Goal: Task Accomplishment & Management: Manage account settings

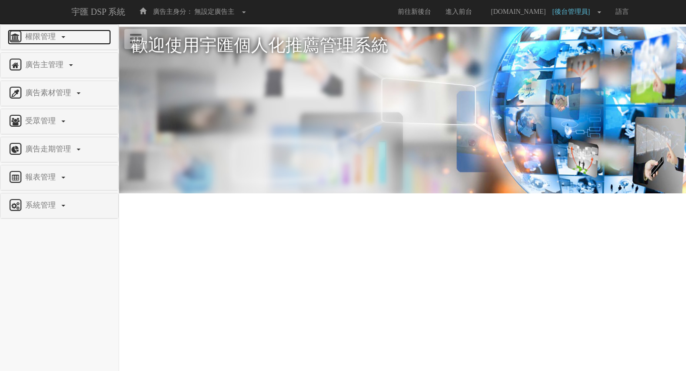
click at [44, 34] on span "權限管理" at bounding box center [42, 36] width 38 height 8
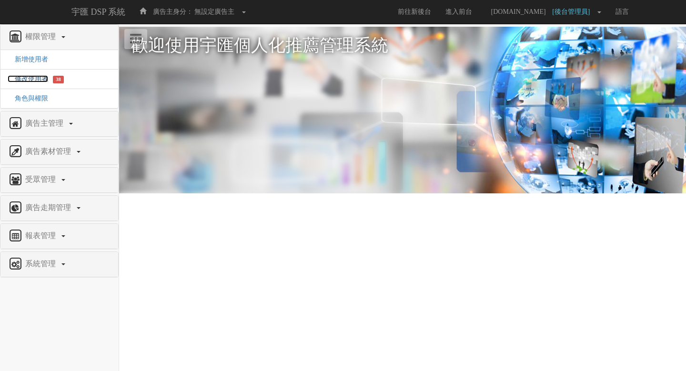
click at [31, 81] on span "修改使用者" at bounding box center [28, 78] width 41 height 7
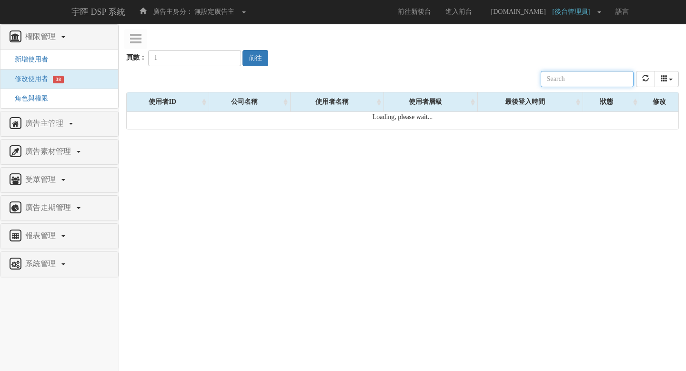
click at [599, 84] on input "text" at bounding box center [587, 79] width 93 height 16
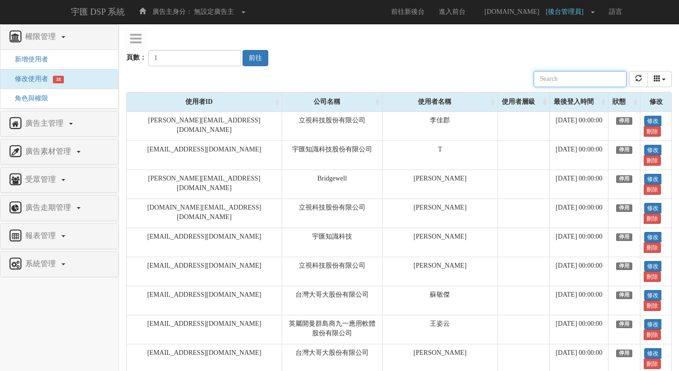
click at [601, 79] on input "text" at bounding box center [580, 79] width 93 height 16
paste input "2025-10-13 17:18:06.097"
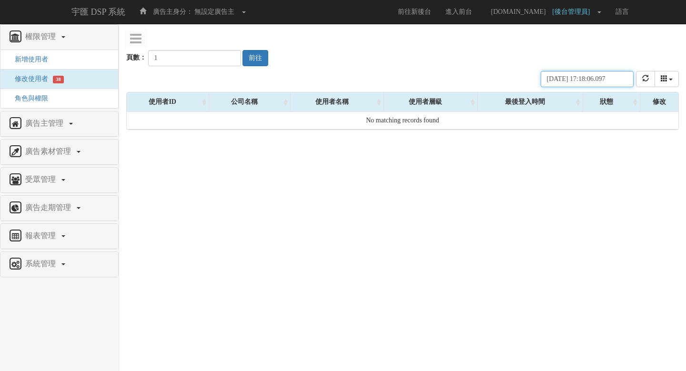
click at [589, 78] on input "2025-10-13 17:18:06.097" at bounding box center [587, 79] width 93 height 16
paste input "linda.ku@tgc-taiwan.com.tw"
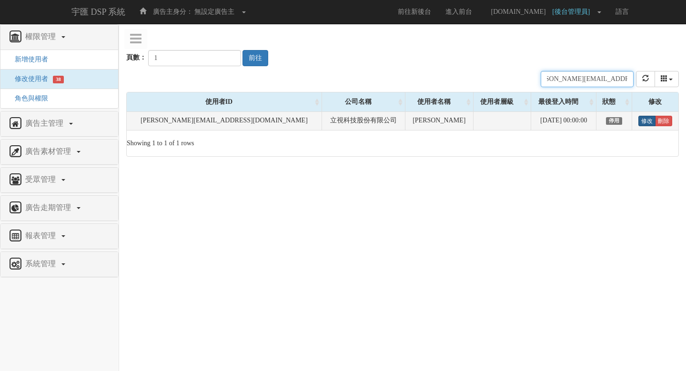
type input "linda.ku@tgc-taiwan.com.tw"
click at [644, 120] on link "修改" at bounding box center [647, 121] width 17 height 10
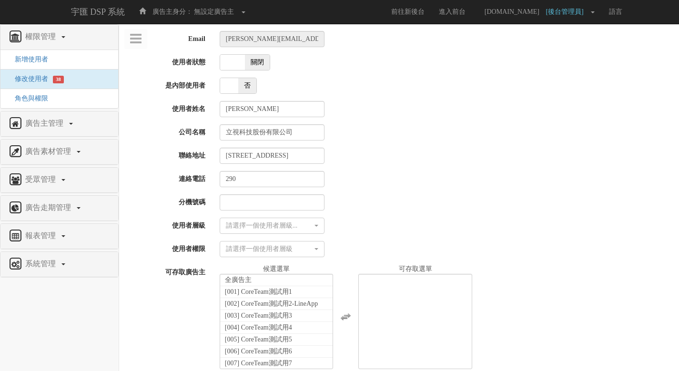
select select
click at [252, 59] on span "關閉" at bounding box center [257, 62] width 25 height 15
checkbox input "true"
click at [279, 229] on div "請選擇一個使用者層級..." at bounding box center [269, 226] width 87 height 10
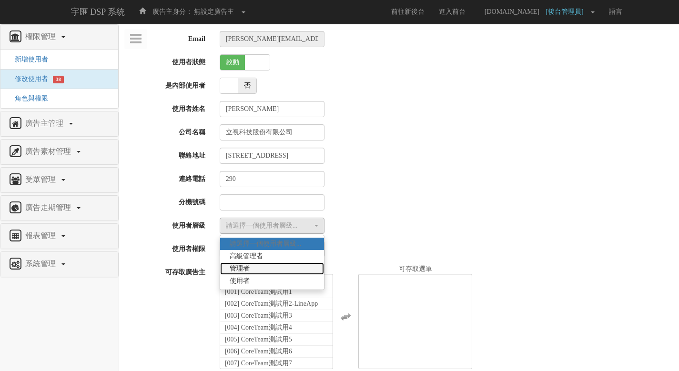
click at [276, 268] on link "管理者" at bounding box center [272, 269] width 104 height 12
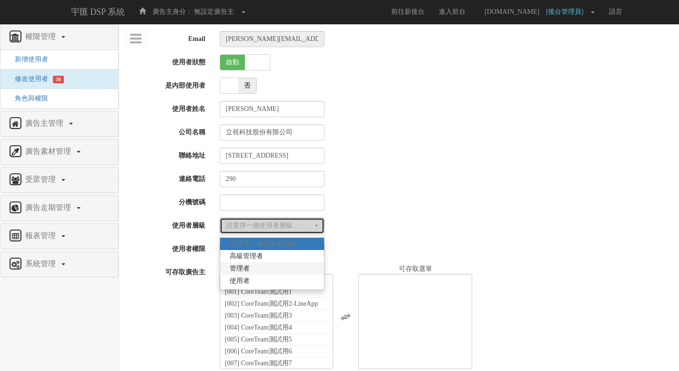
select select "Manager"
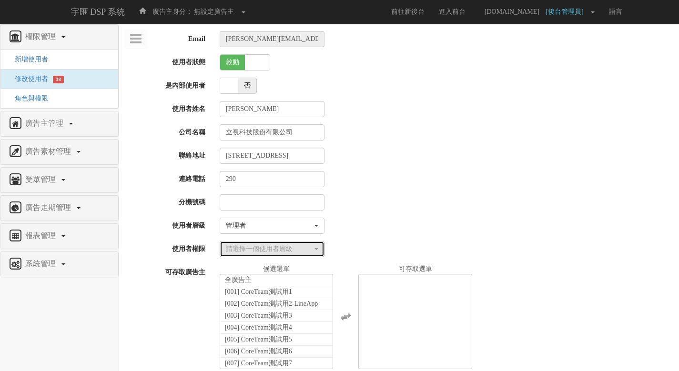
click at [288, 250] on div "請選擇一個使用者層級" at bounding box center [269, 250] width 87 height 10
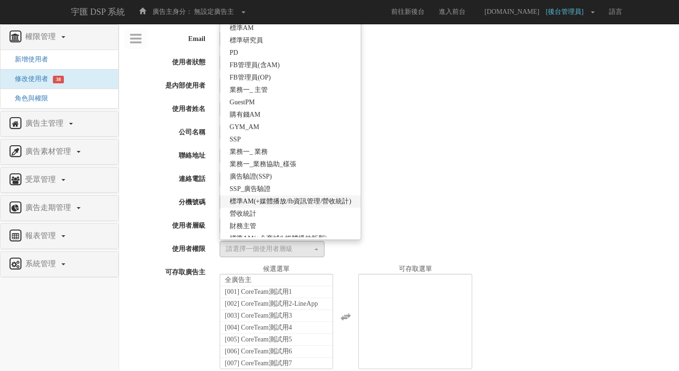
scroll to position [169, 0]
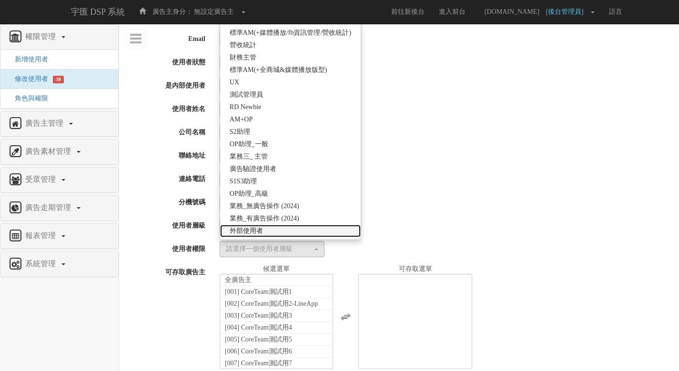
click at [296, 233] on link "外部使用者" at bounding box center [290, 231] width 141 height 12
select select "69"
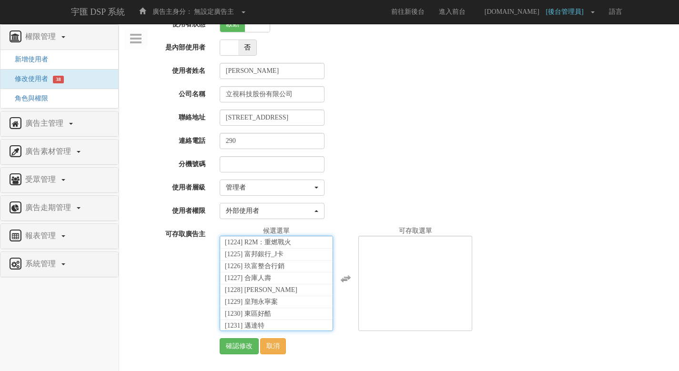
scroll to position [21720, 0]
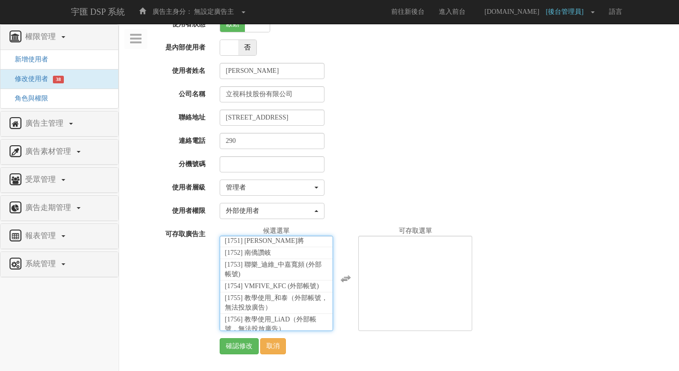
select select "1764"
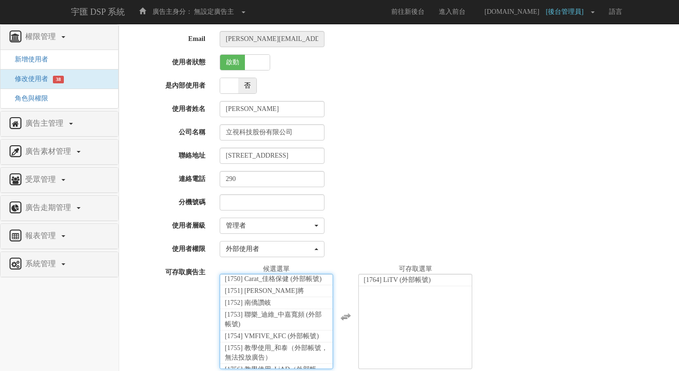
scroll to position [38, 0]
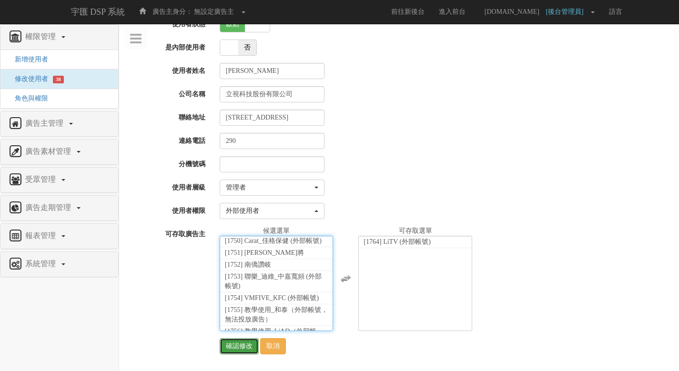
click at [233, 348] on input "確認修改" at bounding box center [239, 346] width 39 height 16
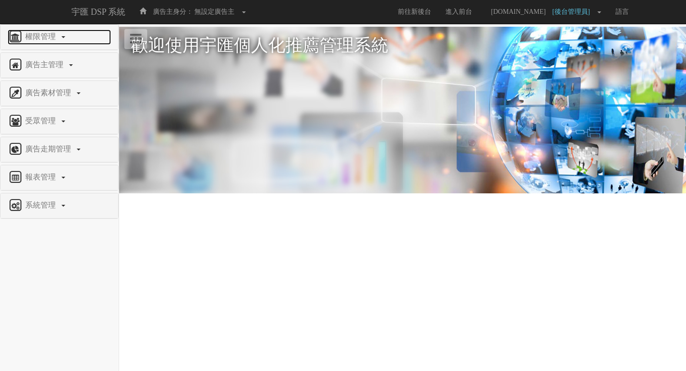
click at [43, 43] on link "權限管理" at bounding box center [59, 37] width 103 height 15
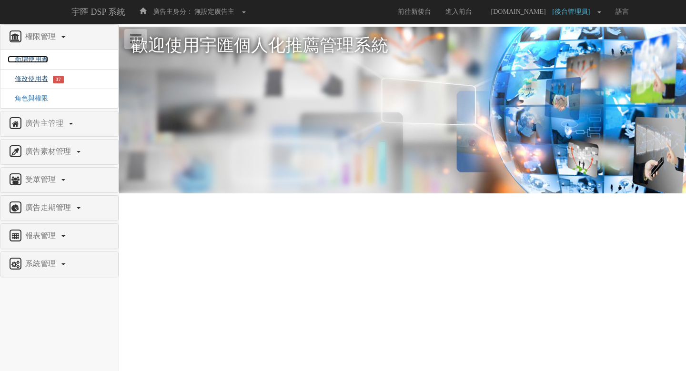
drag, startPoint x: 32, startPoint y: 61, endPoint x: 31, endPoint y: 81, distance: 19.6
click at [31, 80] on span "修改使用者" at bounding box center [28, 78] width 41 height 7
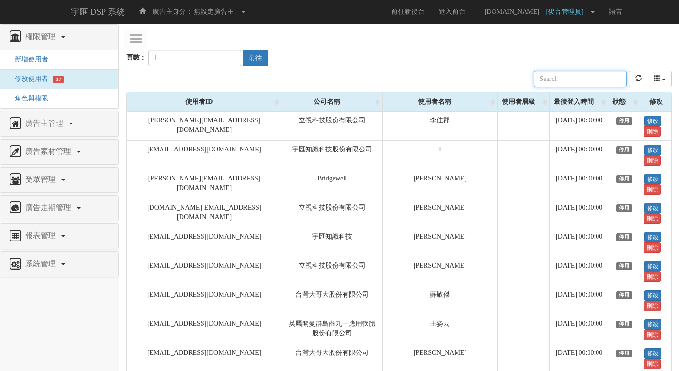
click at [587, 80] on input "text" at bounding box center [580, 79] width 93 height 16
paste input "[PERSON_NAME][EMAIL_ADDRESS][PERSON_NAME][DOMAIN_NAME]"
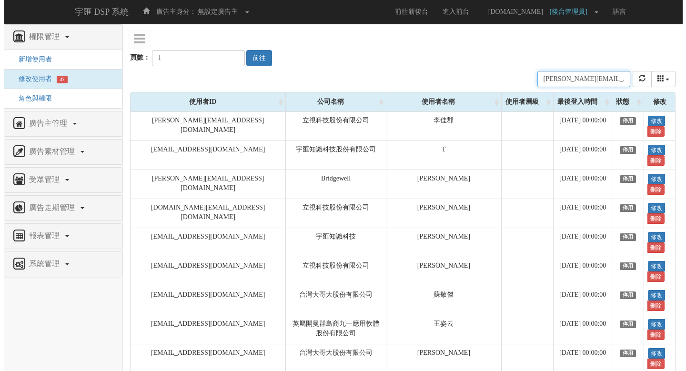
scroll to position [0, 21]
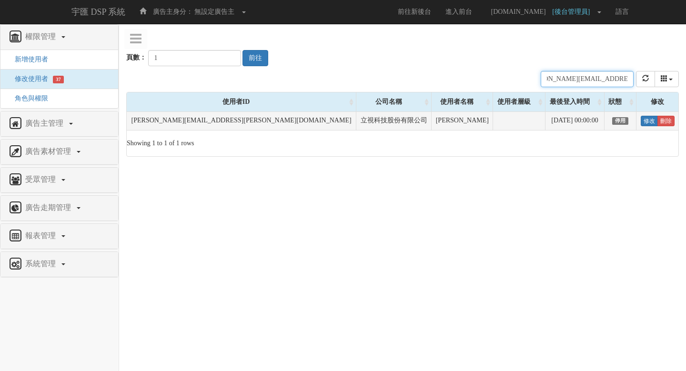
type input "[PERSON_NAME][EMAIL_ADDRESS][PERSON_NAME][DOMAIN_NAME]"
click at [637, 120] on td "修改 刪除" at bounding box center [658, 121] width 42 height 19
click at [641, 122] on link "修改" at bounding box center [649, 121] width 17 height 10
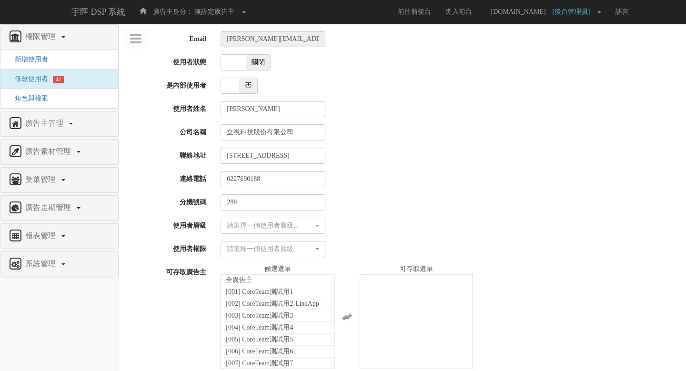
select select
click at [256, 61] on span "關閉" at bounding box center [257, 62] width 25 height 15
checkbox input "true"
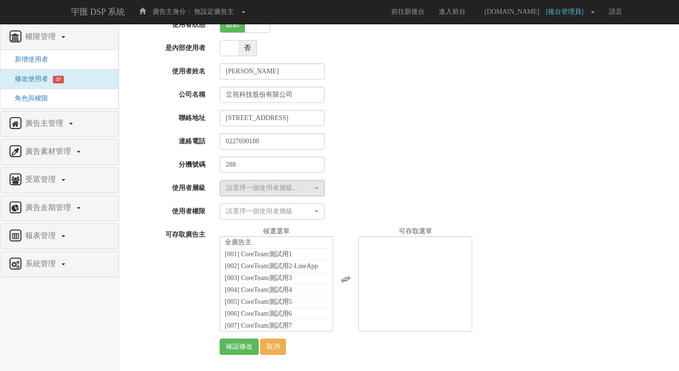
scroll to position [38, 0]
click at [278, 191] on div "請選擇一個使用者層級..." at bounding box center [269, 188] width 87 height 10
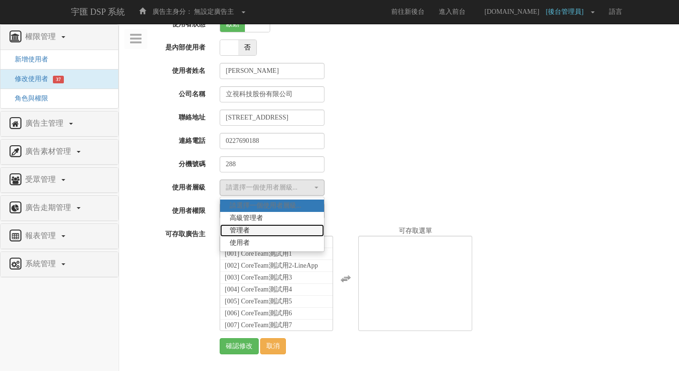
click at [275, 230] on link "管理者" at bounding box center [272, 231] width 104 height 12
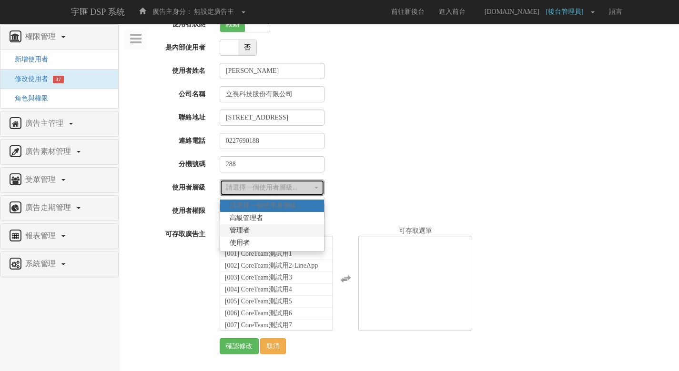
select select "Manager"
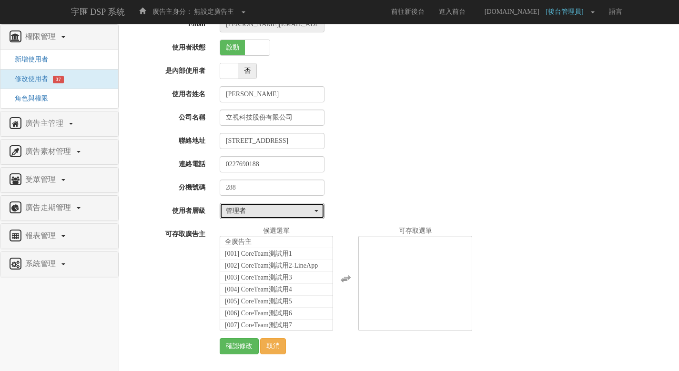
scroll to position [15, 0]
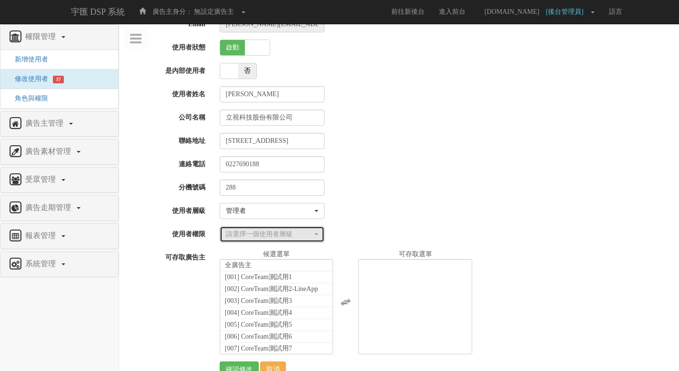
click at [280, 232] on div "請選擇一個使用者層級" at bounding box center [269, 235] width 87 height 10
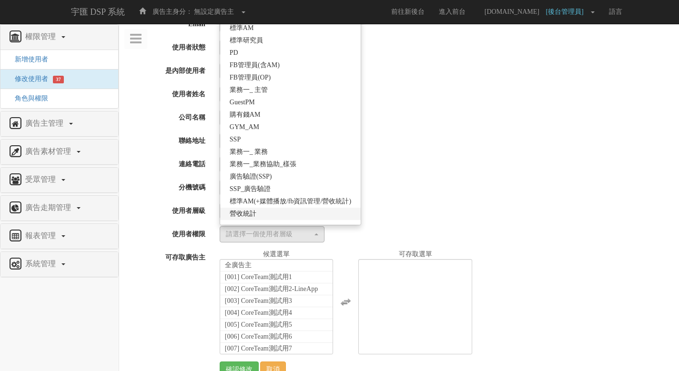
scroll to position [184, 0]
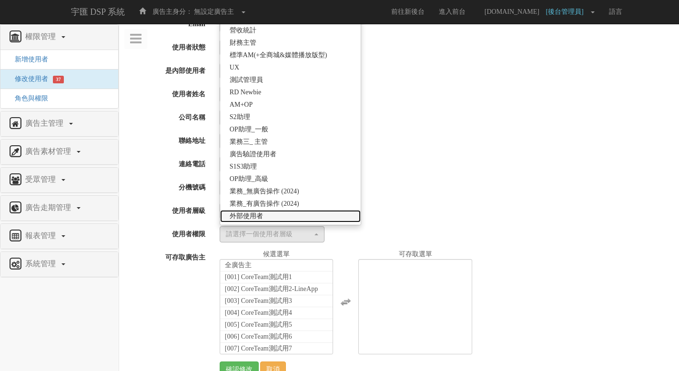
click at [281, 214] on link "外部使用者" at bounding box center [290, 216] width 141 height 12
select select "69"
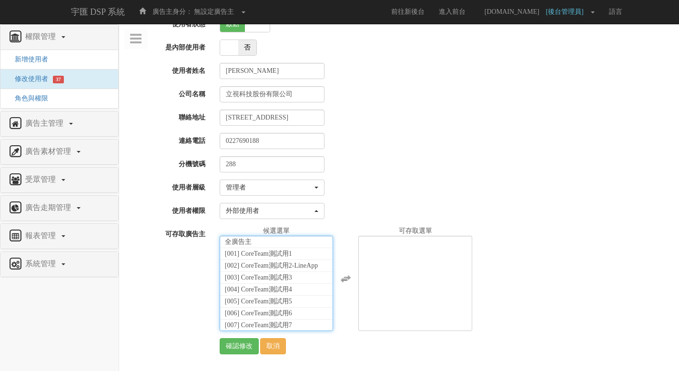
scroll to position [21720, 0]
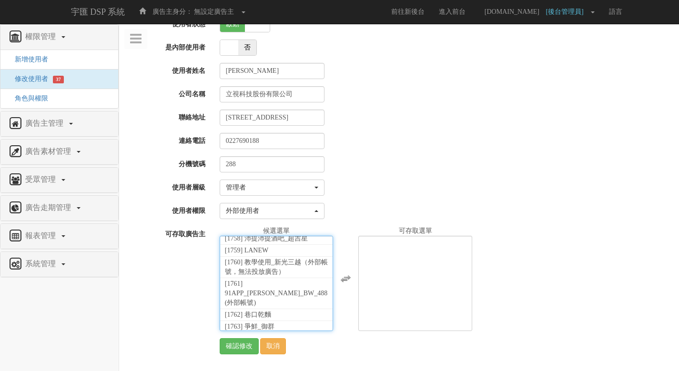
click at [285, 335] on span "[1764] LiTV (外部帳號)" at bounding box center [258, 338] width 67 height 7
select select "1764"
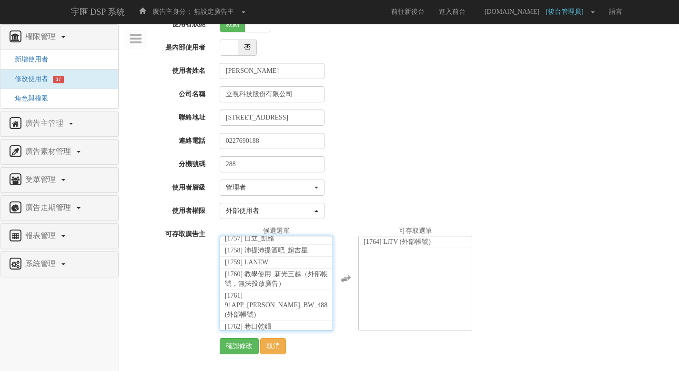
click at [376, 191] on div "請選擇一個使用者層級... 高級管理者 管理者 使用者 管理者 請選擇一個使用者層級... 高級管理者 管理者 使用者" at bounding box center [446, 188] width 467 height 16
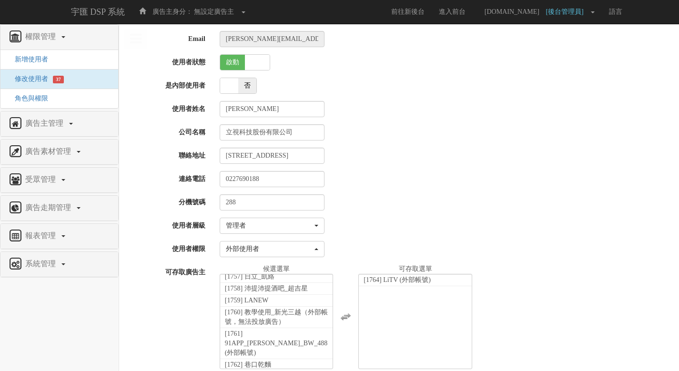
scroll to position [38, 0]
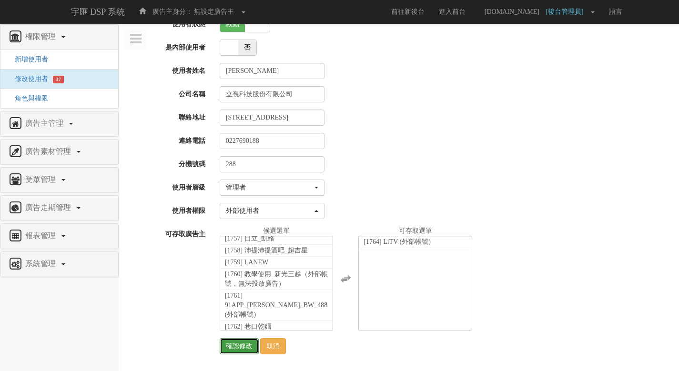
click at [240, 346] on input "確認修改" at bounding box center [239, 346] width 39 height 16
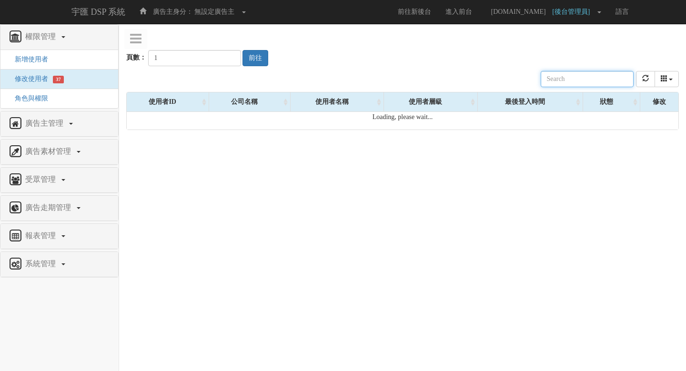
click at [586, 86] on input "text" at bounding box center [587, 79] width 93 height 16
paste input "[PERSON_NAME][EMAIL_ADDRESS][DOMAIN_NAME]"
type input "[PERSON_NAME][EMAIL_ADDRESS][DOMAIN_NAME]"
click at [541, 55] on div "頁數： 1 前往" at bounding box center [402, 48] width 553 height 35
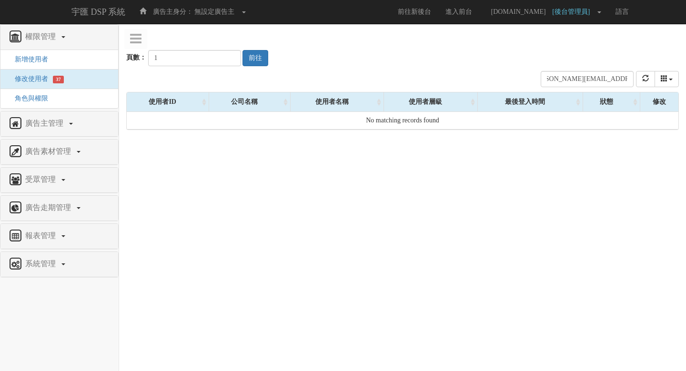
scroll to position [0, 0]
click at [604, 81] on input "[PERSON_NAME][EMAIL_ADDRESS][DOMAIN_NAME]" at bounding box center [587, 79] width 93 height 16
click at [643, 81] on icon "refresh" at bounding box center [646, 78] width 7 height 7
click at [504, 56] on div "頁數： 1 前往" at bounding box center [402, 48] width 553 height 35
click at [206, 53] on input "1" at bounding box center [194, 58] width 93 height 16
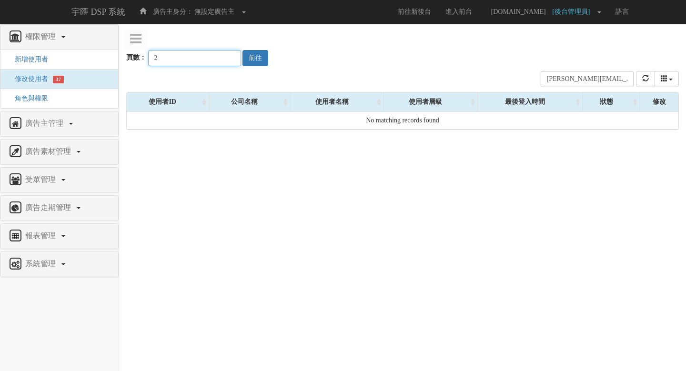
click at [220, 56] on input "2" at bounding box center [194, 58] width 93 height 16
click at [247, 57] on button "前往" at bounding box center [256, 58] width 26 height 16
click at [221, 56] on input "3" at bounding box center [194, 58] width 93 height 16
click at [246, 60] on button "前往" at bounding box center [256, 58] width 26 height 16
type input "2"
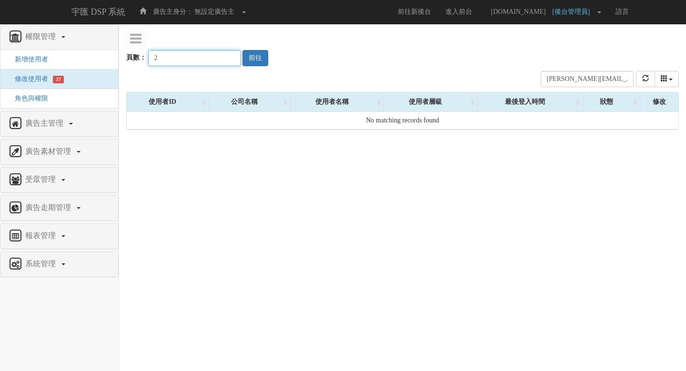
click at [222, 61] on input "2" at bounding box center [194, 58] width 93 height 16
click at [252, 56] on button "前往" at bounding box center [256, 58] width 26 height 16
click at [595, 79] on input "[PERSON_NAME][EMAIL_ADDRESS][DOMAIN_NAME]" at bounding box center [587, 79] width 93 height 16
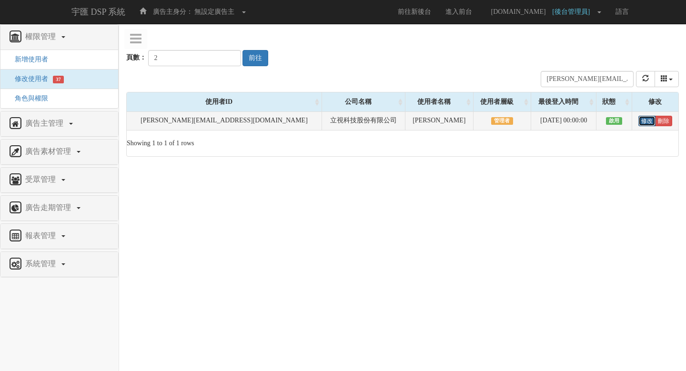
click at [645, 120] on link "修改" at bounding box center [647, 121] width 17 height 10
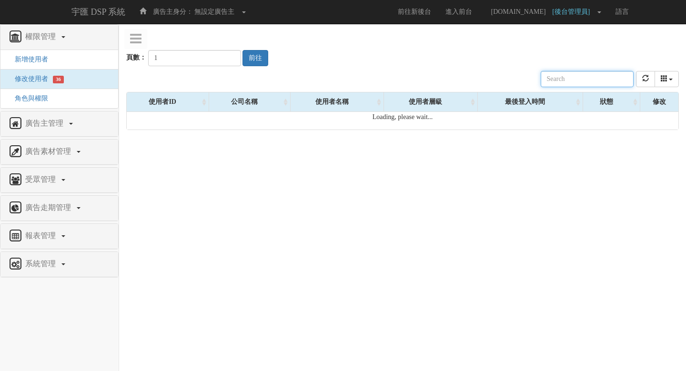
click at [576, 80] on input "text" at bounding box center [587, 79] width 93 height 16
paste input "[PERSON_NAME][EMAIL_ADDRESS][DOMAIN_NAME]"
click at [591, 82] on input "[PERSON_NAME][EMAIL_ADDRESS][DOMAIN_NAME]" at bounding box center [587, 79] width 93 height 16
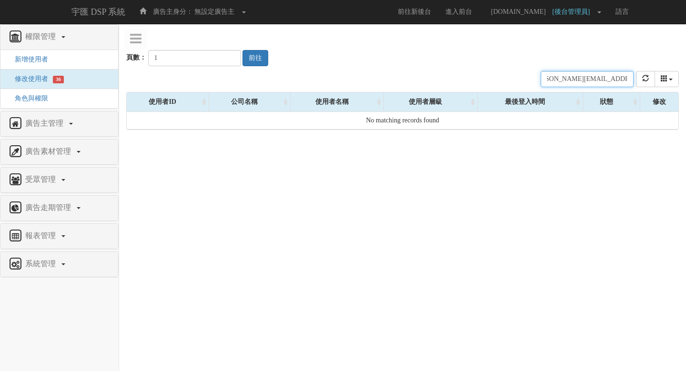
click at [591, 82] on input "[PERSON_NAME][EMAIL_ADDRESS][DOMAIN_NAME]" at bounding box center [587, 79] width 93 height 16
click at [644, 81] on icon "refresh" at bounding box center [646, 78] width 7 height 7
click at [616, 82] on input "linda.ku@tgc-taiwan.com.tw" at bounding box center [587, 79] width 93 height 16
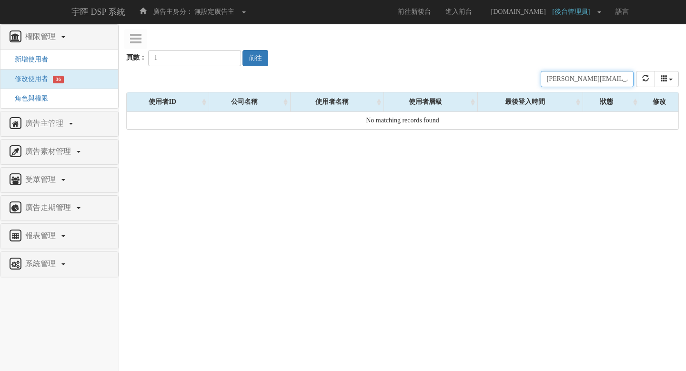
click at [616, 82] on input "linda.ku@tgc-taiwan.com.tw" at bounding box center [587, 79] width 93 height 16
paste input "yingchen.chen"
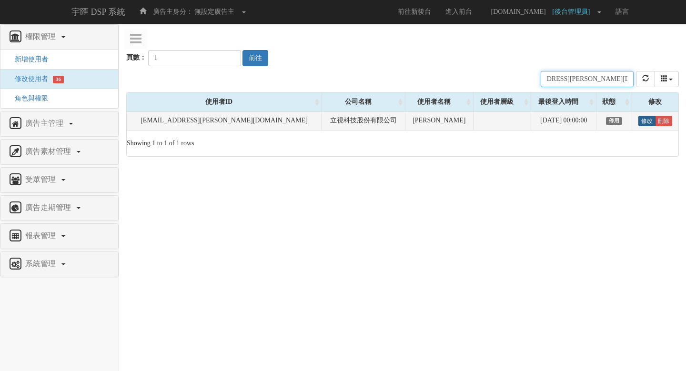
type input "[EMAIL_ADDRESS][PERSON_NAME][DOMAIN_NAME]"
click at [640, 121] on link "修改" at bounding box center [647, 121] width 17 height 10
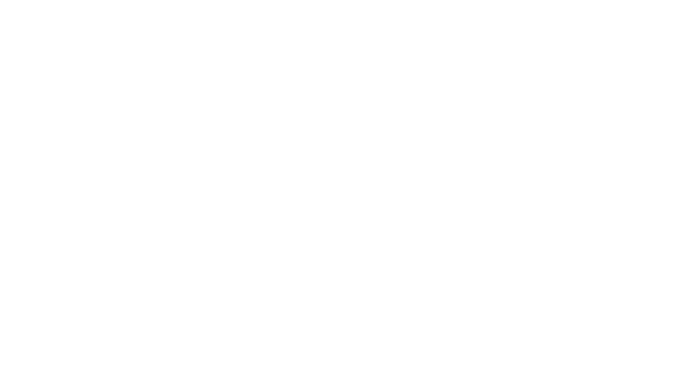
select select "Manager"
select select "69"
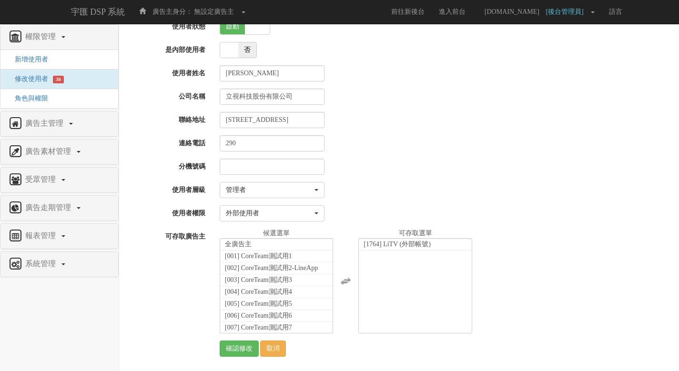
scroll to position [37, 0]
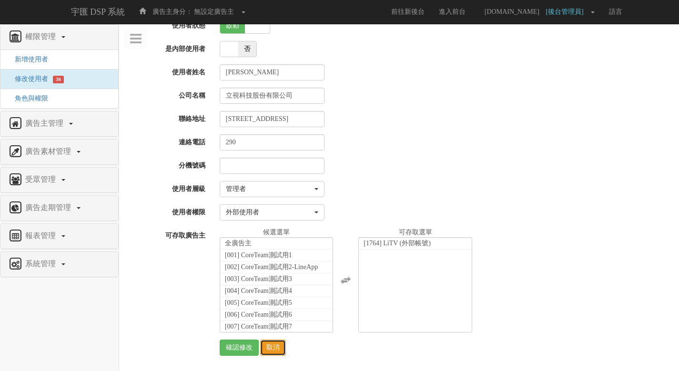
click at [281, 346] on link "取消" at bounding box center [273, 348] width 26 height 16
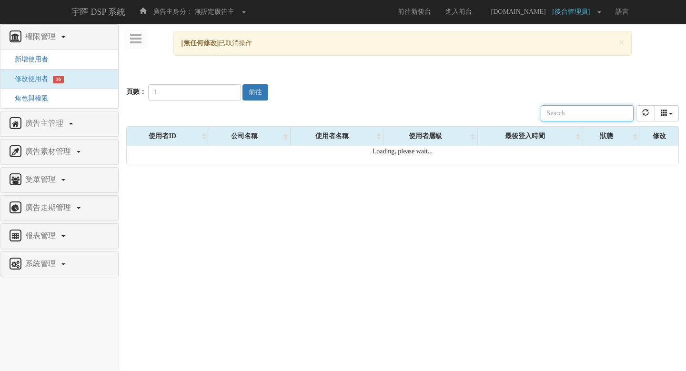
click at [593, 114] on input "text" at bounding box center [587, 113] width 93 height 16
paste input "[PERSON_NAME][EMAIL_ADDRESS][PERSON_NAME][DOMAIN_NAME]"
type input "[PERSON_NAME][EMAIL_ADDRESS][PERSON_NAME][DOMAIN_NAME]"
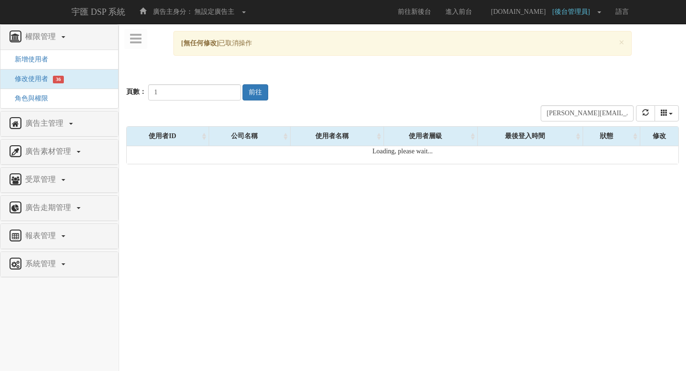
click at [574, 91] on div "頁數： 1 前往" at bounding box center [402, 82] width 553 height 35
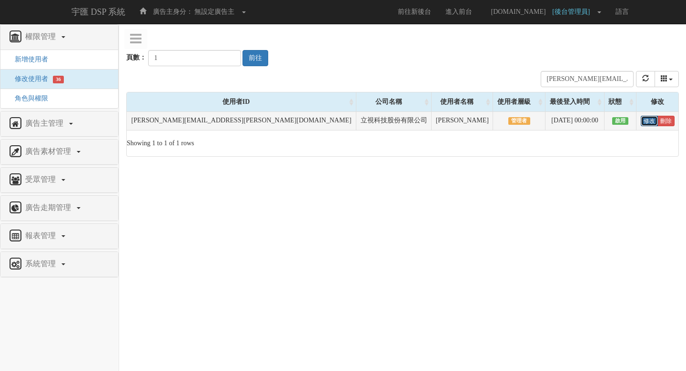
click at [642, 122] on link "修改" at bounding box center [649, 121] width 17 height 10
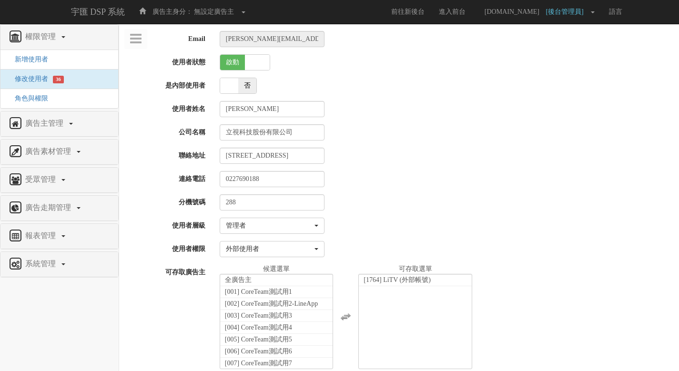
select select "Manager"
select select "69"
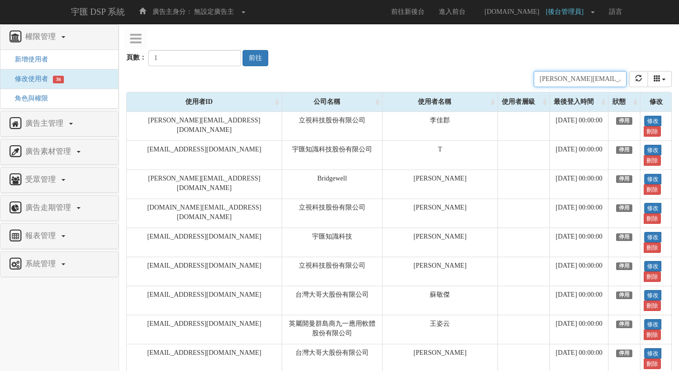
click at [599, 82] on input "sophie.lin@tgc-taiwan.com.tw" at bounding box center [580, 79] width 93 height 16
paste input "fay.cheng"
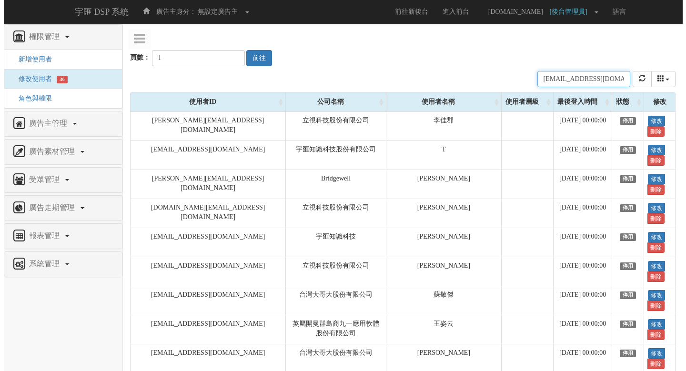
scroll to position [0, 22]
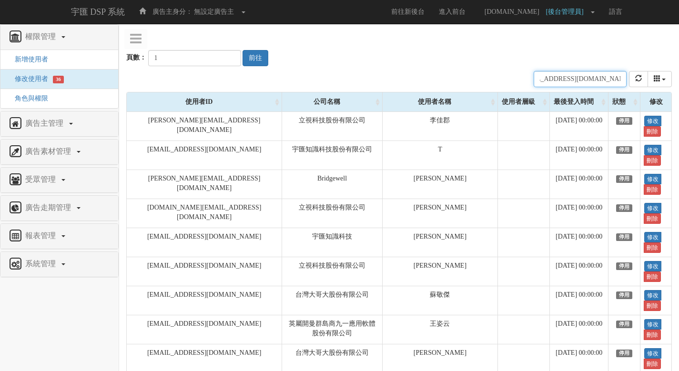
type input "fay.cheng@tgc-taiwan.com.tw"
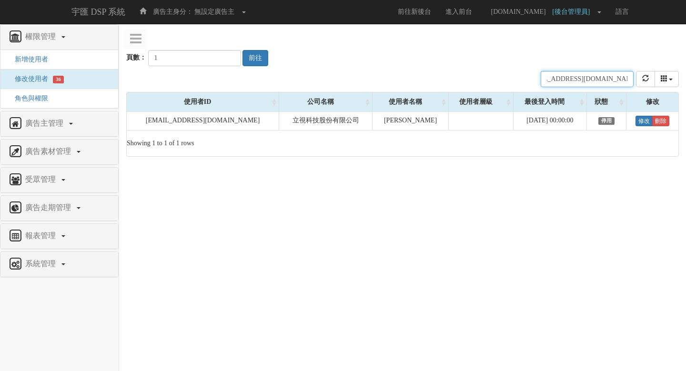
scroll to position [0, 0]
click at [602, 77] on input "fay.cheng@tgc-taiwan.com.tw" at bounding box center [587, 79] width 93 height 16
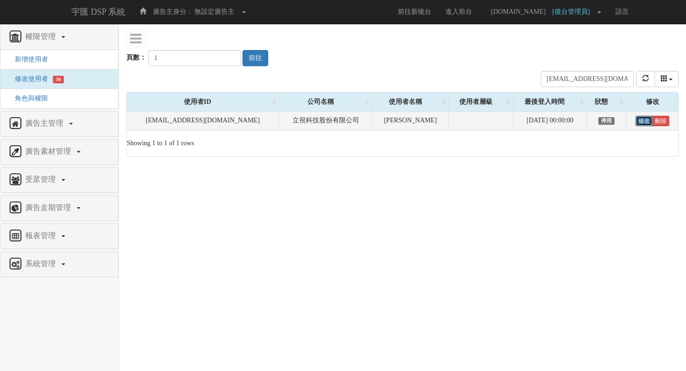
click at [644, 120] on link "修改" at bounding box center [644, 121] width 17 height 10
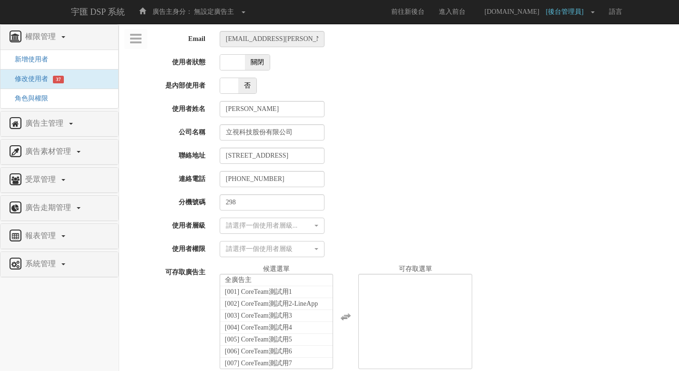
select select
click at [260, 66] on span "關閉" at bounding box center [257, 62] width 25 height 15
checkbox input "true"
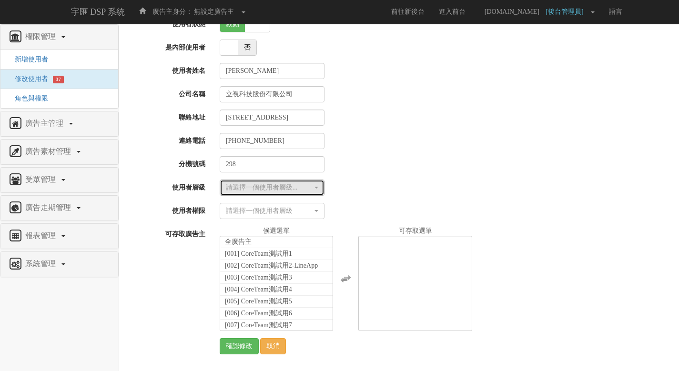
click at [307, 185] on div "請選擇一個使用者層級..." at bounding box center [269, 188] width 87 height 10
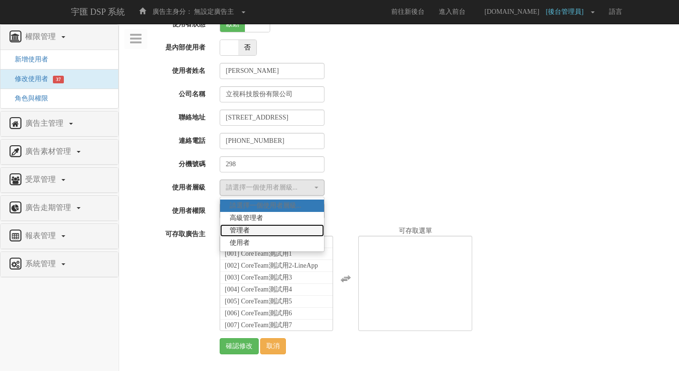
click at [293, 228] on link "管理者" at bounding box center [272, 231] width 104 height 12
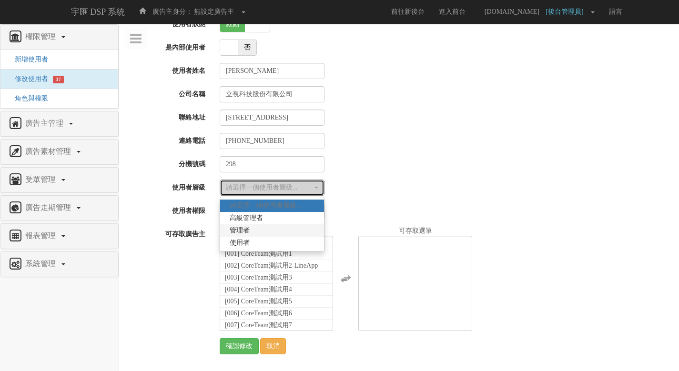
select select "Manager"
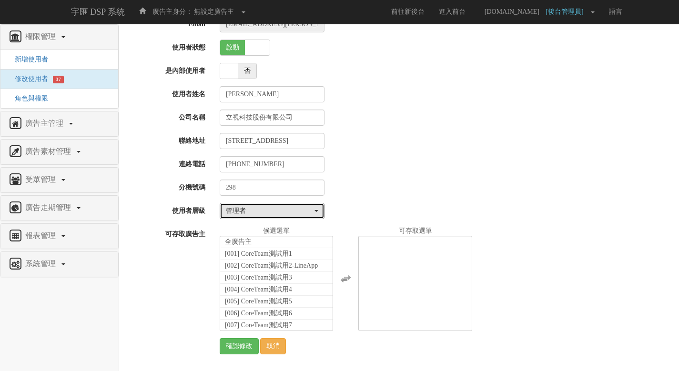
scroll to position [15, 0]
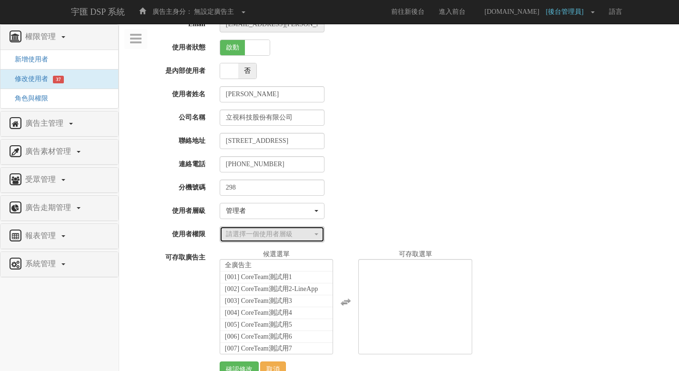
click at [296, 234] on div "請選擇一個使用者層級" at bounding box center [269, 235] width 87 height 10
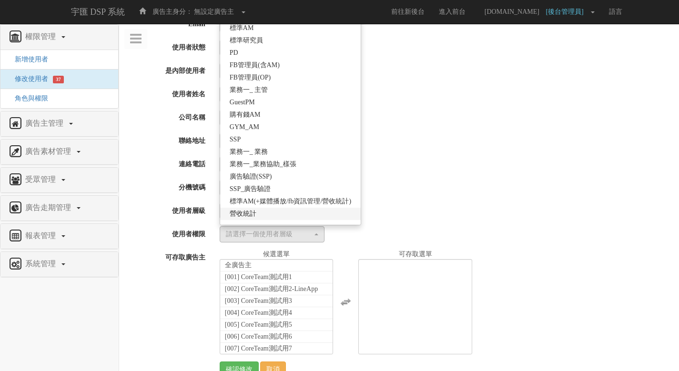
scroll to position [184, 0]
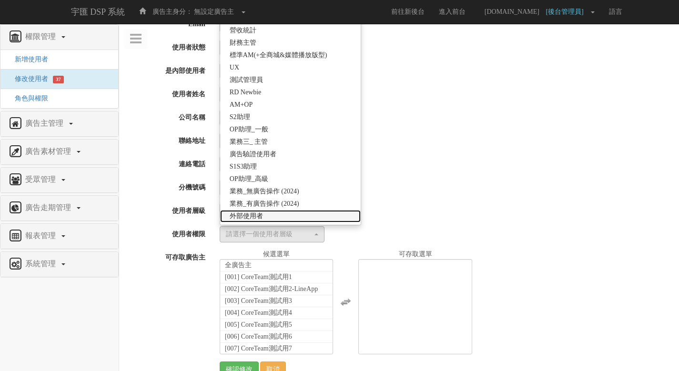
click at [298, 215] on link "外部使用者" at bounding box center [290, 216] width 141 height 12
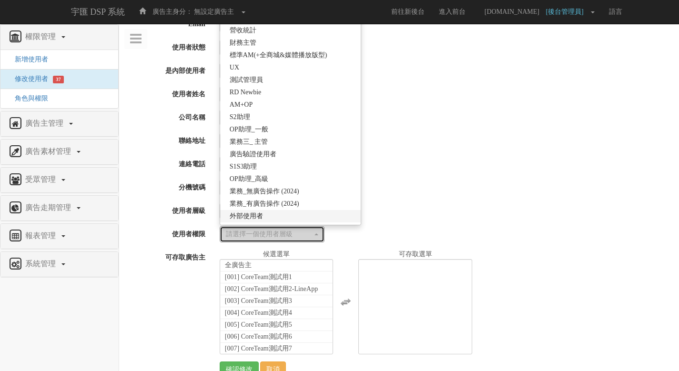
select select "69"
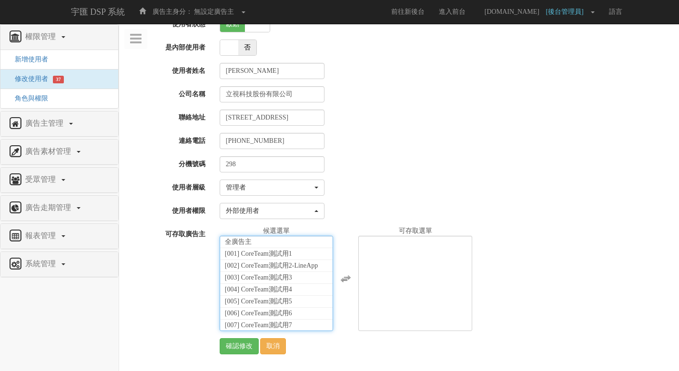
scroll to position [21720, 0]
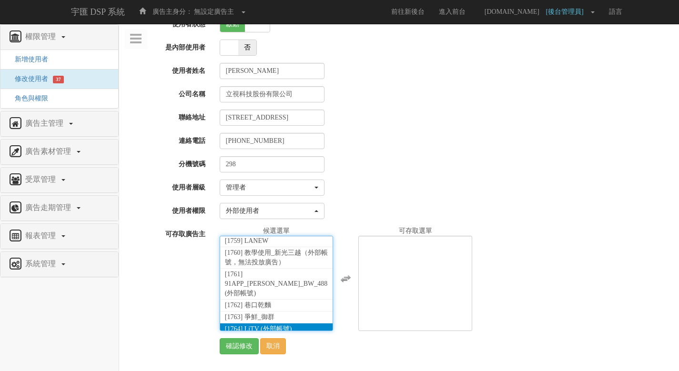
click at [281, 326] on span "[1764] LiTV (外部帳號)" at bounding box center [258, 329] width 67 height 7
select select "1764"
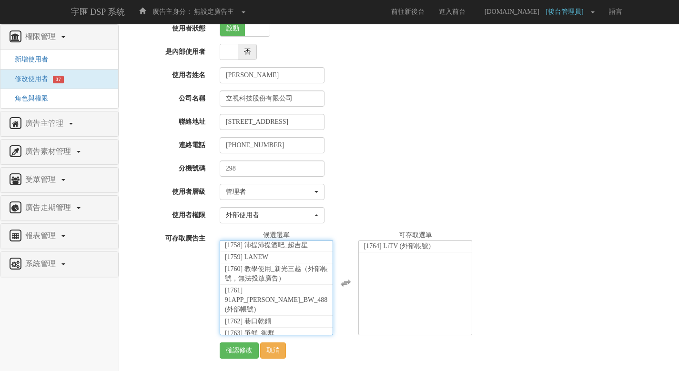
scroll to position [38, 0]
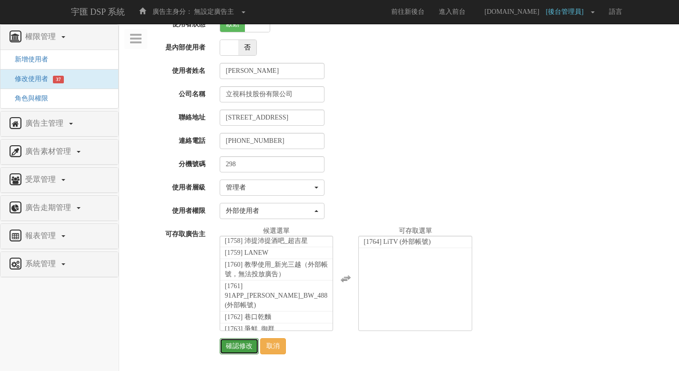
click at [230, 348] on input "確認修改" at bounding box center [239, 346] width 39 height 16
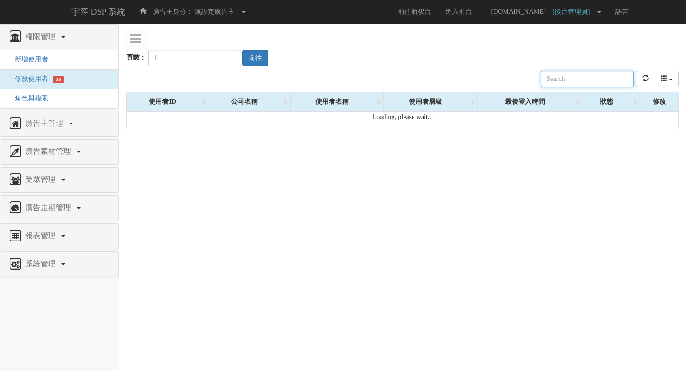
click at [603, 79] on input "text" at bounding box center [587, 79] width 93 height 16
paste input "[EMAIL_ADDRESS][PERSON_NAME][DOMAIN_NAME]"
type input "[EMAIL_ADDRESS][PERSON_NAME][DOMAIN_NAME]"
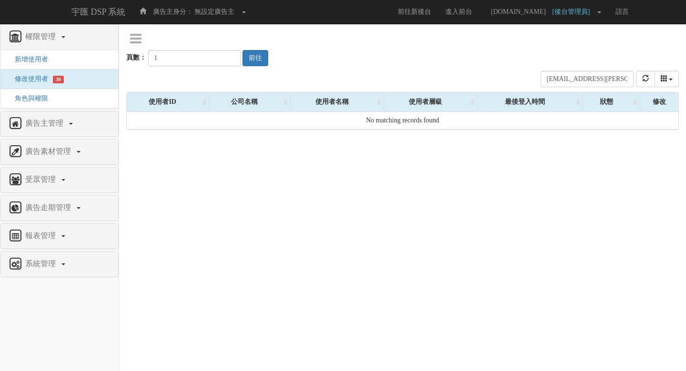
click at [368, 61] on div "頁數： 1 前往" at bounding box center [402, 48] width 553 height 35
click at [223, 56] on input "2" at bounding box center [194, 58] width 93 height 16
click at [432, 64] on div "頁數： 2 前往" at bounding box center [402, 48] width 553 height 35
click at [599, 77] on input "[EMAIL_ADDRESS][PERSON_NAME][DOMAIN_NAME]" at bounding box center [587, 79] width 93 height 16
click at [598, 76] on input "[EMAIL_ADDRESS][PERSON_NAME][DOMAIN_NAME]" at bounding box center [587, 79] width 93 height 16
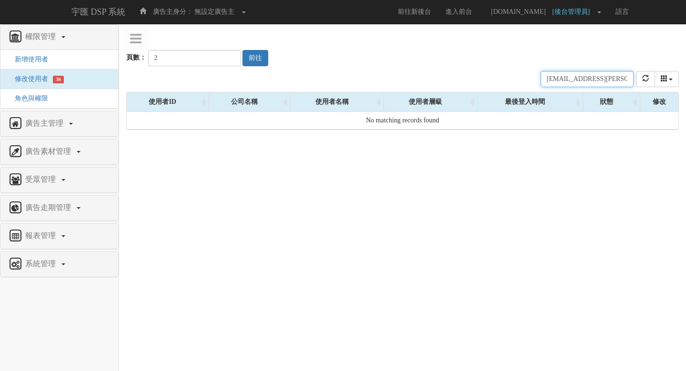
click at [598, 76] on input "[EMAIL_ADDRESS][PERSON_NAME][DOMAIN_NAME]" at bounding box center [587, 79] width 93 height 16
click at [598, 76] on input "yingchen.chen@tgc-taiwan.com.tw" at bounding box center [587, 79] width 93 height 16
click at [224, 55] on input "3" at bounding box center [194, 58] width 93 height 16
click at [250, 58] on button "前往" at bounding box center [256, 58] width 26 height 16
click at [222, 61] on input "2" at bounding box center [194, 58] width 93 height 16
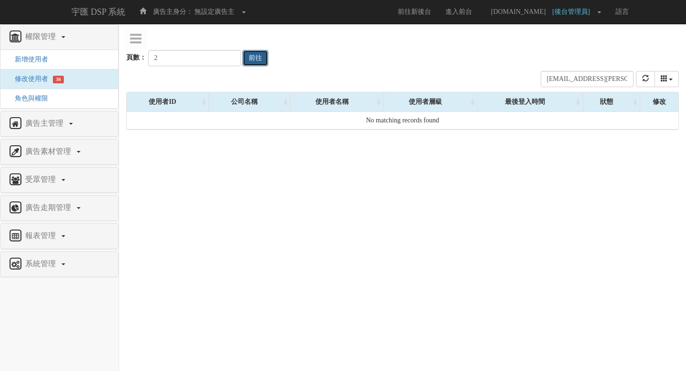
click at [244, 61] on button "前往" at bounding box center [256, 58] width 26 height 16
click at [222, 53] on input "3" at bounding box center [194, 58] width 93 height 16
click at [244, 58] on button "前往" at bounding box center [256, 58] width 26 height 16
click at [222, 57] on input "4" at bounding box center [194, 58] width 93 height 16
click at [243, 57] on button "前往" at bounding box center [256, 58] width 26 height 16
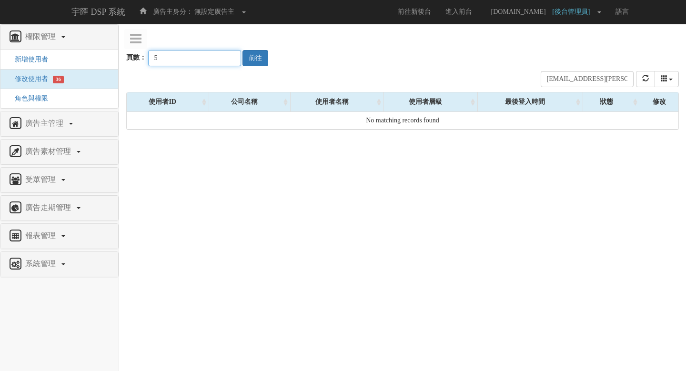
click at [224, 55] on input "5" at bounding box center [194, 58] width 93 height 16
click at [245, 55] on button "前往" at bounding box center [256, 58] width 26 height 16
click at [563, 77] on input "[EMAIL_ADDRESS][DOMAIN_NAME]" at bounding box center [587, 79] width 93 height 16
click at [563, 77] on input "yingchen.chen@tgc-taiwan.com.tw" at bounding box center [587, 79] width 93 height 16
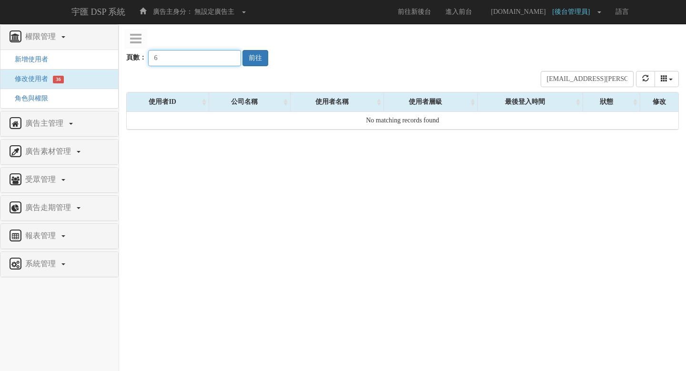
click at [225, 56] on input "6" at bounding box center [194, 58] width 93 height 16
click at [225, 56] on input "7" at bounding box center [194, 58] width 93 height 16
click at [225, 56] on input "8" at bounding box center [194, 58] width 93 height 16
click at [225, 56] on input "9" at bounding box center [194, 58] width 93 height 16
click at [225, 56] on input "10" at bounding box center [194, 58] width 93 height 16
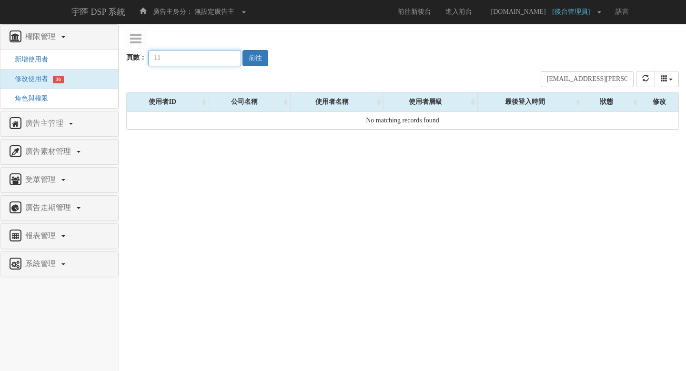
click at [225, 56] on input "11" at bounding box center [194, 58] width 93 height 16
click at [225, 56] on input "12" at bounding box center [194, 58] width 93 height 16
click at [225, 56] on input "13" at bounding box center [194, 58] width 93 height 16
click at [225, 56] on input "14" at bounding box center [194, 58] width 93 height 16
click at [225, 62] on input "13" at bounding box center [194, 58] width 93 height 16
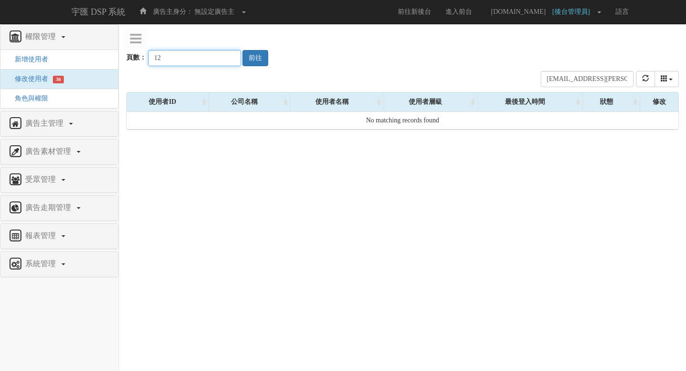
click at [225, 62] on input "12" at bounding box center [194, 58] width 93 height 16
click at [225, 62] on input "11" at bounding box center [194, 58] width 93 height 16
click at [225, 62] on input "10" at bounding box center [194, 58] width 93 height 16
click at [225, 62] on input "9" at bounding box center [194, 58] width 93 height 16
click at [225, 62] on input "8" at bounding box center [194, 58] width 93 height 16
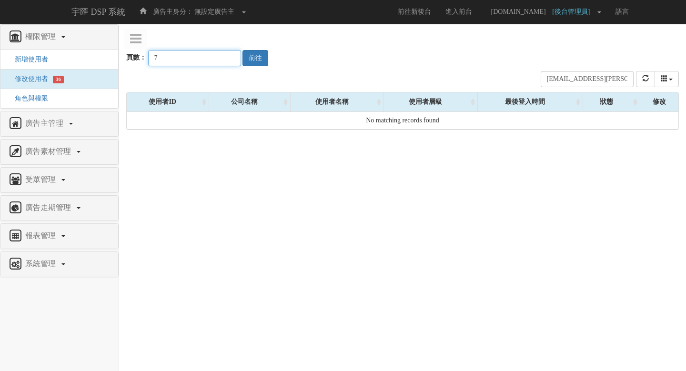
click at [225, 62] on input "7" at bounding box center [194, 58] width 93 height 16
click at [225, 62] on input "6" at bounding box center [194, 58] width 93 height 16
click at [225, 62] on input "5" at bounding box center [194, 58] width 93 height 16
click at [225, 62] on input "4" at bounding box center [194, 58] width 93 height 16
click at [225, 62] on input "3" at bounding box center [194, 58] width 93 height 16
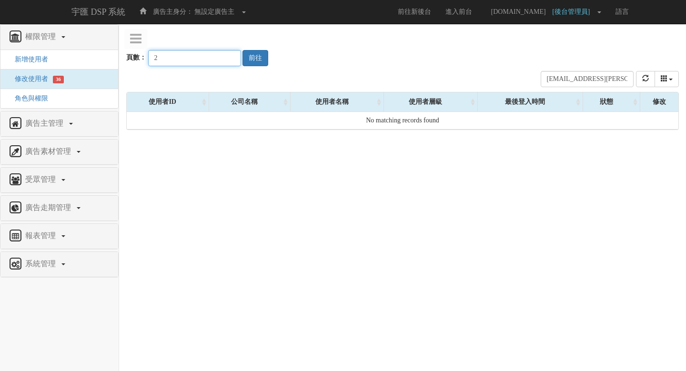
click at [225, 62] on input "2" at bounding box center [194, 58] width 93 height 16
type input "1"
click at [225, 62] on input "1" at bounding box center [194, 58] width 93 height 16
click at [243, 62] on button "前往" at bounding box center [256, 58] width 26 height 16
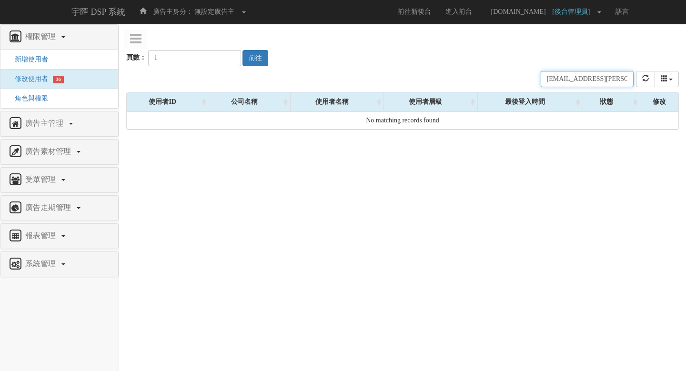
click at [556, 80] on input "yingchen.chen@tgc-taiwan.com.tw" at bounding box center [587, 79] width 93 height 16
paste input "jing.chang"
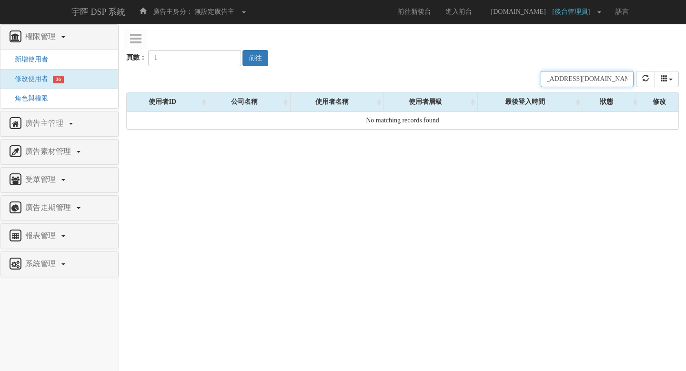
type input "[EMAIL_ADDRESS][PERSON_NAME][DOMAIN_NAME]"
click at [642, 85] on button "refresh" at bounding box center [645, 79] width 19 height 16
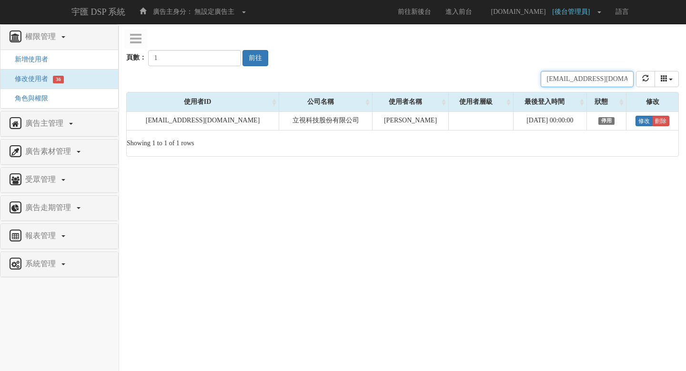
click at [585, 78] on input "[EMAIL_ADDRESS][PERSON_NAME][DOMAIN_NAME]" at bounding box center [587, 79] width 93 height 16
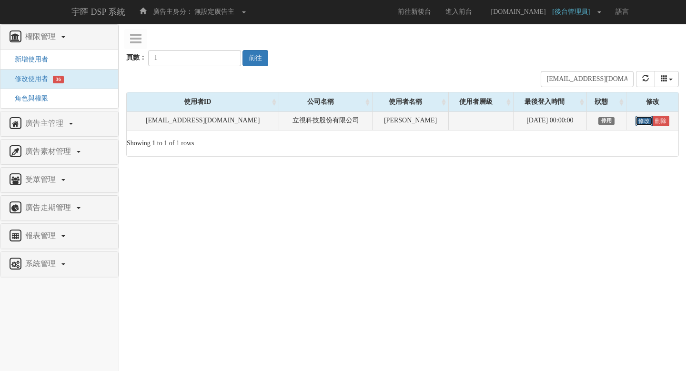
click at [643, 119] on link "修改" at bounding box center [644, 121] width 17 height 10
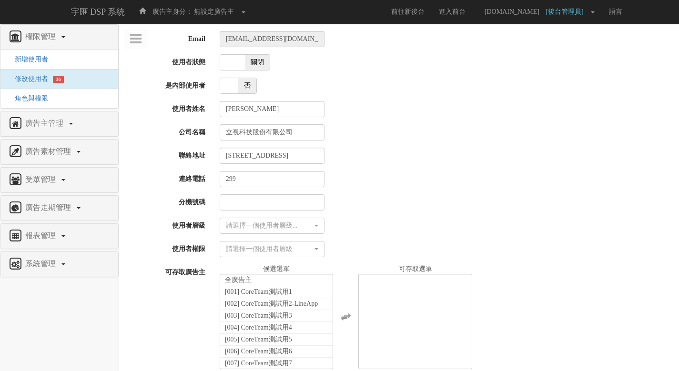
select select
click at [254, 60] on span "關閉" at bounding box center [257, 62] width 25 height 15
checkbox input "true"
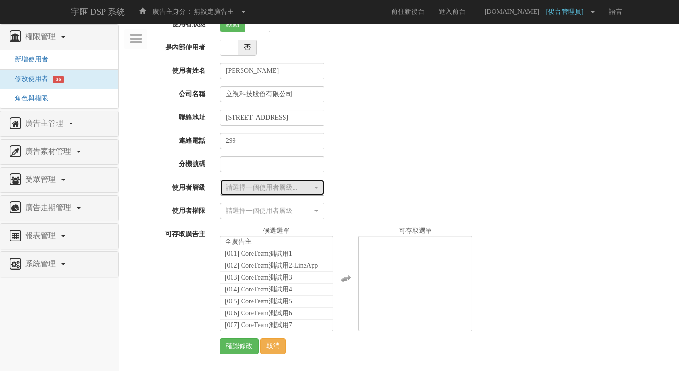
click at [282, 189] on div "請選擇一個使用者層級..." at bounding box center [269, 188] width 87 height 10
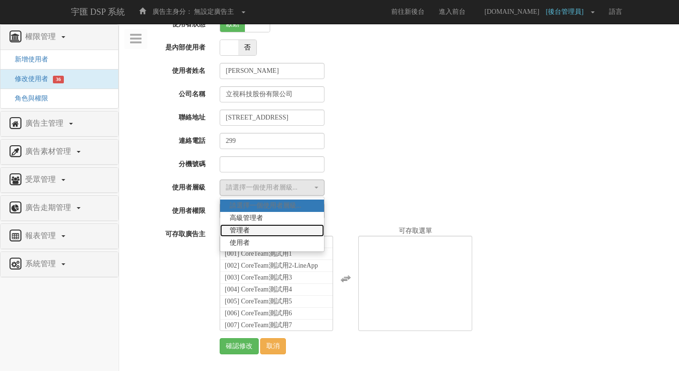
click at [284, 230] on link "管理者" at bounding box center [272, 231] width 104 height 12
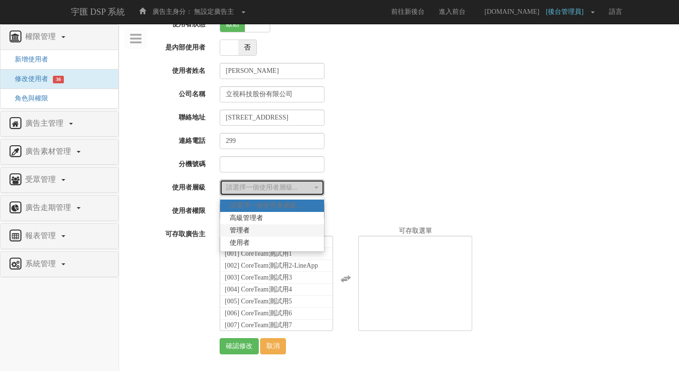
select select "Manager"
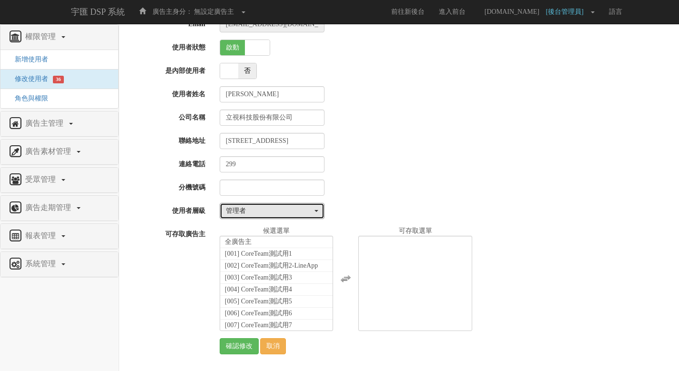
scroll to position [15, 0]
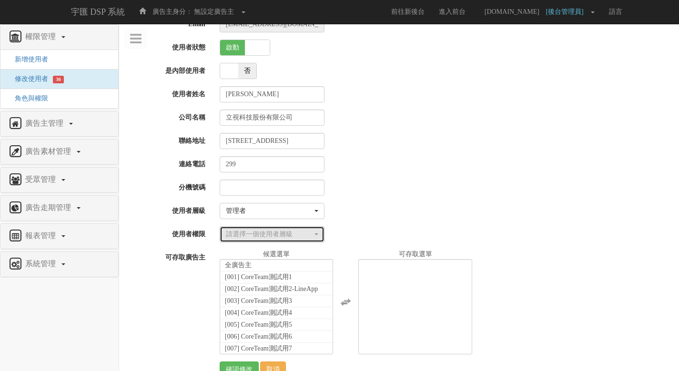
click at [285, 238] on div "請選擇一個使用者層級" at bounding box center [269, 235] width 87 height 10
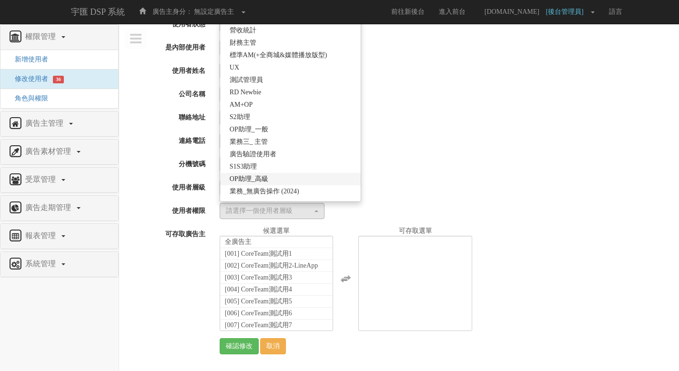
scroll to position [207, 0]
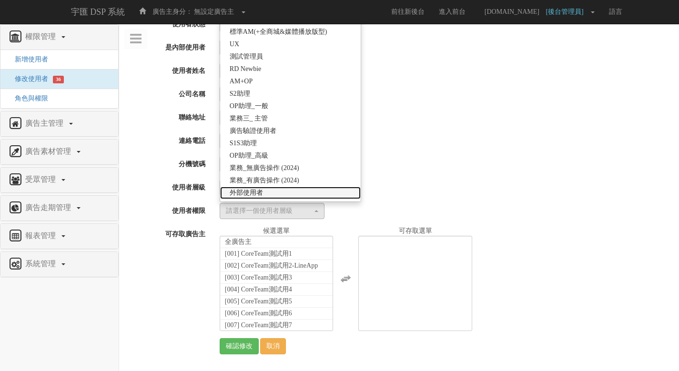
click at [313, 191] on link "外部使用者" at bounding box center [290, 193] width 141 height 12
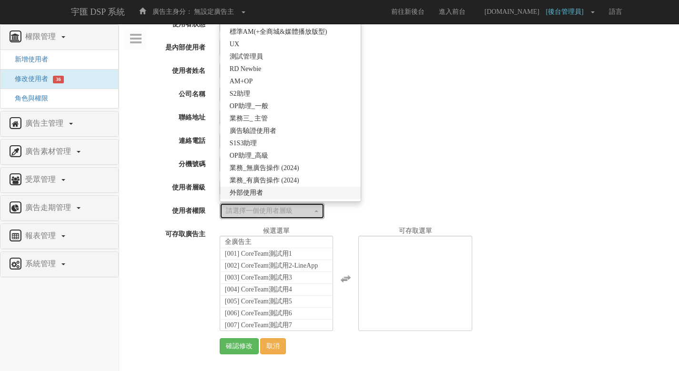
select select "69"
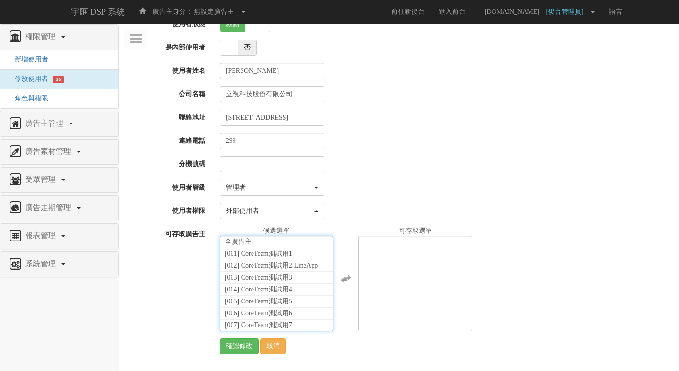
scroll to position [21720, 0]
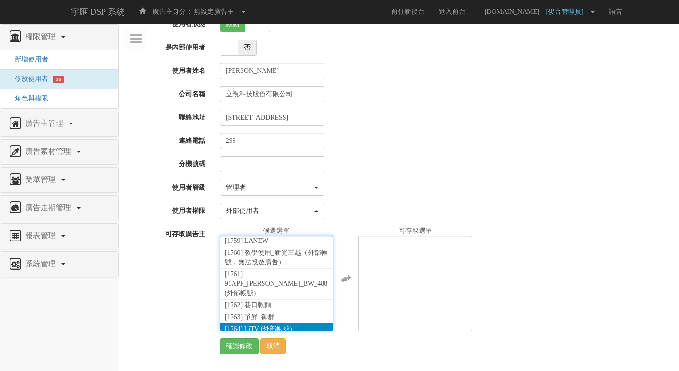
click at [283, 326] on span "[1764] LiTV (外部帳號)" at bounding box center [258, 329] width 67 height 7
select select "1764"
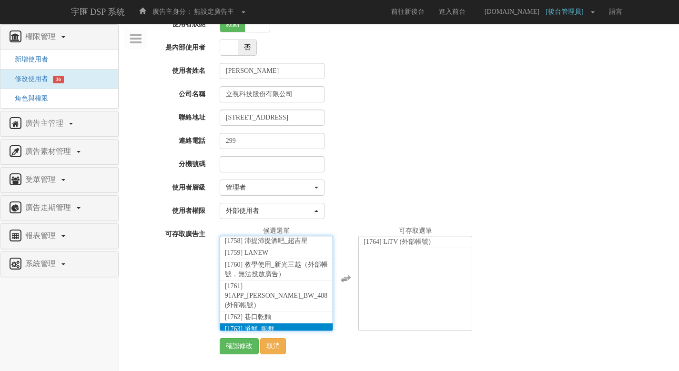
scroll to position [17519, 0]
click at [238, 345] on input "確認修改" at bounding box center [239, 346] width 39 height 16
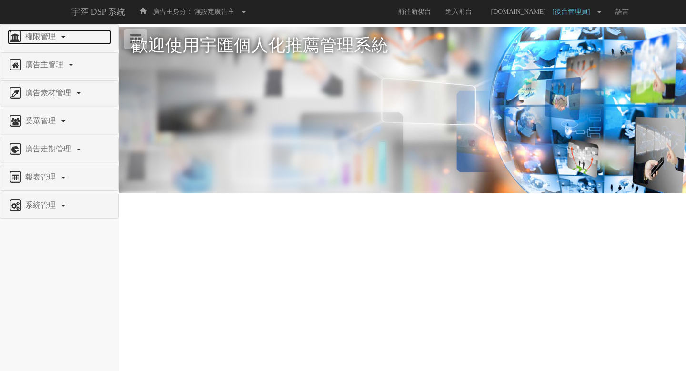
click at [24, 35] on span "權限管理" at bounding box center [42, 36] width 38 height 8
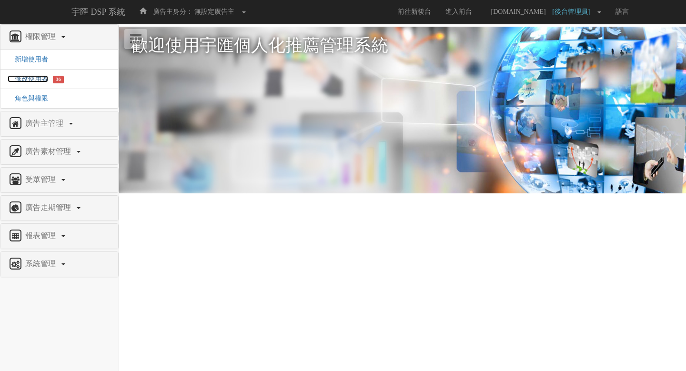
click at [38, 79] on span "修改使用者" at bounding box center [28, 78] width 41 height 7
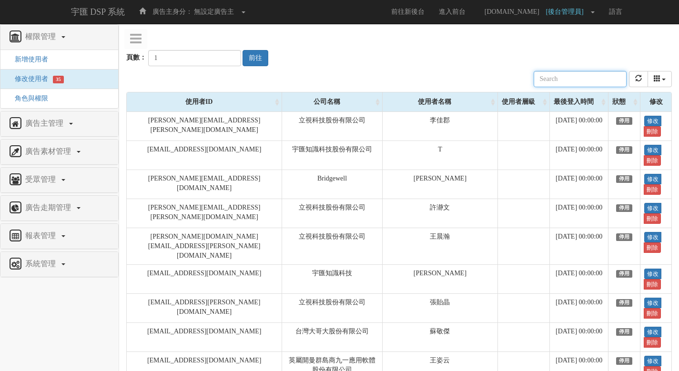
click at [584, 76] on input "text" at bounding box center [580, 79] width 93 height 16
paste input "yingchen.chen@tgc-taiwan.com.tw"
type input "yingchen.chen@tgc-taiwan.com.tw"
click at [641, 80] on icon "refresh" at bounding box center [638, 78] width 7 height 7
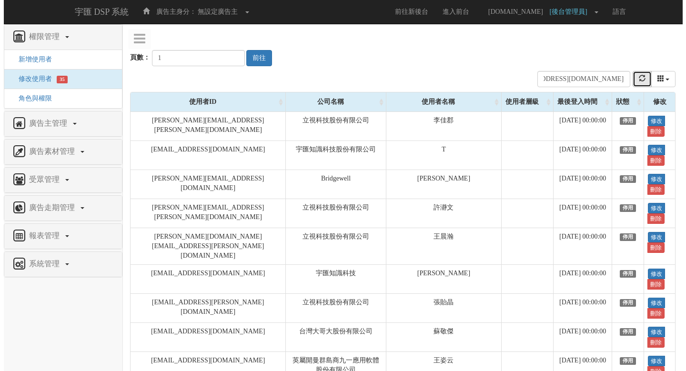
scroll to position [0, 0]
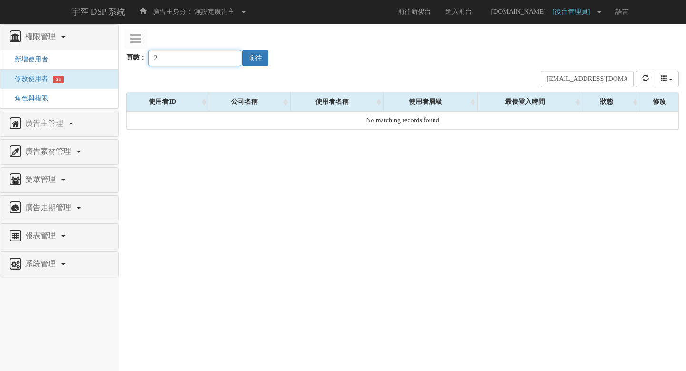
click at [223, 56] on input "2" at bounding box center [194, 58] width 93 height 16
click at [252, 60] on button "前往" at bounding box center [256, 58] width 26 height 16
click at [593, 80] on input "yingchen.chen@tgc-taiwan.com.tw" at bounding box center [587, 79] width 93 height 16
click at [593, 79] on input "yingchen.chen@tgc-taiwan.com.tw" at bounding box center [587, 79] width 93 height 16
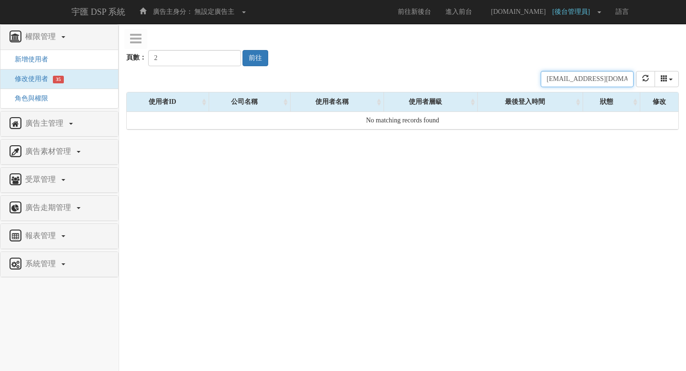
click at [593, 79] on input "yingchen.chen@tgc-taiwan.com.tw" at bounding box center [587, 79] width 93 height 16
click at [653, 78] on button "refresh" at bounding box center [645, 79] width 19 height 16
type input "3"
click at [224, 56] on input "3" at bounding box center [194, 58] width 93 height 16
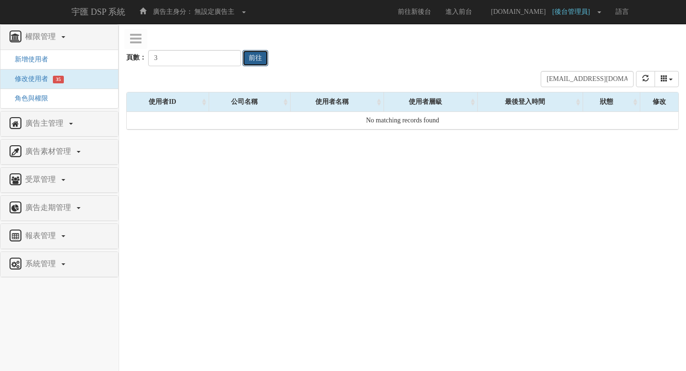
click at [247, 62] on button "前往" at bounding box center [256, 58] width 26 height 16
click at [662, 76] on icon "columns" at bounding box center [664, 78] width 7 height 7
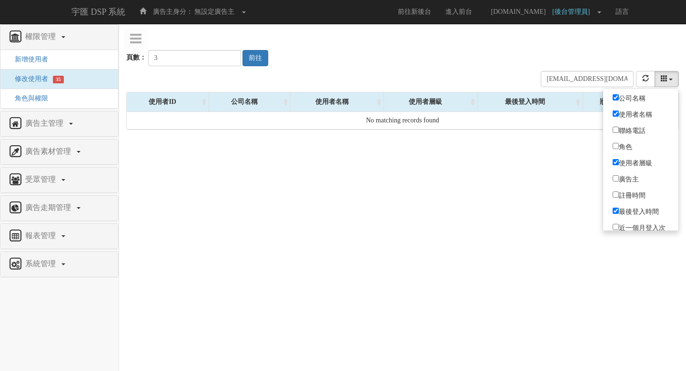
click at [613, 41] on div "頁數： 3 前往" at bounding box center [402, 48] width 553 height 35
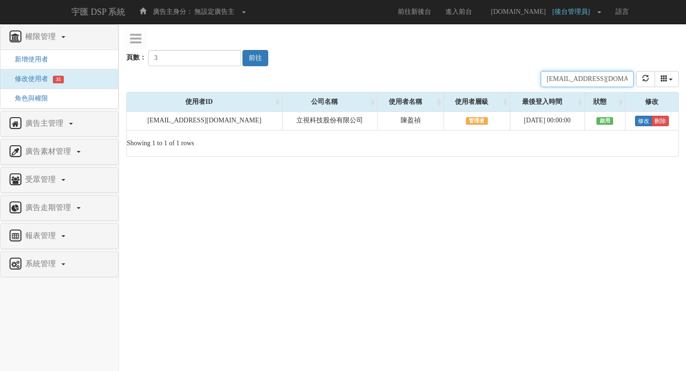
click at [573, 79] on input "yingchen.chen@tgc-taiwan.com.tw" at bounding box center [587, 79] width 93 height 16
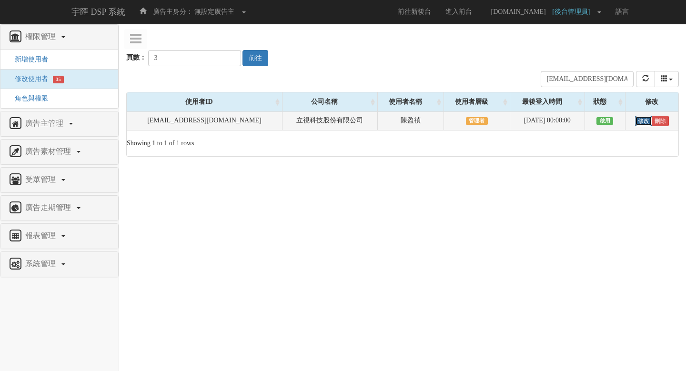
click at [640, 121] on link "修改" at bounding box center [643, 121] width 17 height 10
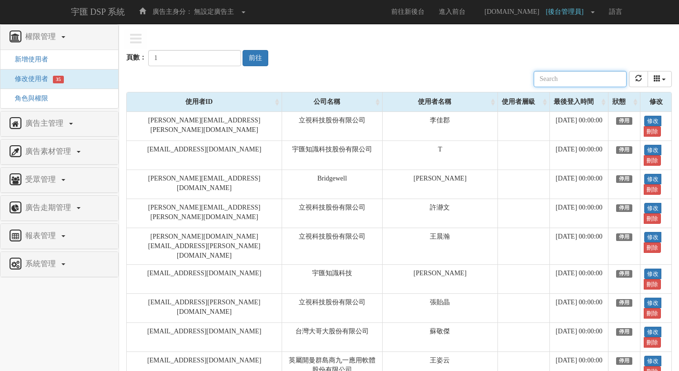
click at [599, 80] on input "text" at bounding box center [580, 79] width 93 height 16
paste input "[PERSON_NAME][EMAIL_ADDRESS][PERSON_NAME][DOMAIN_NAME]"
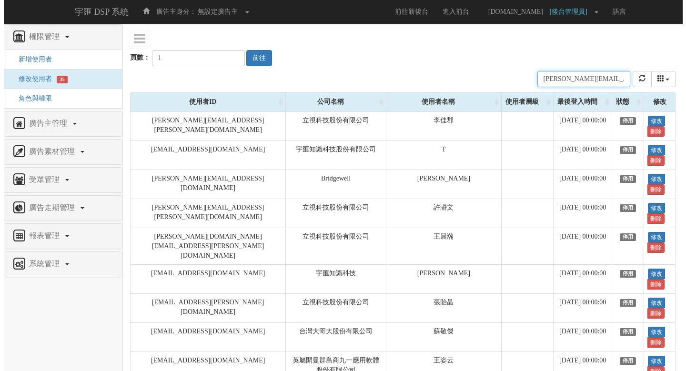
scroll to position [0, 31]
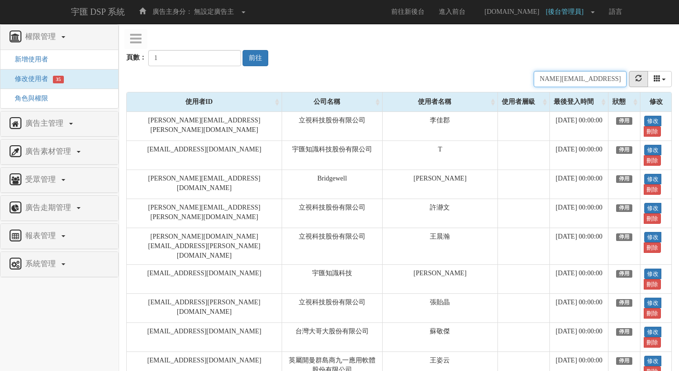
type input "[PERSON_NAME][EMAIL_ADDRESS][PERSON_NAME][DOMAIN_NAME]"
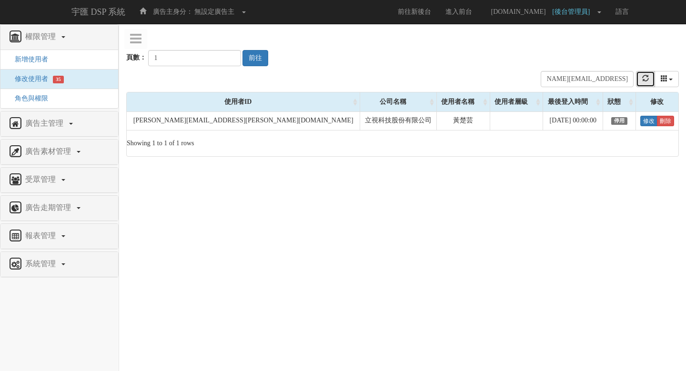
scroll to position [0, 0]
click at [636, 78] on button "refresh" at bounding box center [645, 79] width 19 height 16
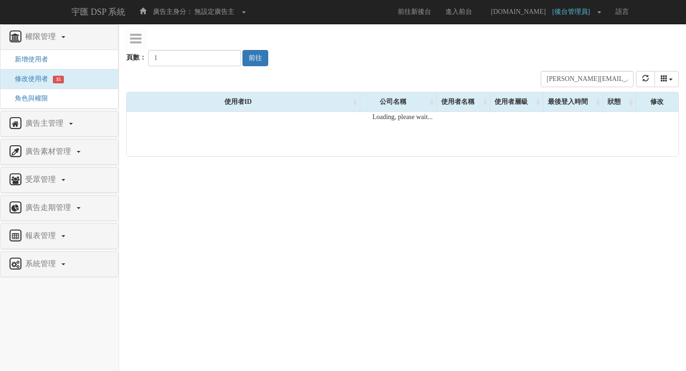
click at [525, 50] on div "頁數： 1 前往" at bounding box center [402, 48] width 553 height 35
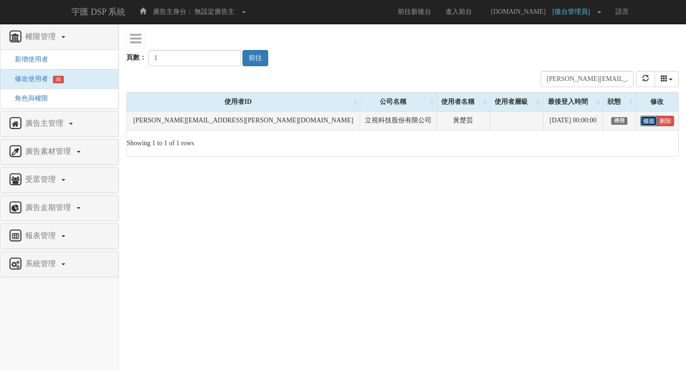
click at [641, 124] on link "修改" at bounding box center [649, 121] width 17 height 10
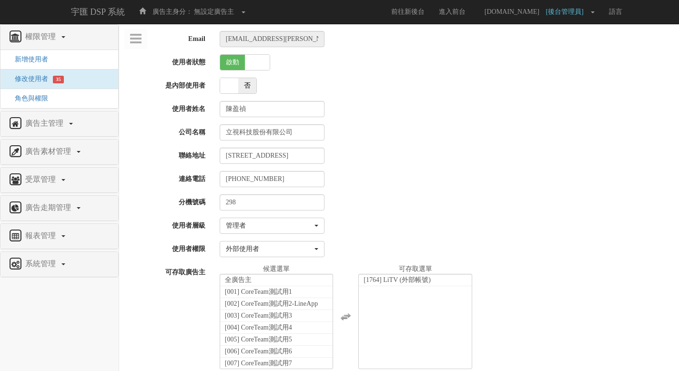
select select "Manager"
select select "69"
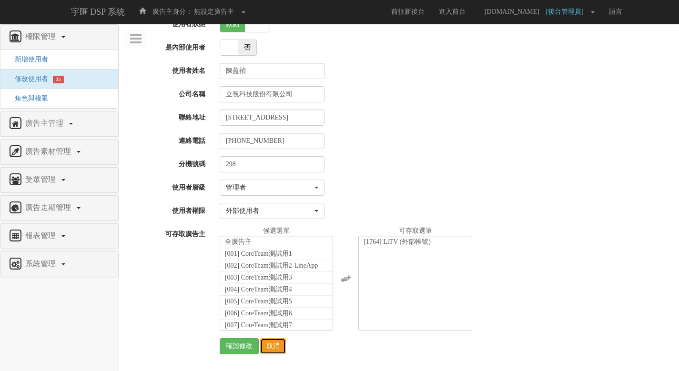
click at [280, 346] on link "取消" at bounding box center [273, 346] width 26 height 16
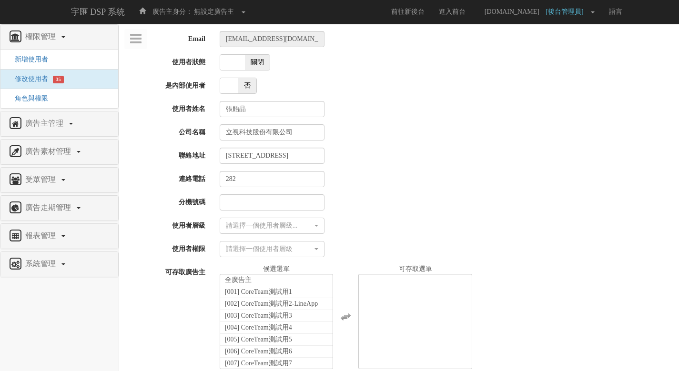
select select
click at [255, 64] on span "關閉" at bounding box center [257, 62] width 25 height 15
checkbox input "true"
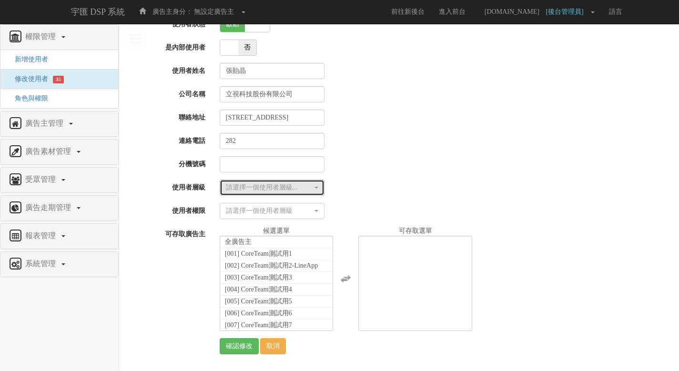
click at [309, 181] on button "請選擇一個使用者層級..." at bounding box center [272, 188] width 105 height 16
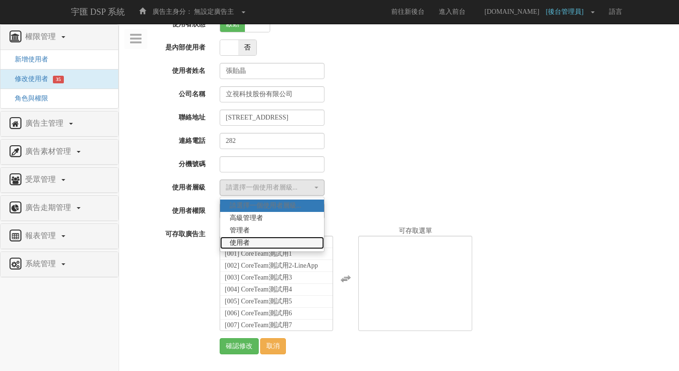
click at [292, 239] on link "使用者" at bounding box center [272, 243] width 104 height 12
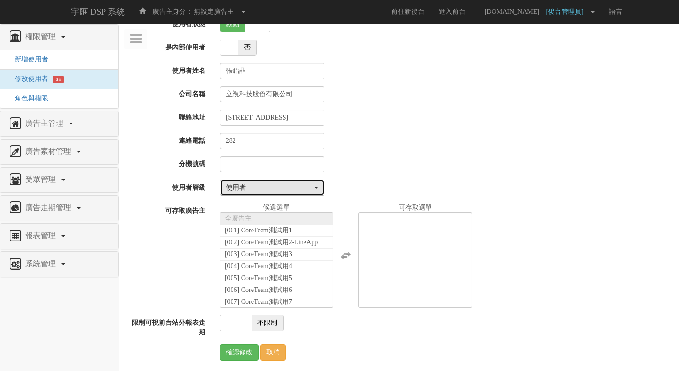
click at [295, 188] on div "使用者" at bounding box center [269, 188] width 87 height 10
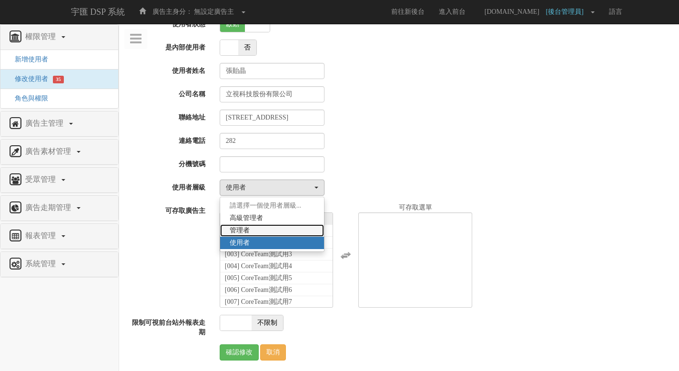
click at [285, 227] on link "管理者" at bounding box center [272, 231] width 104 height 12
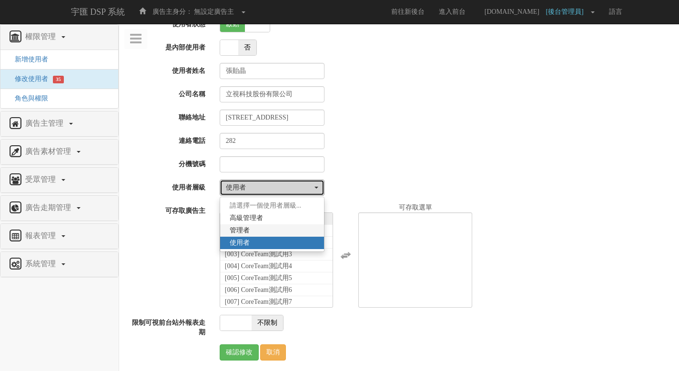
select select "Manager"
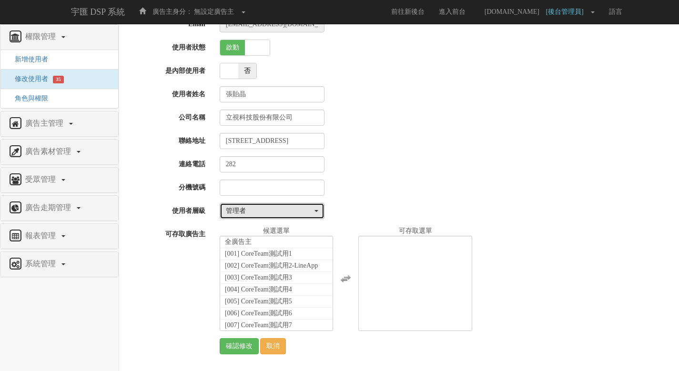
scroll to position [15, 0]
click at [304, 211] on div "管理者" at bounding box center [269, 211] width 87 height 10
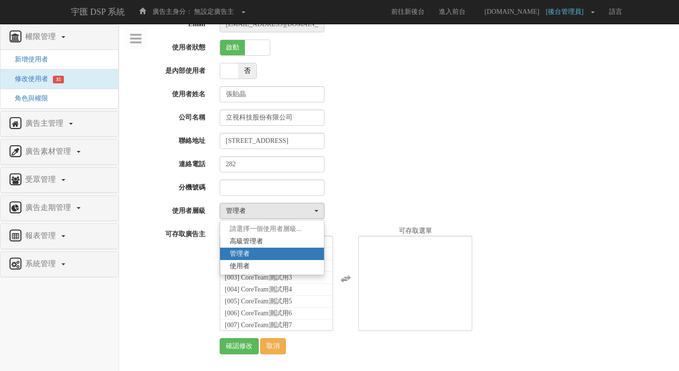
click at [352, 191] on div at bounding box center [446, 188] width 467 height 16
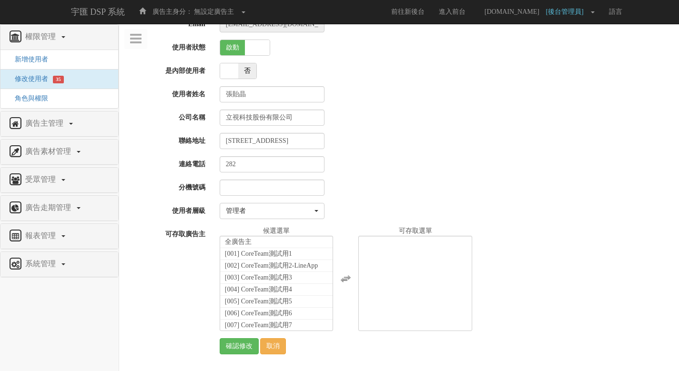
click at [348, 202] on div "Email jing.chang@tgc-taiwan.com.tw 使用者狀態 啟動 關閉 是內部使用者 是 否 使用者姓名 張貽晶 公司名稱 立視科技股份…" at bounding box center [399, 185] width 546 height 338
click at [304, 208] on div "管理者" at bounding box center [269, 211] width 87 height 10
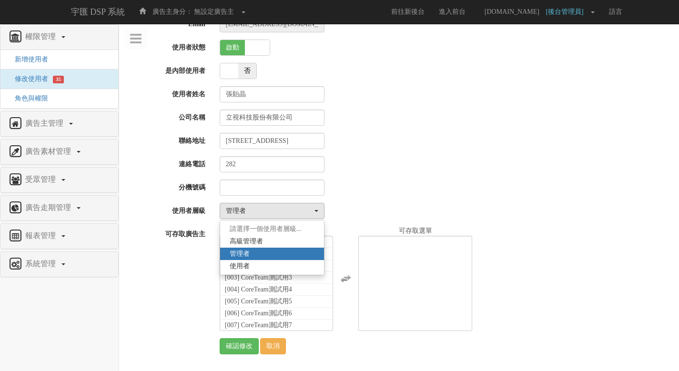
click at [370, 198] on div "Email jing.chang@tgc-taiwan.com.tw 使用者狀態 啟動 關閉 是內部使用者 是 否 使用者姓名 張貽晶 公司名稱 立視科技股份…" at bounding box center [399, 185] width 546 height 338
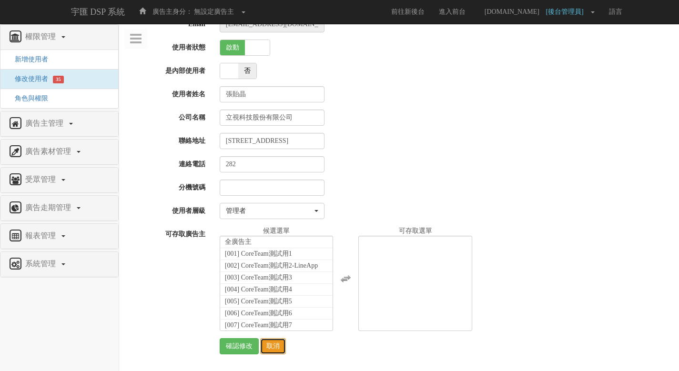
click at [286, 342] on link "取消" at bounding box center [273, 346] width 26 height 16
click at [544, 131] on div "Email jing.chang@tgc-taiwan.com.tw 使用者狀態 啟動 關閉 是內部使用者 是 否 使用者姓名 張貽晶 公司名稱 立視科技股份…" at bounding box center [399, 185] width 546 height 338
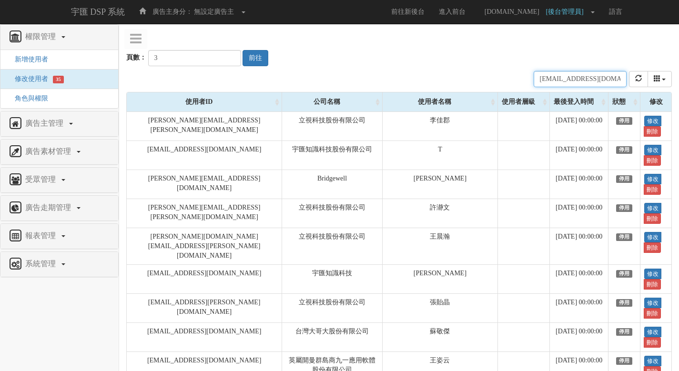
click at [556, 77] on input "[EMAIL_ADDRESS][DOMAIN_NAME]" at bounding box center [580, 79] width 93 height 16
click at [556, 77] on input "yingchen.chen@tgc-taiwan.com.tw" at bounding box center [580, 79] width 93 height 16
paste input "fay.cheng"
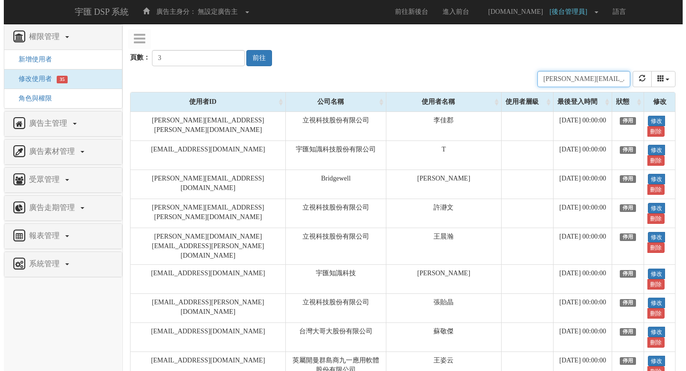
scroll to position [0, 22]
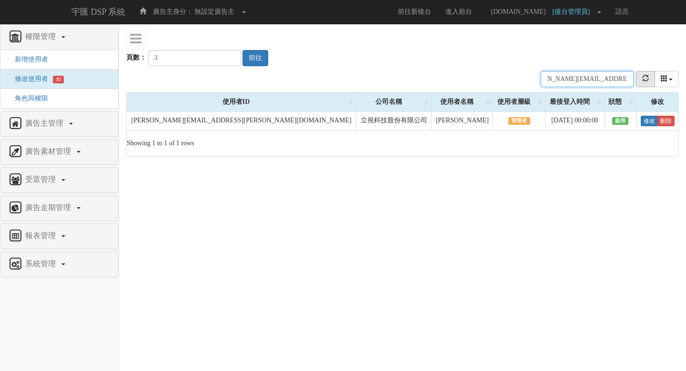
type input "[EMAIL_ADDRESS][DOMAIN_NAME]"
click at [643, 80] on icon "refresh" at bounding box center [646, 78] width 7 height 7
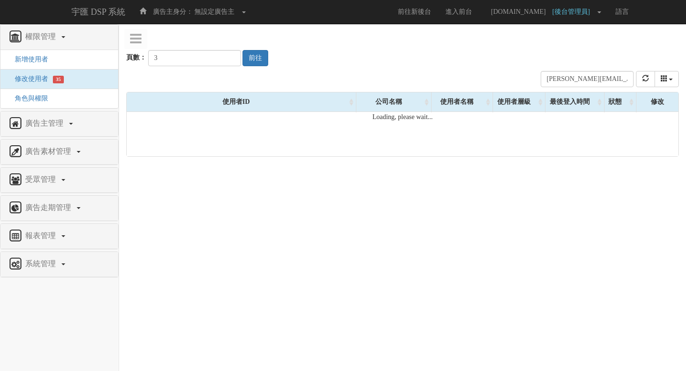
click at [484, 50] on div "頁數： 3 前往" at bounding box center [402, 48] width 553 height 35
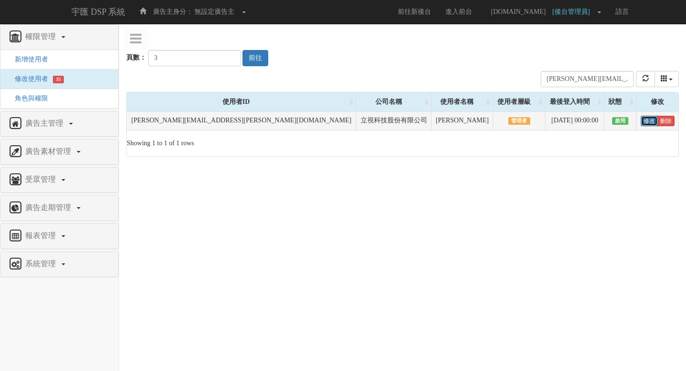
click at [641, 121] on link "修改" at bounding box center [649, 121] width 17 height 10
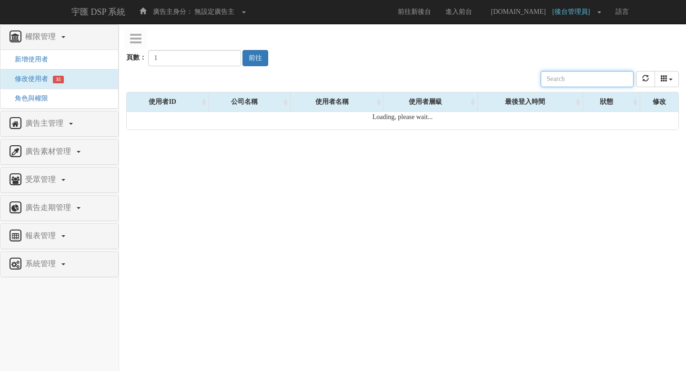
click at [581, 73] on input "text" at bounding box center [587, 79] width 93 height 16
paste input "[EMAIL_ADDRESS][DOMAIN_NAME]"
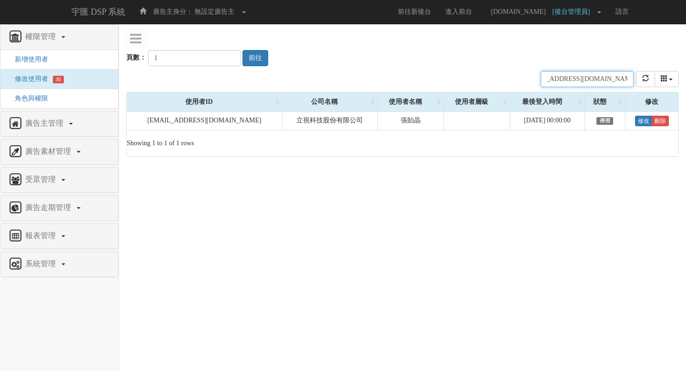
type input "[EMAIL_ADDRESS][DOMAIN_NAME]"
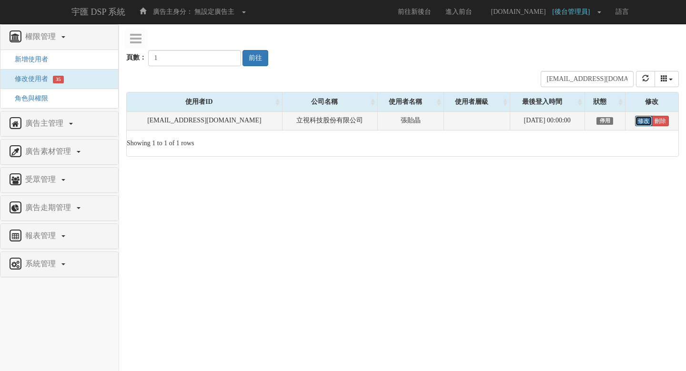
click at [639, 121] on link "修改" at bounding box center [643, 121] width 17 height 10
click at [643, 123] on link "修改" at bounding box center [643, 121] width 17 height 10
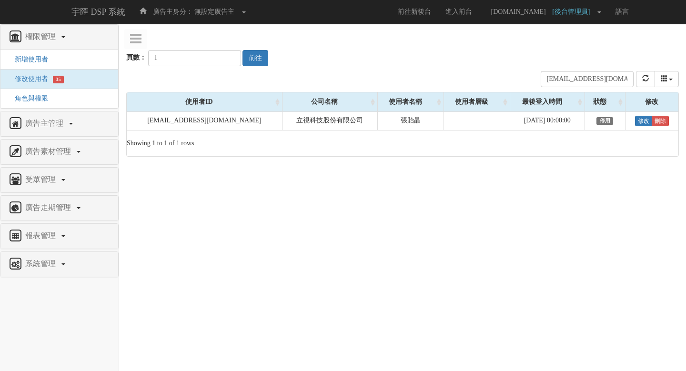
click at [442, 52] on div "頁數： 1 前往" at bounding box center [402, 48] width 553 height 35
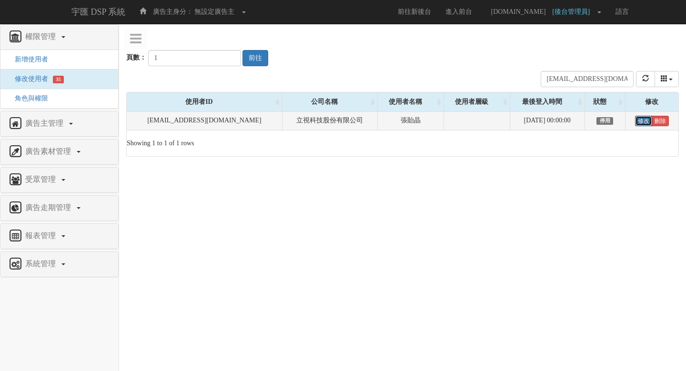
click at [645, 123] on link "修改" at bounding box center [643, 121] width 17 height 10
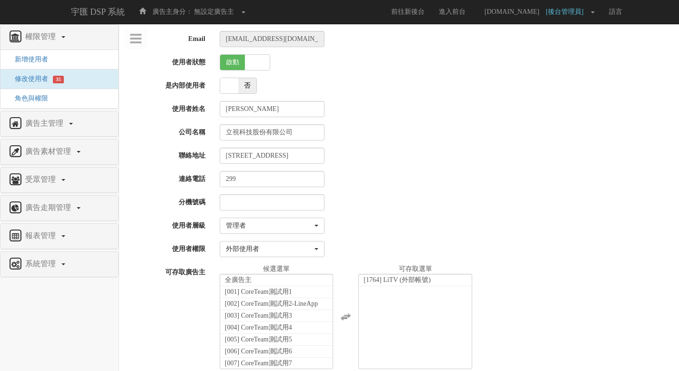
select select "Manager"
select select "69"
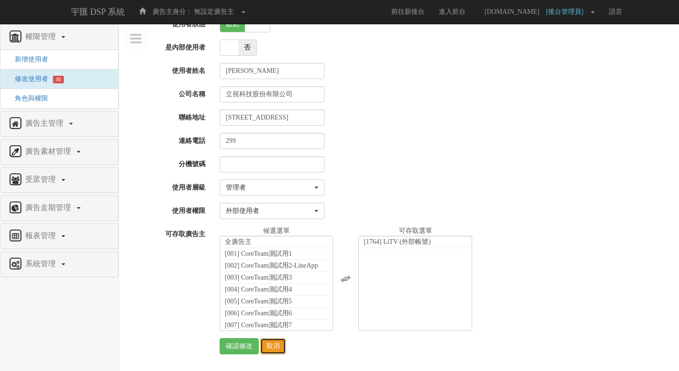
click at [279, 348] on link "取消" at bounding box center [273, 346] width 26 height 16
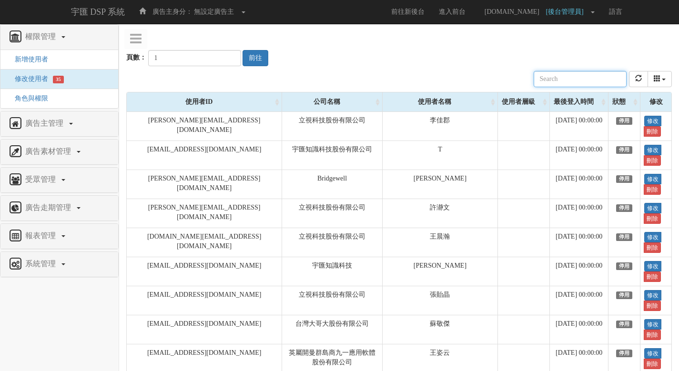
click at [564, 72] on input "text" at bounding box center [580, 79] width 93 height 16
paste input "joanne.chu@tgc-taiwan.com.tw"
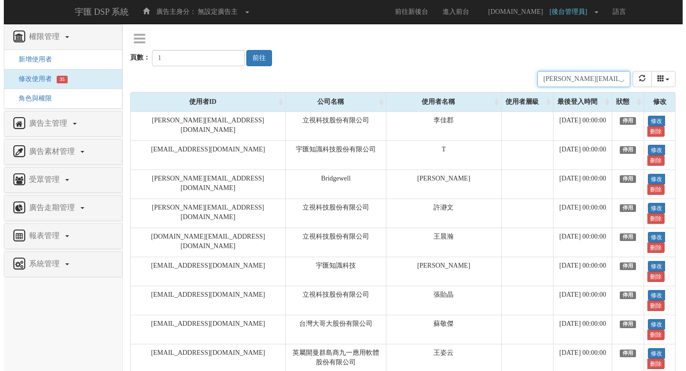
scroll to position [0, 26]
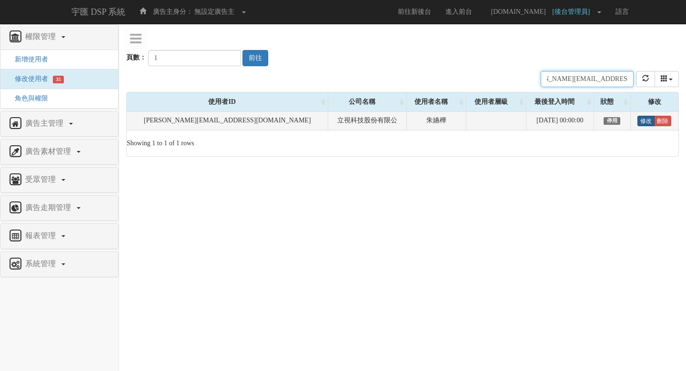
type input "joanne.chu@tgc-taiwan.com.tw"
click at [643, 120] on link "修改" at bounding box center [646, 121] width 17 height 10
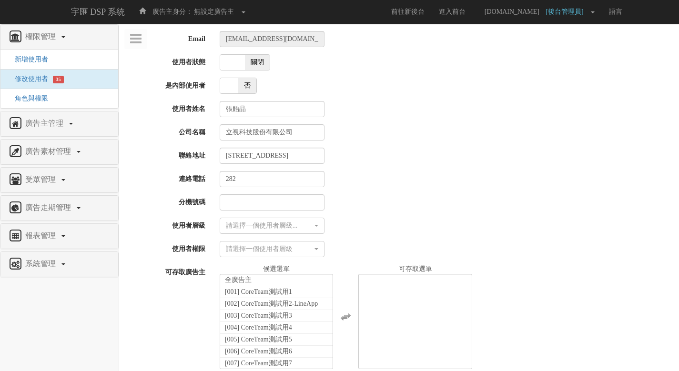
select select
click at [258, 60] on span "關閉" at bounding box center [257, 62] width 25 height 15
checkbox input "true"
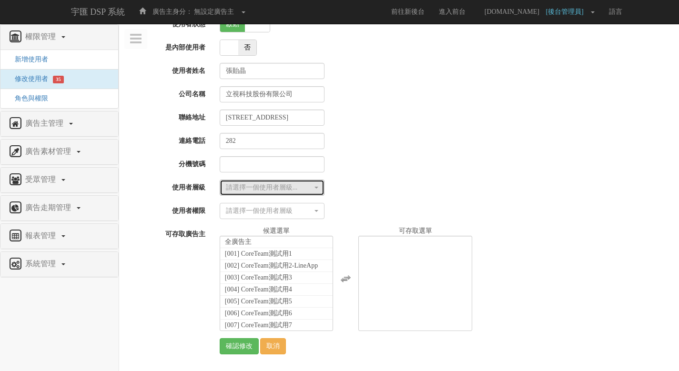
click at [293, 187] on div "請選擇一個使用者層級..." at bounding box center [269, 188] width 87 height 10
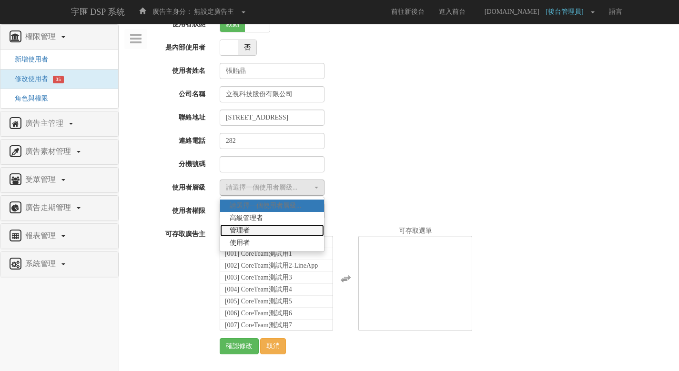
click at [287, 230] on link "管理者" at bounding box center [272, 231] width 104 height 12
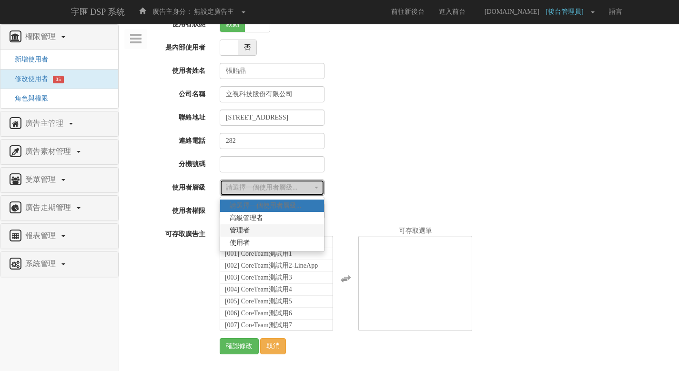
select select "Manager"
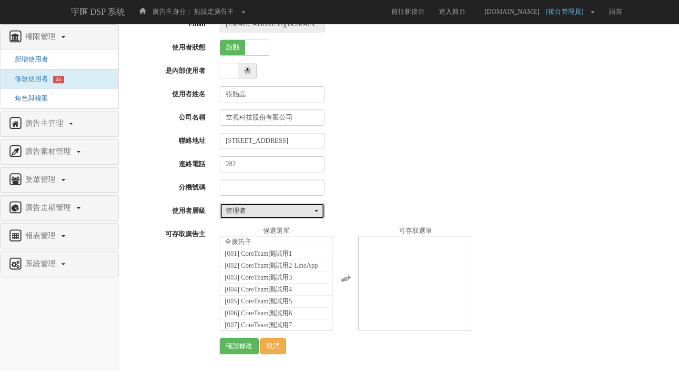
scroll to position [15, 0]
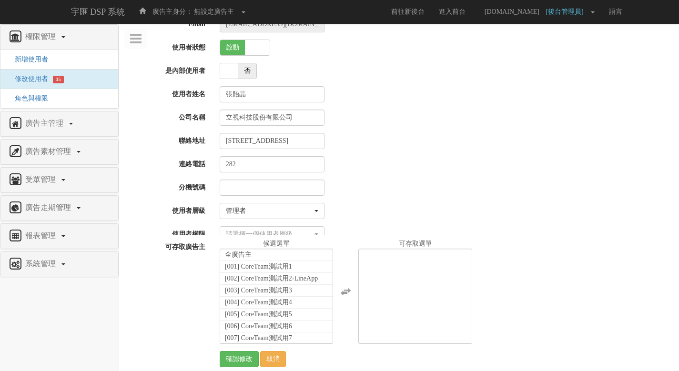
click at [373, 218] on div "請選擇一個使用者層級... 高級管理者 管理者 使用者 管理者 請選擇一個使用者層級... 高級管理者 管理者 使用者" at bounding box center [446, 211] width 467 height 16
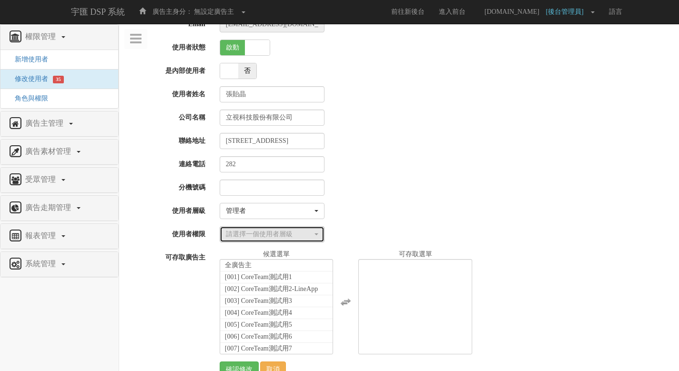
click at [296, 232] on div "請選擇一個使用者層級" at bounding box center [269, 235] width 87 height 10
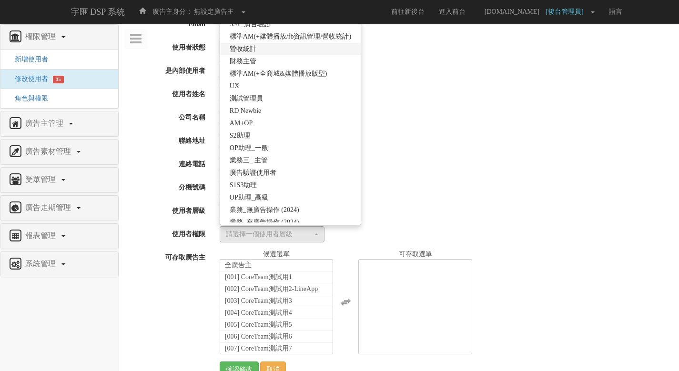
scroll to position [184, 0]
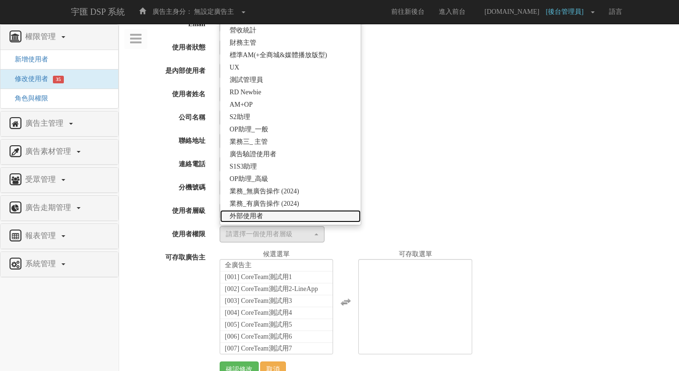
click at [303, 216] on link "外部使用者" at bounding box center [290, 216] width 141 height 12
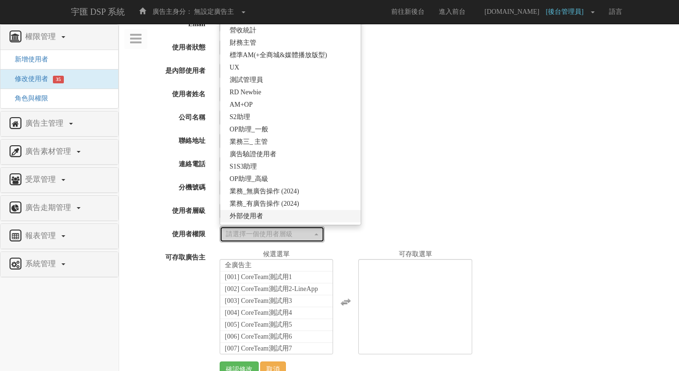
select select "69"
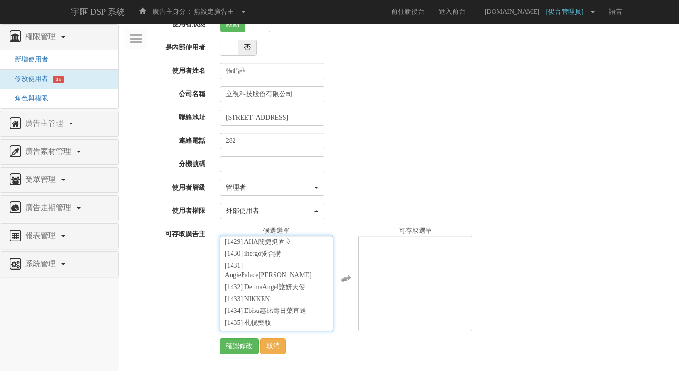
scroll to position [21720, 0]
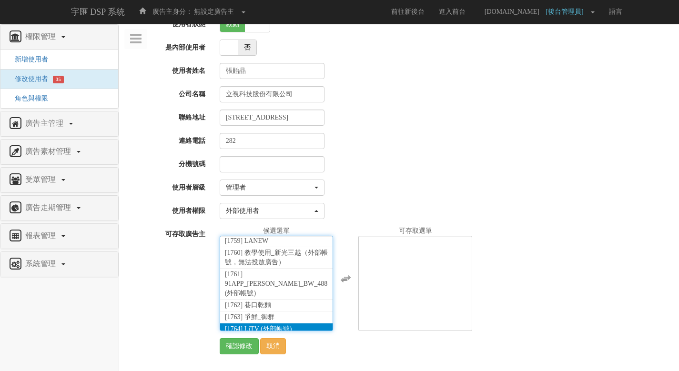
click at [284, 326] on span "[1764] LiTV (外部帳號)" at bounding box center [258, 329] width 67 height 7
select select "1764"
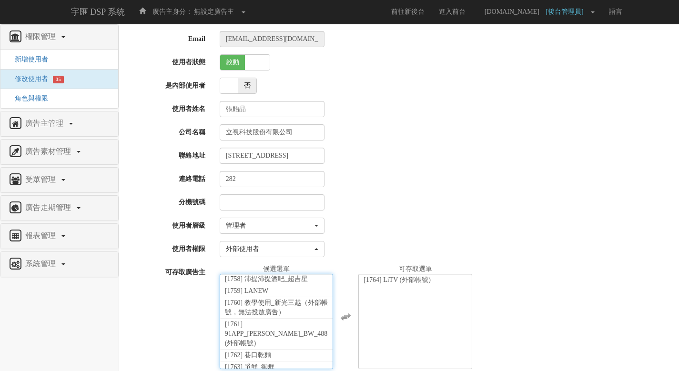
scroll to position [38, 0]
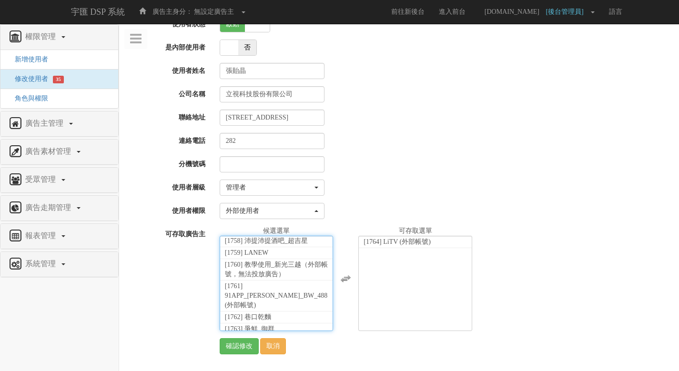
click at [191, 335] on div "Email jing.chang@tgc-taiwan.com.tw 使用者狀態 啟動 關閉 是內部使用者 是 否 使用者姓名 張貽晶 公司名稱 立視科技股份…" at bounding box center [399, 174] width 546 height 362
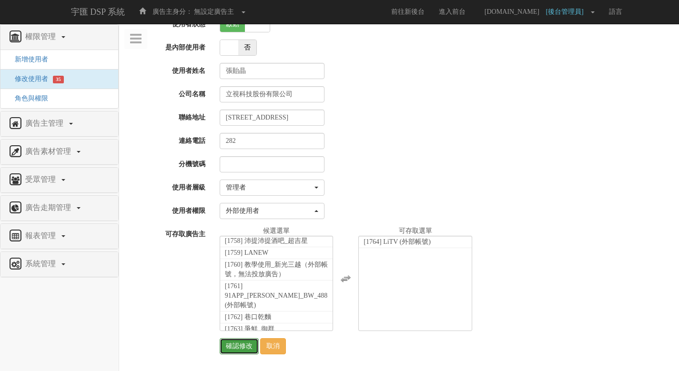
click at [237, 345] on input "確認修改" at bounding box center [239, 346] width 39 height 16
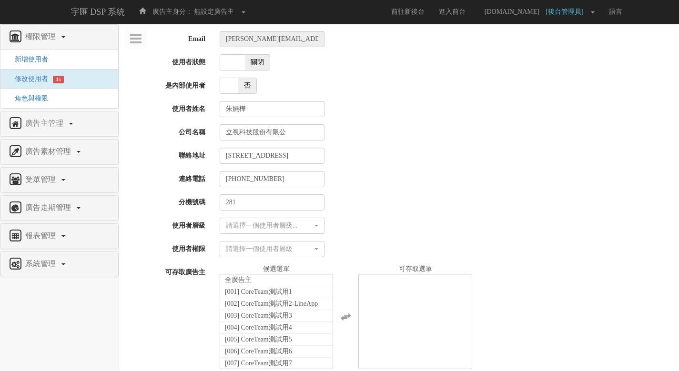
select select
click at [256, 63] on span "關閉" at bounding box center [257, 62] width 25 height 15
checkbox input "true"
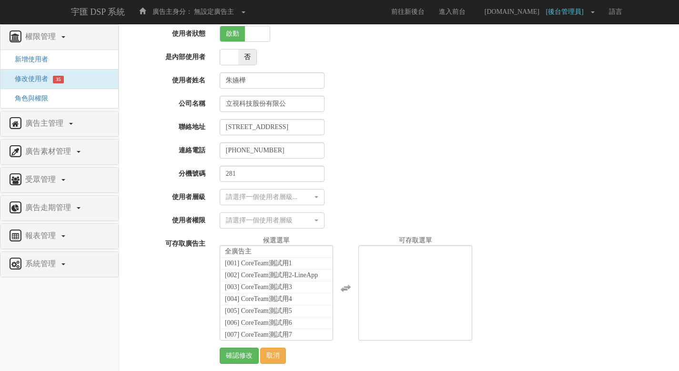
scroll to position [38, 0]
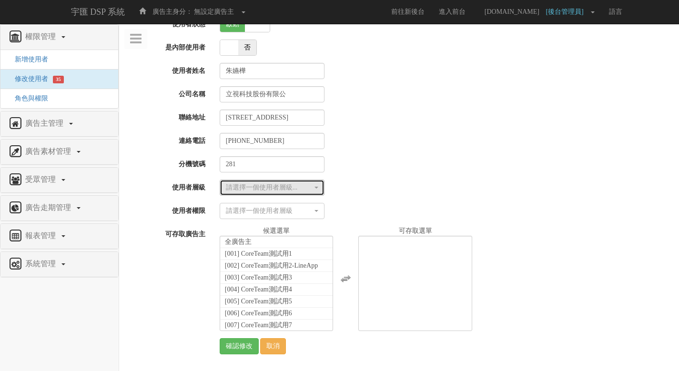
click at [297, 192] on div "請選擇一個使用者層級..." at bounding box center [269, 188] width 87 height 10
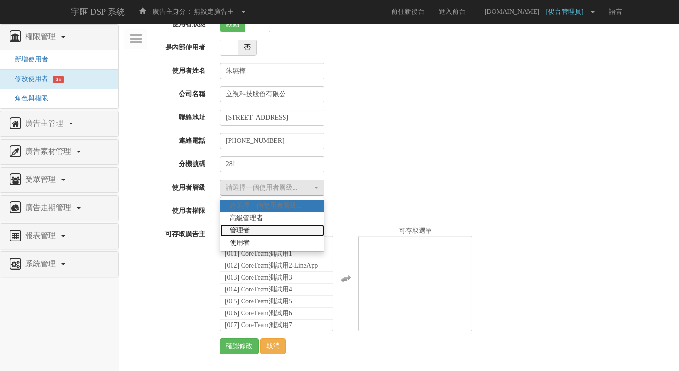
click at [284, 227] on link "管理者" at bounding box center [272, 231] width 104 height 12
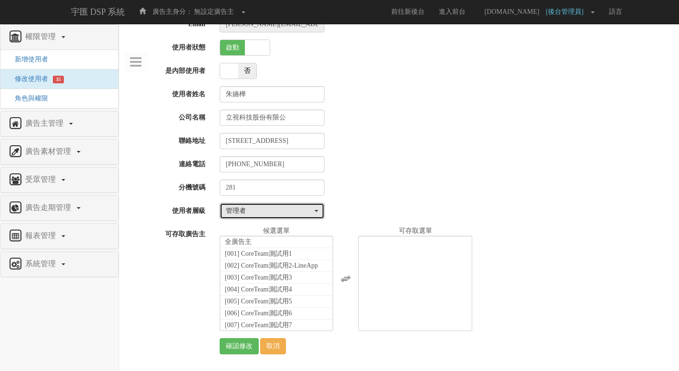
scroll to position [15, 0]
click at [358, 217] on div "請選擇一個使用者層級... 高級管理者 管理者 使用者 管理者 請選擇一個使用者層級... 高級管理者 管理者 使用者" at bounding box center [446, 211] width 467 height 16
click at [297, 212] on div "管理者" at bounding box center [269, 211] width 87 height 10
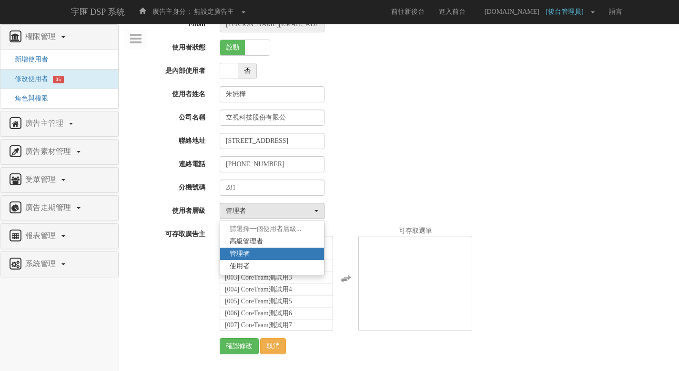
click at [353, 196] on div "Email joanne.chu@tgc-taiwan.com.tw 使用者狀態 啟動 關閉 是內部使用者 是 否 使用者姓名 朱嬿樺 公司名稱 立視科技股份…" at bounding box center [399, 185] width 546 height 338
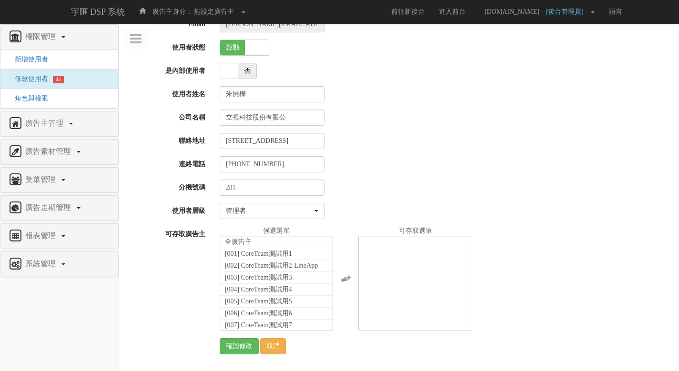
click at [346, 205] on div "請選擇一個使用者層級... 高級管理者 管理者 使用者 管理者 請選擇一個使用者層級... 高級管理者 管理者 使用者" at bounding box center [446, 211] width 467 height 16
click at [290, 216] on button "管理者" at bounding box center [272, 211] width 105 height 16
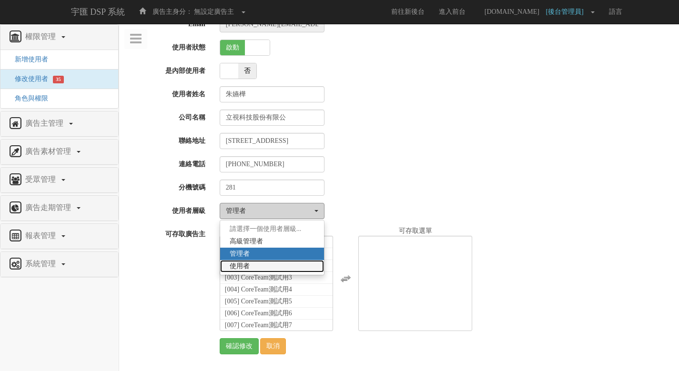
drag, startPoint x: 289, startPoint y: 264, endPoint x: 290, endPoint y: 218, distance: 45.8
click at [289, 264] on link "使用者" at bounding box center [272, 266] width 104 height 12
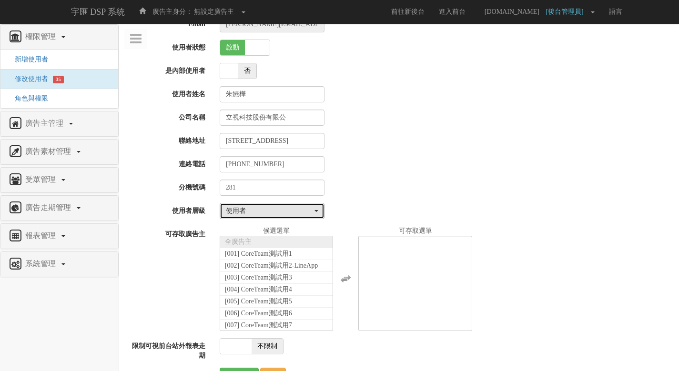
click at [295, 211] on div "使用者" at bounding box center [269, 211] width 87 height 10
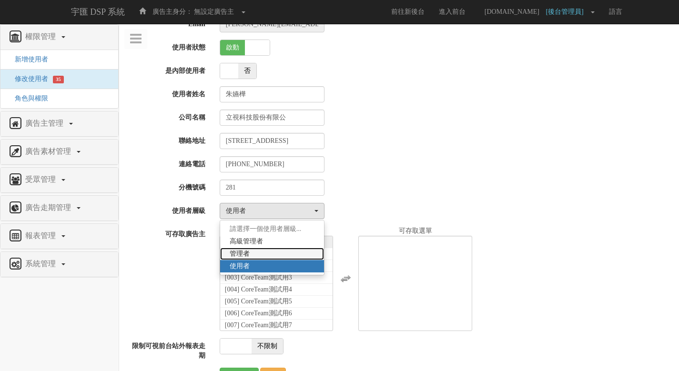
click at [283, 251] on link "管理者" at bounding box center [272, 254] width 104 height 12
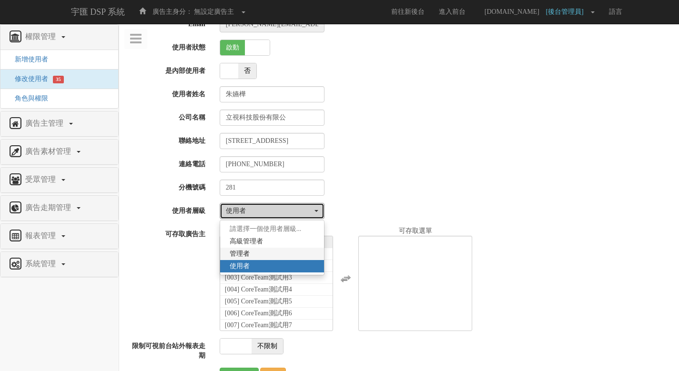
select select "Manager"
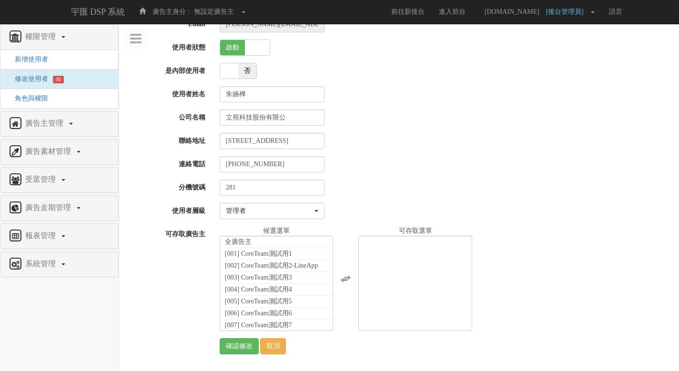
click at [348, 199] on div "Email joanne.chu@tgc-taiwan.com.tw 使用者狀態 啟動 關閉 是內部使用者 是 否 使用者姓名 朱嬿樺 公司名稱 立視科技股份…" at bounding box center [399, 185] width 546 height 338
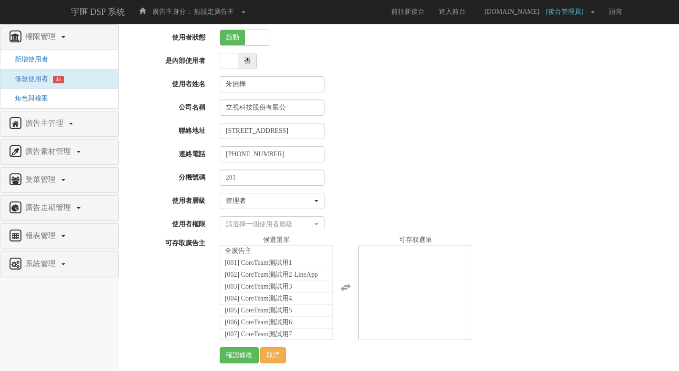
scroll to position [38, 0]
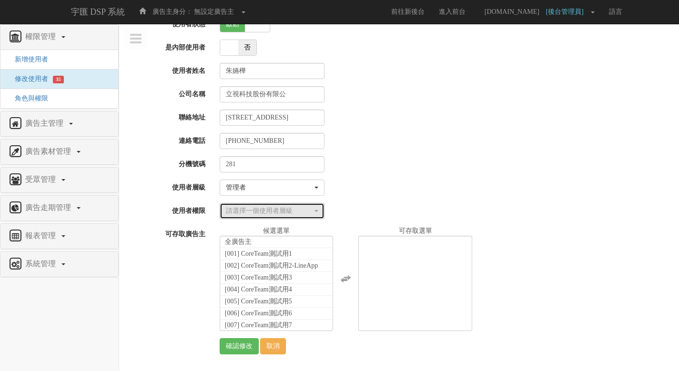
click at [299, 214] on div "請選擇一個使用者層級" at bounding box center [269, 211] width 87 height 10
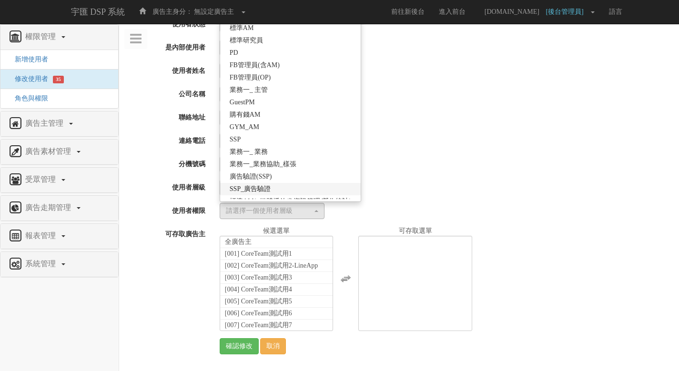
scroll to position [207, 0]
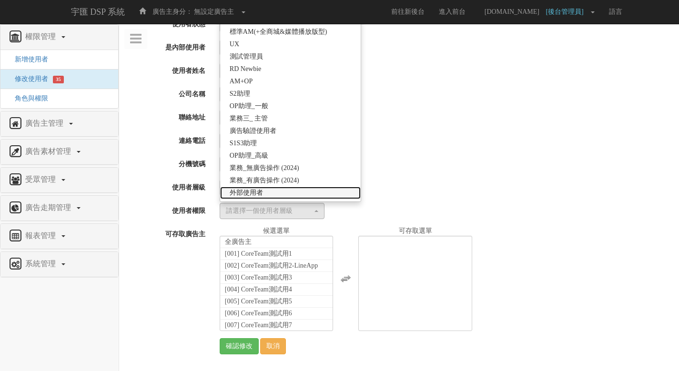
click at [311, 194] on link "外部使用者" at bounding box center [290, 193] width 141 height 12
select select "69"
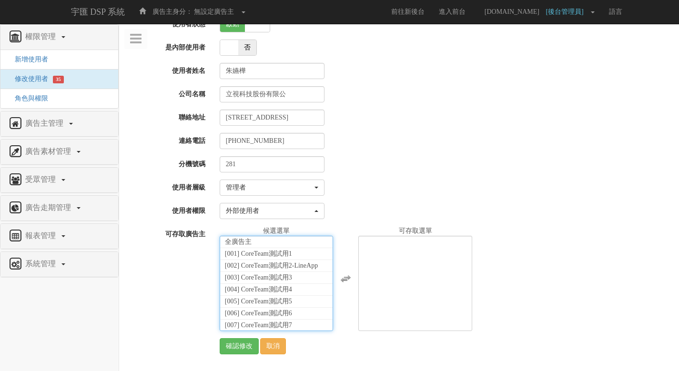
scroll to position [21720, 0]
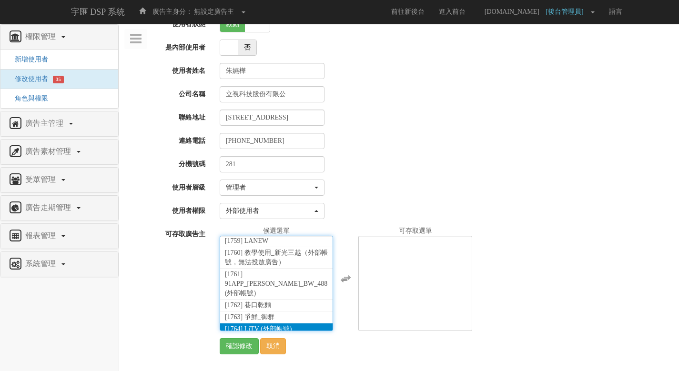
click at [281, 326] on span "[1764] LiTV (外部帳號)" at bounding box center [258, 329] width 67 height 7
select select "1764"
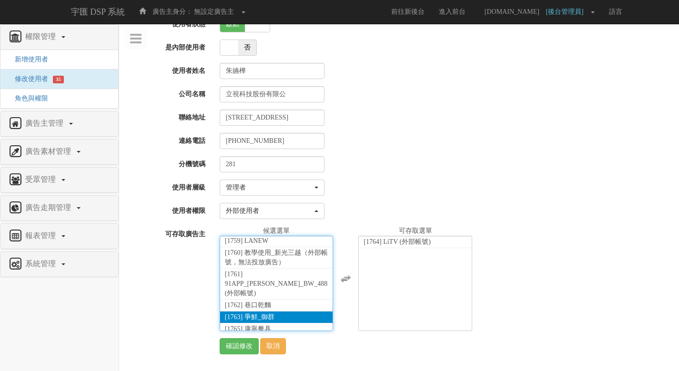
scroll to position [17519, 0]
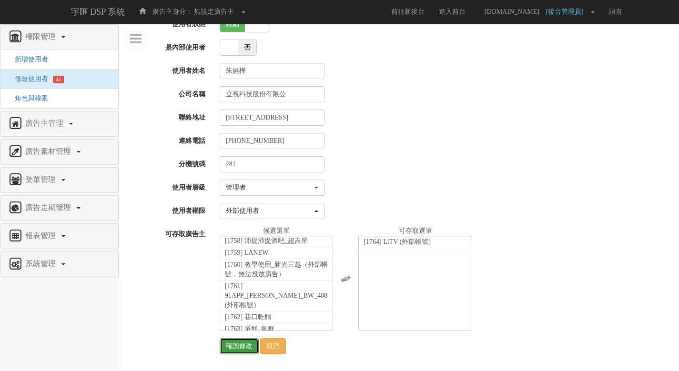
click at [230, 345] on input "確認修改" at bounding box center [239, 346] width 39 height 16
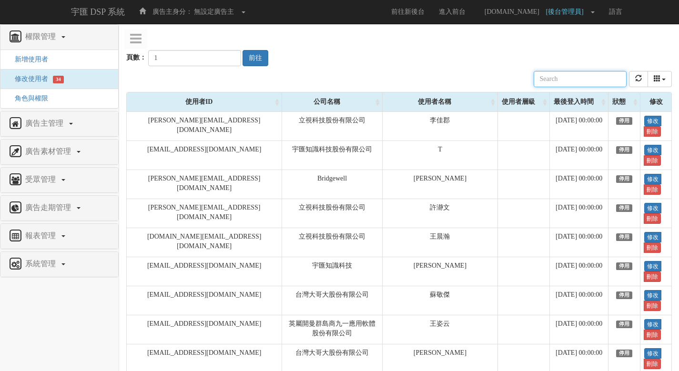
click at [593, 79] on input "text" at bounding box center [580, 79] width 93 height 16
paste input "[EMAIL_ADDRESS][DOMAIN_NAME]"
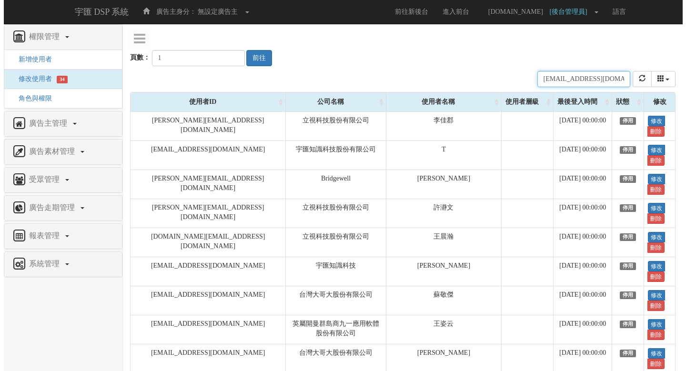
scroll to position [0, 24]
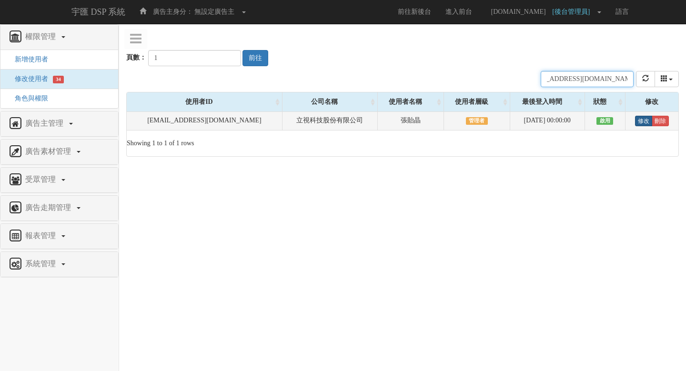
type input "[EMAIL_ADDRESS][DOMAIN_NAME]"
click at [645, 124] on link "修改" at bounding box center [643, 121] width 17 height 10
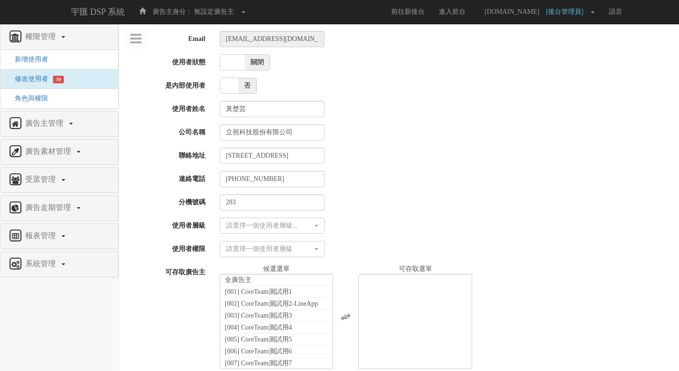
select select
click at [254, 61] on span "關閉" at bounding box center [257, 62] width 25 height 15
checkbox input "true"
click at [269, 229] on div "請選擇一個使用者層級..." at bounding box center [269, 226] width 87 height 10
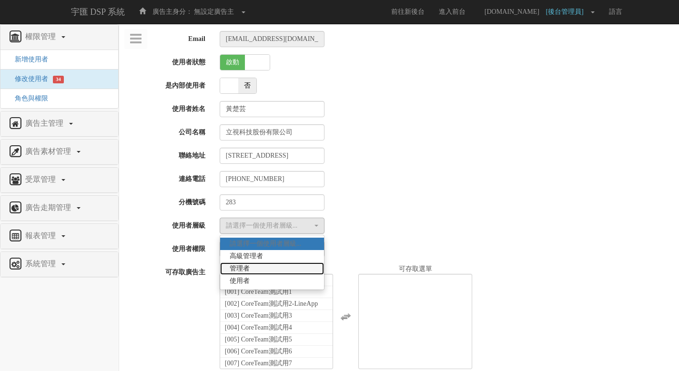
click at [272, 268] on link "管理者" at bounding box center [272, 269] width 104 height 12
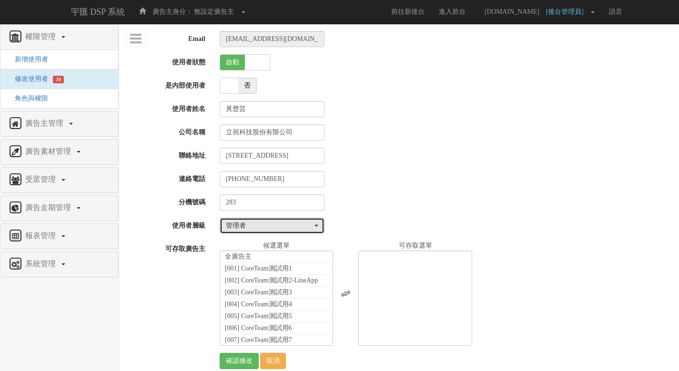
click at [286, 221] on div "管理者" at bounding box center [269, 226] width 87 height 10
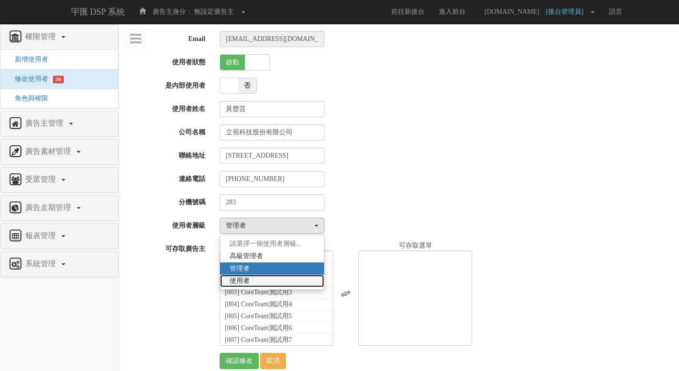
click at [280, 276] on link "使用者" at bounding box center [272, 281] width 104 height 12
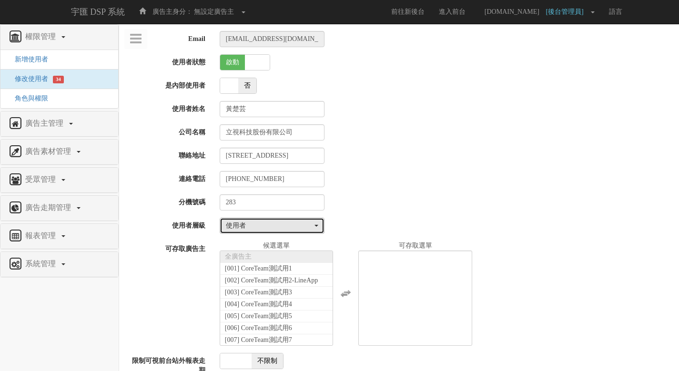
click at [281, 229] on div "使用者" at bounding box center [269, 226] width 87 height 10
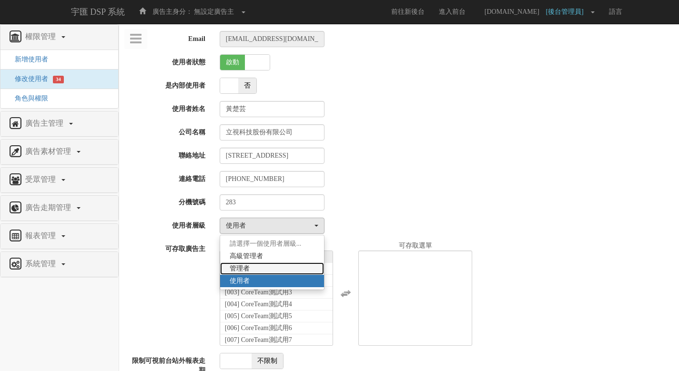
click at [278, 268] on link "管理者" at bounding box center [272, 269] width 104 height 12
select select "Manager"
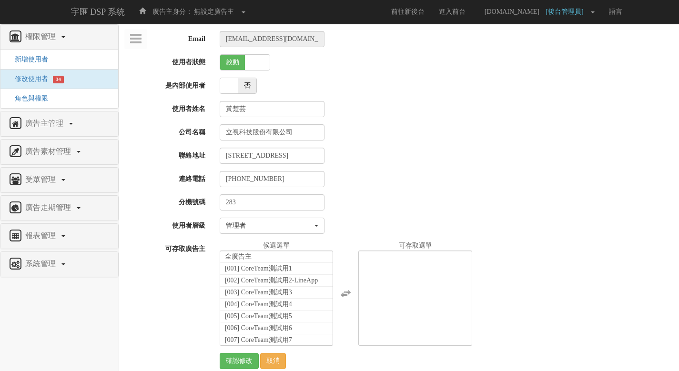
click at [355, 211] on div "Email aileen.huang@tgc-taiwan.com.tw 使用者狀態 啟動 關閉 是內部使用者 是 否 使用者姓名 黃楚芸 公司名稱 立視科技…" at bounding box center [399, 200] width 546 height 338
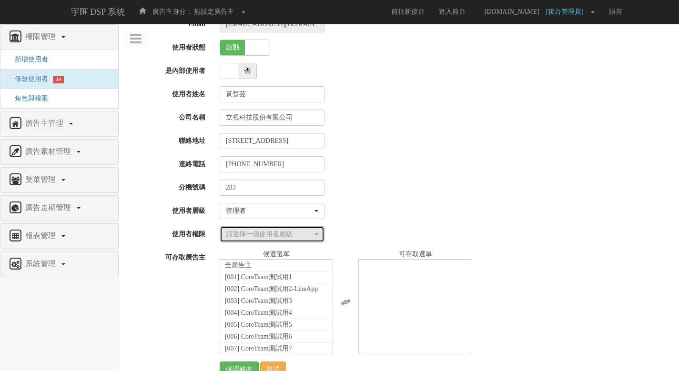
click at [294, 234] on div "請選擇一個使用者層級" at bounding box center [269, 235] width 87 height 10
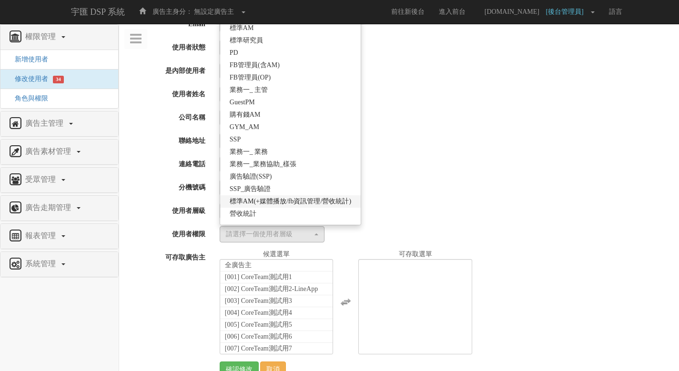
scroll to position [184, 0]
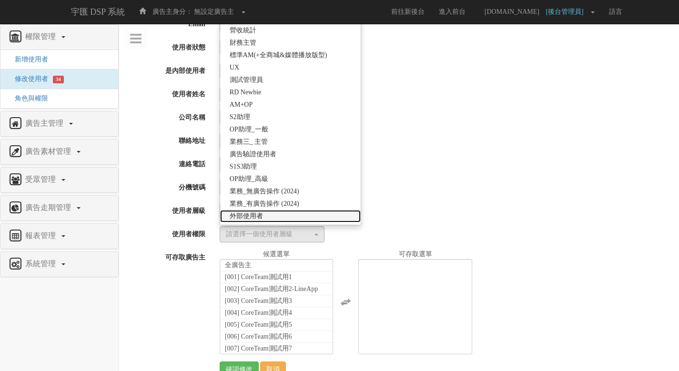
click at [296, 215] on link "外部使用者" at bounding box center [290, 216] width 141 height 12
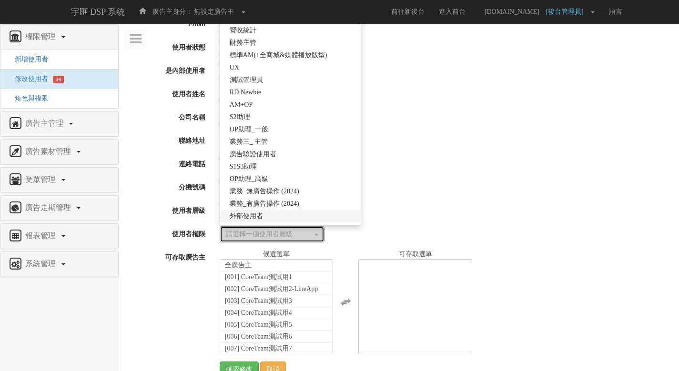
select select "69"
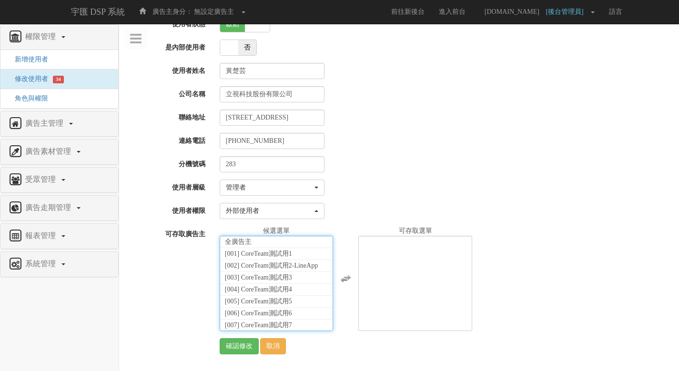
scroll to position [21720, 0]
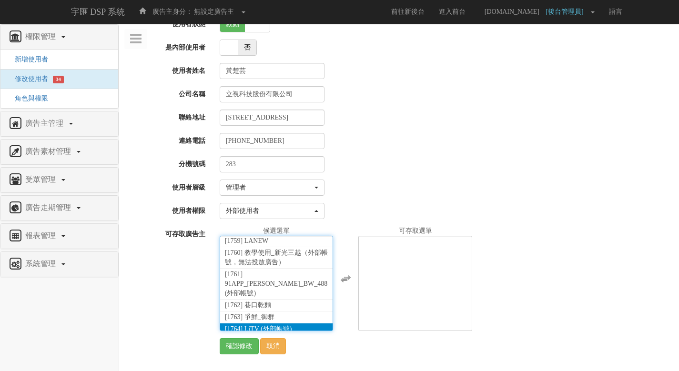
click at [292, 326] on span "[1764] LiTV (外部帳號)" at bounding box center [258, 329] width 67 height 7
select select "1764"
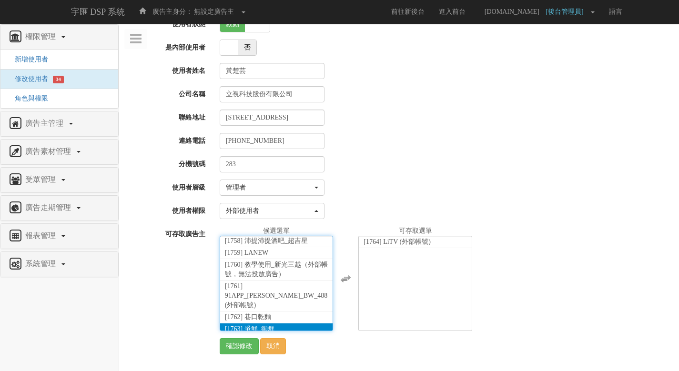
scroll to position [17519, 0]
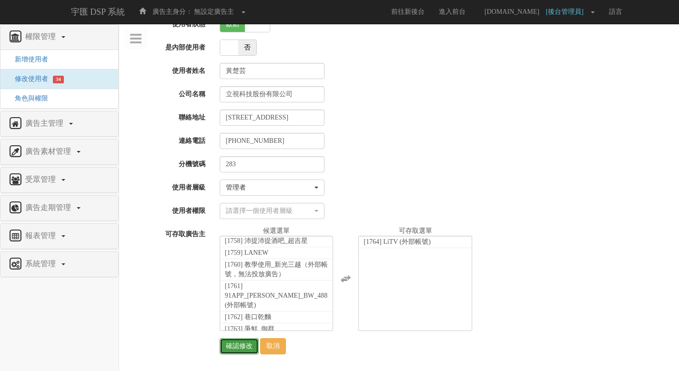
click at [240, 345] on input "確認修改" at bounding box center [239, 346] width 39 height 16
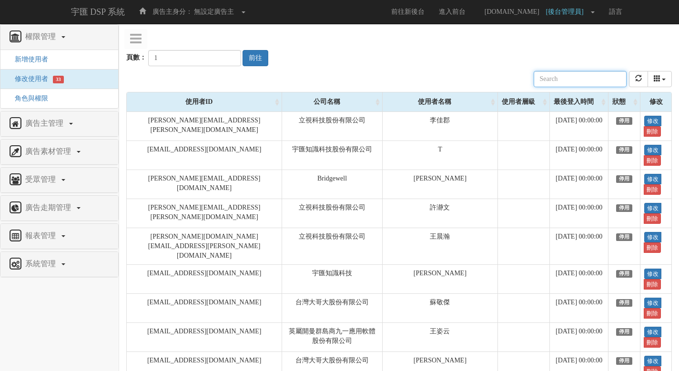
click at [567, 79] on input "text" at bounding box center [580, 79] width 93 height 16
paste input "aileen.huang@tgc-taiwan.com.tw"
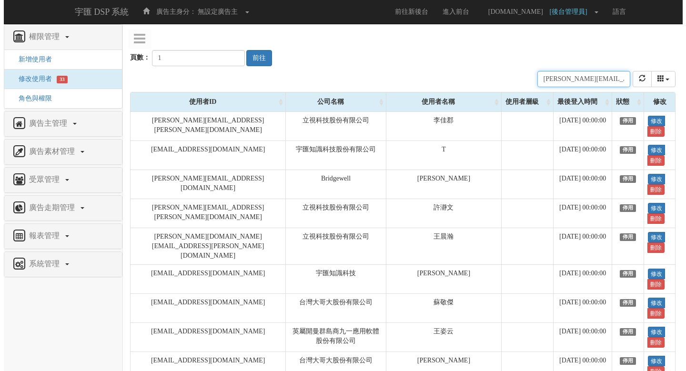
scroll to position [0, 31]
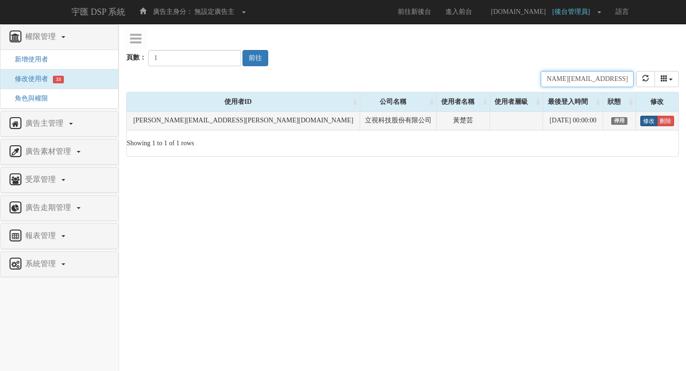
type input "aileen.huang@tgc-taiwan.com.tw"
click at [643, 121] on link "修改" at bounding box center [649, 121] width 17 height 10
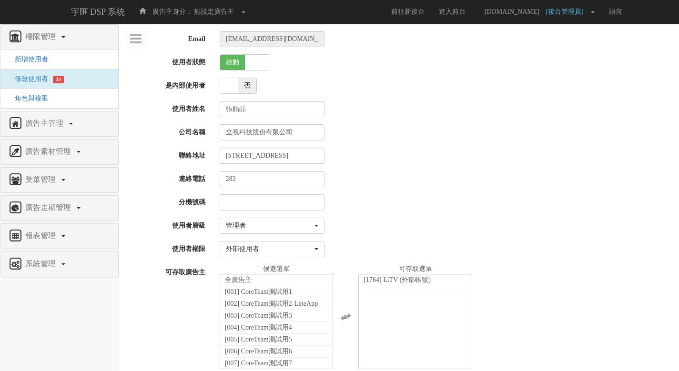
select select "Manager"
select select "69"
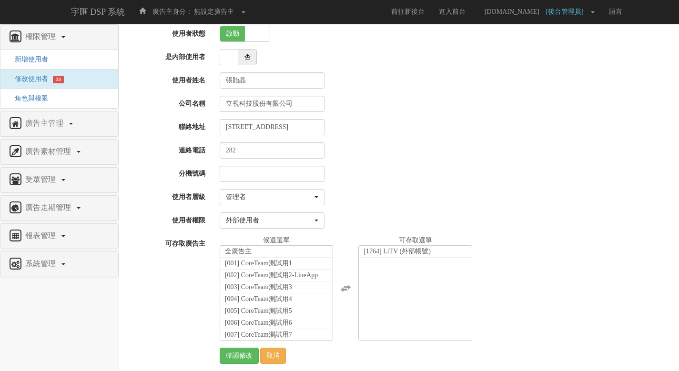
scroll to position [38, 0]
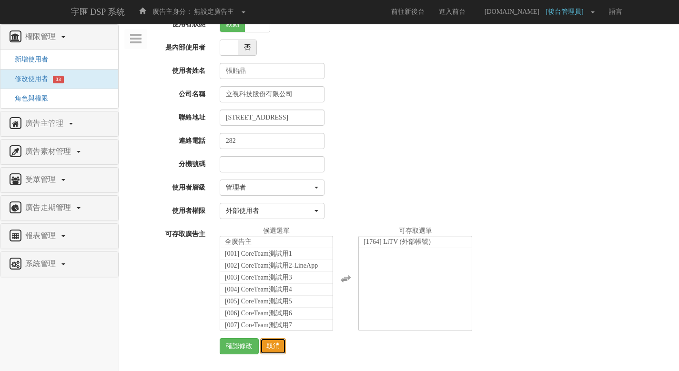
click at [277, 347] on link "取消" at bounding box center [273, 346] width 26 height 16
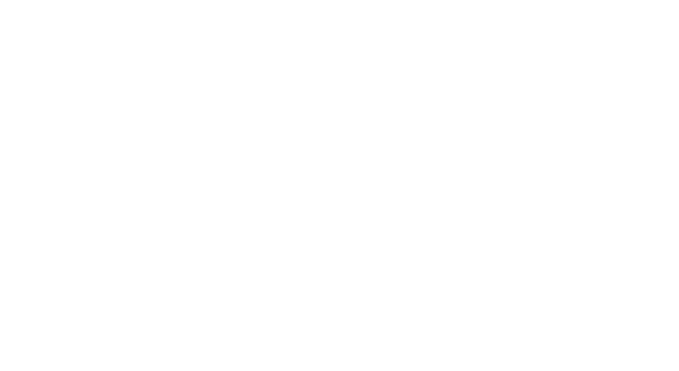
select select "Manager"
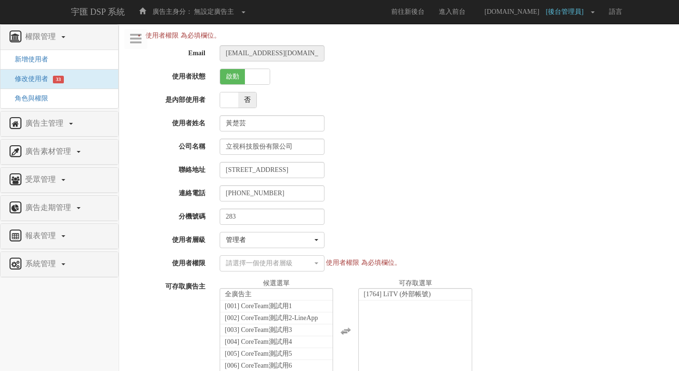
scroll to position [17519, 0]
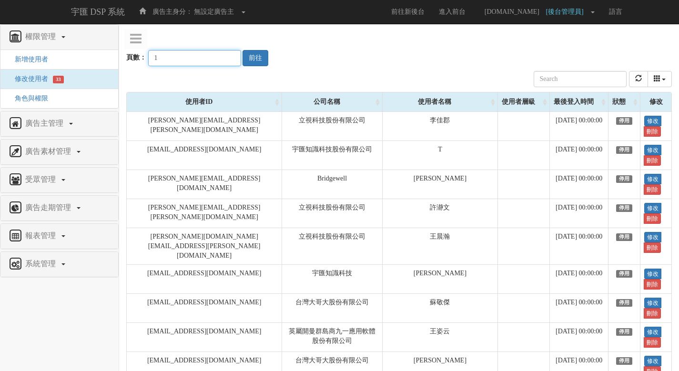
click at [192, 61] on input "1" at bounding box center [194, 58] width 93 height 16
click at [578, 81] on input "text" at bounding box center [580, 79] width 93 height 16
paste input "aileen.huang@tgc-taiwan.com.tw"
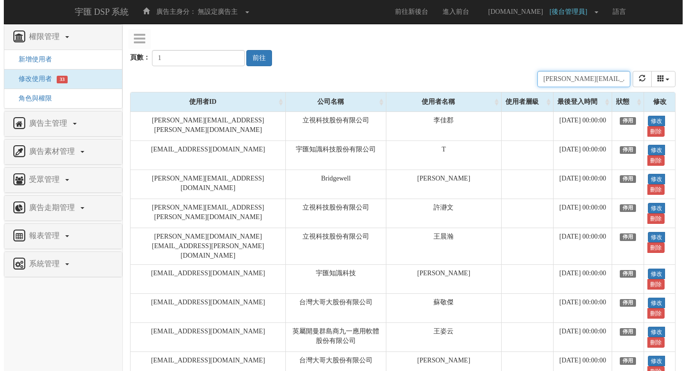
scroll to position [0, 31]
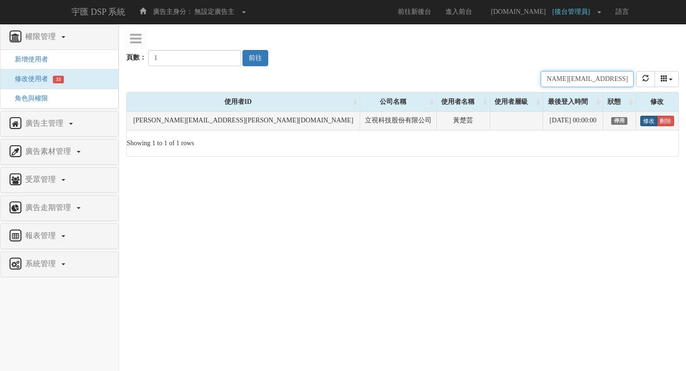
type input "[EMAIL_ADDRESS][DOMAIN_NAME]"
click at [642, 123] on link "修改" at bounding box center [649, 121] width 17 height 10
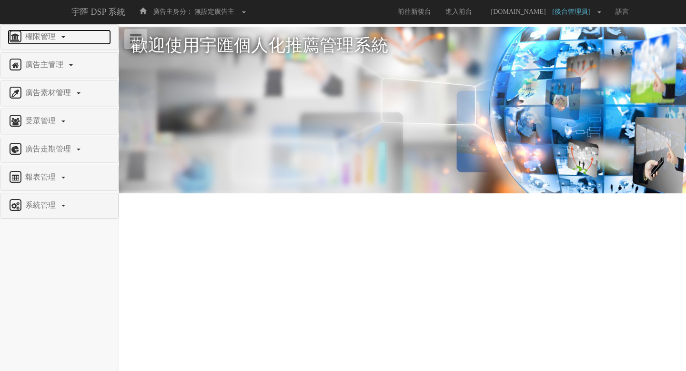
click at [27, 41] on span "權限管理" at bounding box center [42, 36] width 38 height 8
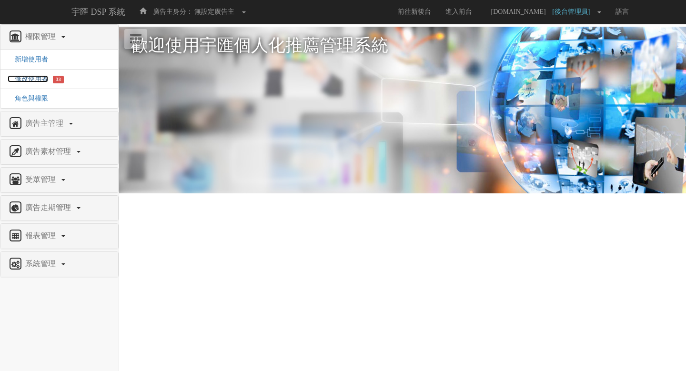
click at [28, 80] on span "修改使用者" at bounding box center [28, 78] width 41 height 7
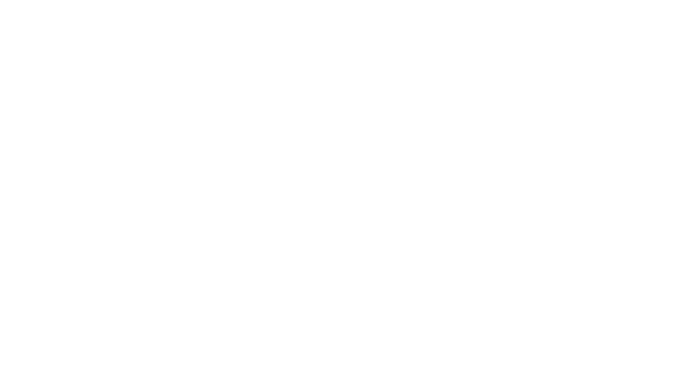
select select
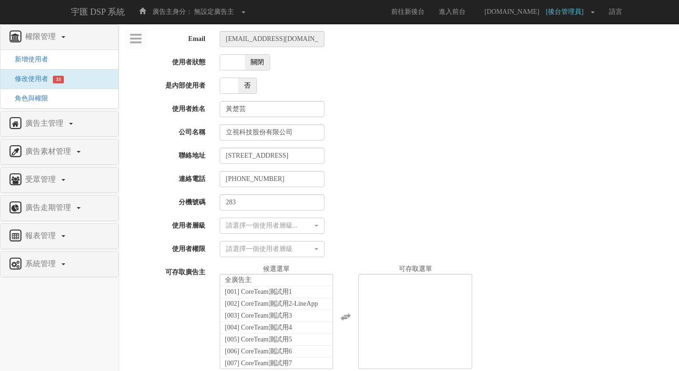
click at [254, 61] on span "關閉" at bounding box center [257, 62] width 25 height 15
checkbox input "true"
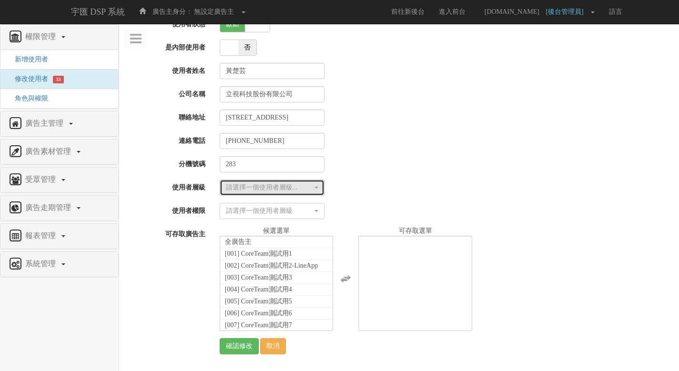
click at [308, 191] on div "請選擇一個使用者層級..." at bounding box center [269, 188] width 87 height 10
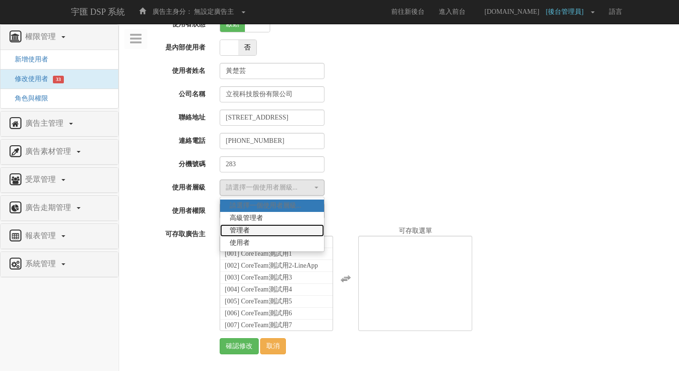
click at [295, 227] on link "管理者" at bounding box center [272, 231] width 104 height 12
select select "Manager"
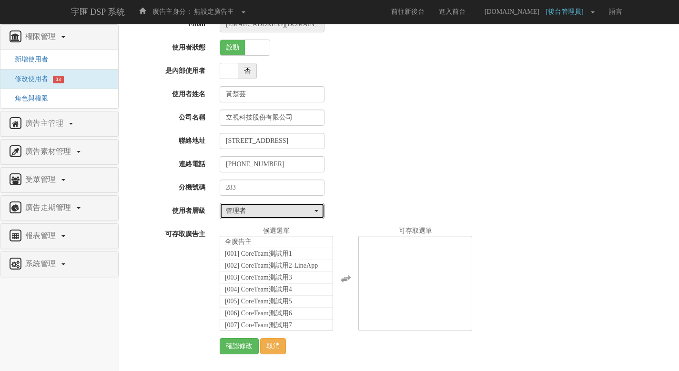
scroll to position [15, 0]
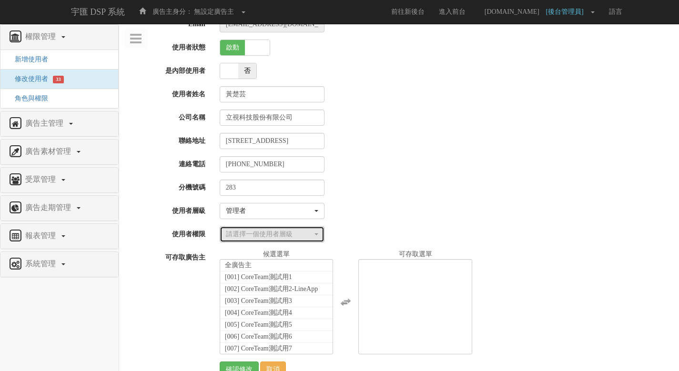
click at [289, 237] on div "請選擇一個使用者層級" at bounding box center [269, 235] width 87 height 10
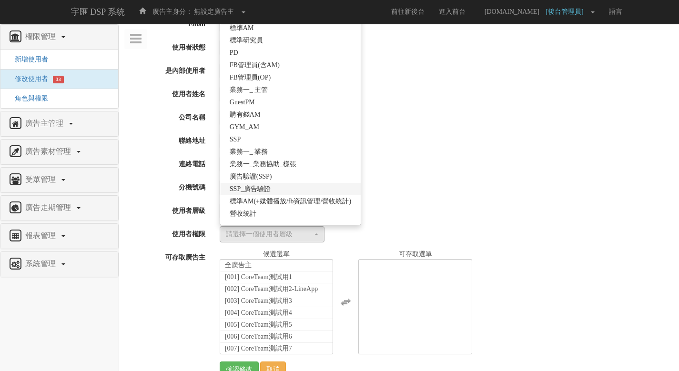
scroll to position [184, 0]
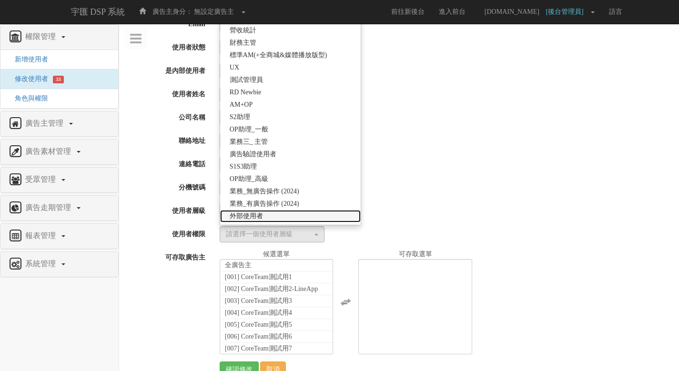
click at [289, 220] on link "外部使用者" at bounding box center [290, 216] width 141 height 12
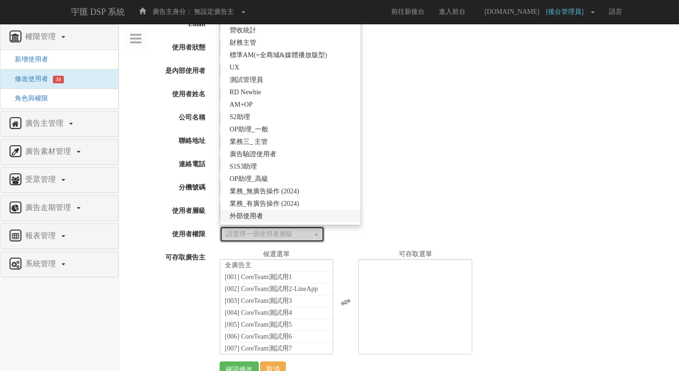
select select "69"
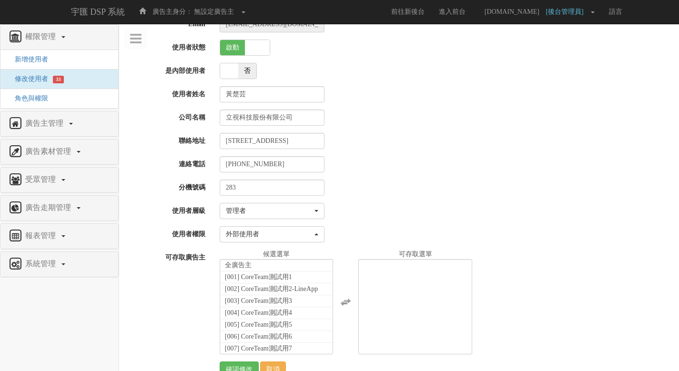
click at [347, 230] on div "請選擇一個使用者層級 標準AM 標準研究員 PD FB管理員(含AM) FB管理員(OP) 業務一_ 主管 GuestPM 購有錢AM GYM_AM SSP …" at bounding box center [446, 234] width 467 height 16
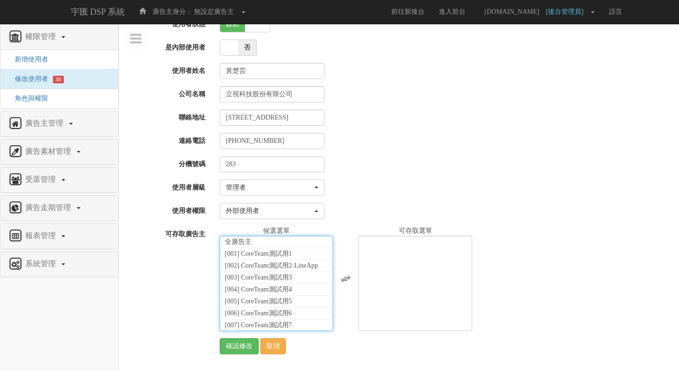
scroll to position [21720, 0]
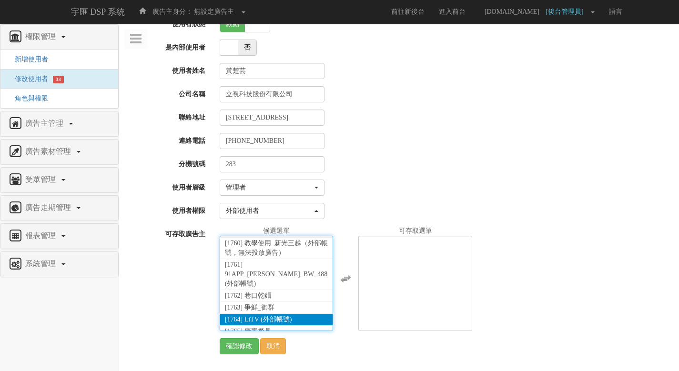
click at [288, 316] on span "[1764] LiTV (外部帳號)" at bounding box center [258, 319] width 67 height 7
select select "1764"
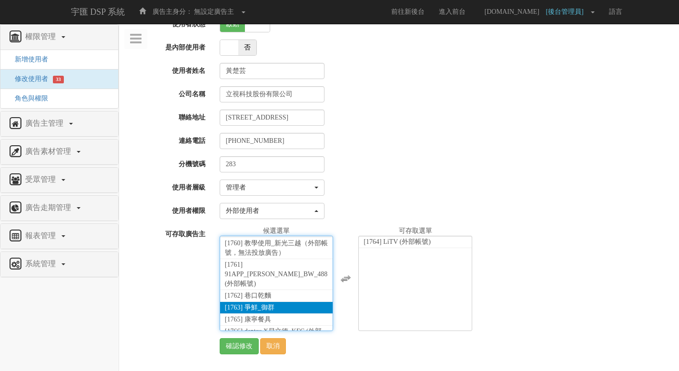
scroll to position [17519, 0]
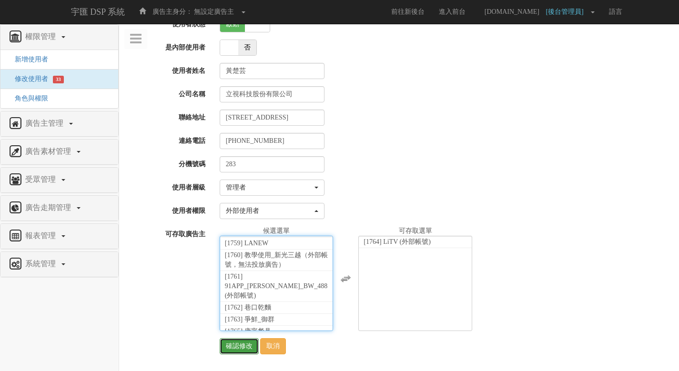
click at [240, 350] on input "確認修改" at bounding box center [239, 346] width 39 height 16
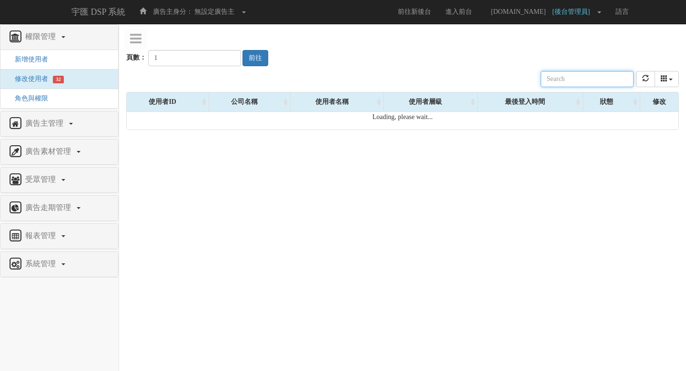
click at [575, 75] on input "text" at bounding box center [587, 79] width 93 height 16
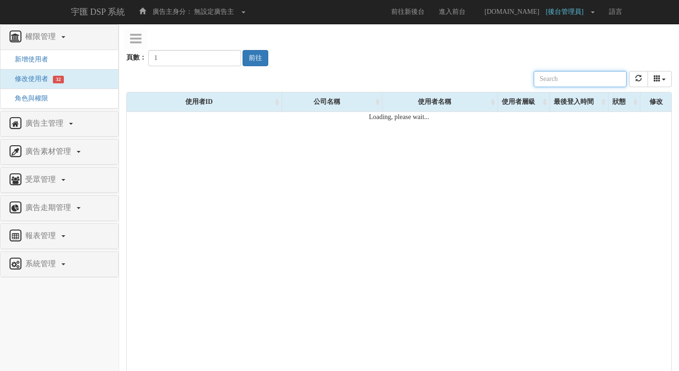
click at [600, 80] on input "text" at bounding box center [580, 79] width 93 height 16
paste input "[PERSON_NAME][EMAIL_ADDRESS][PERSON_NAME][DOMAIN_NAME]"
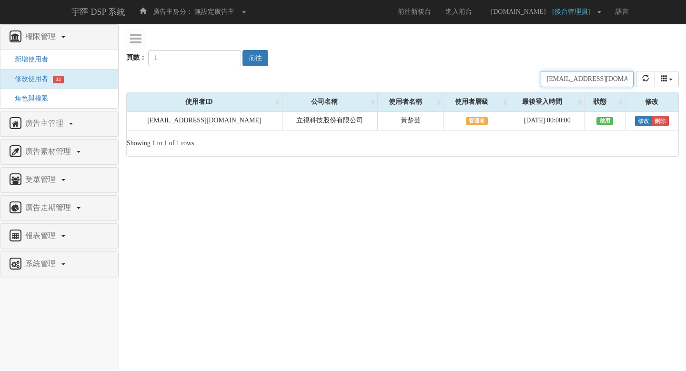
click at [582, 83] on input "[PERSON_NAME][EMAIL_ADDRESS][PERSON_NAME][DOMAIN_NAME]" at bounding box center [587, 79] width 93 height 16
click at [582, 83] on input "aileen.huang@tgc-taiwan.com.tw" at bounding box center [587, 79] width 93 height 16
paste input "manda.hsu"
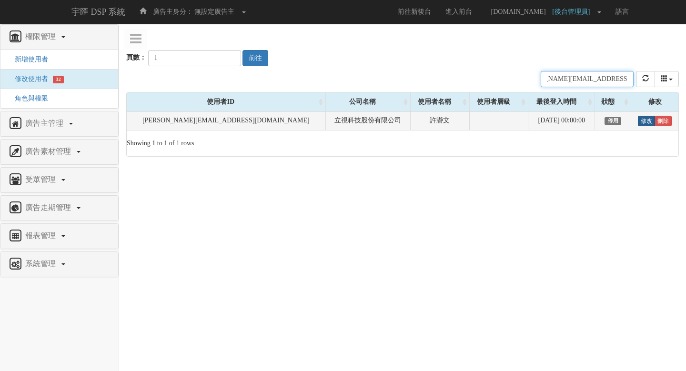
type input "[PERSON_NAME][EMAIL_ADDRESS][DOMAIN_NAME]"
click at [643, 123] on link "修改" at bounding box center [646, 121] width 17 height 10
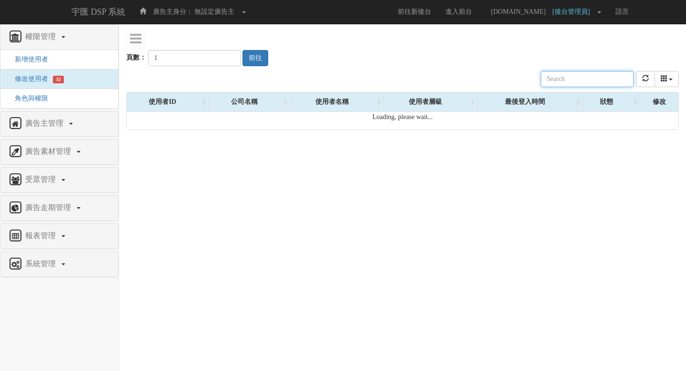
click at [612, 85] on input "text" at bounding box center [587, 79] width 93 height 16
paste input "[PERSON_NAME][EMAIL_ADDRESS][PERSON_NAME][DOMAIN_NAME]"
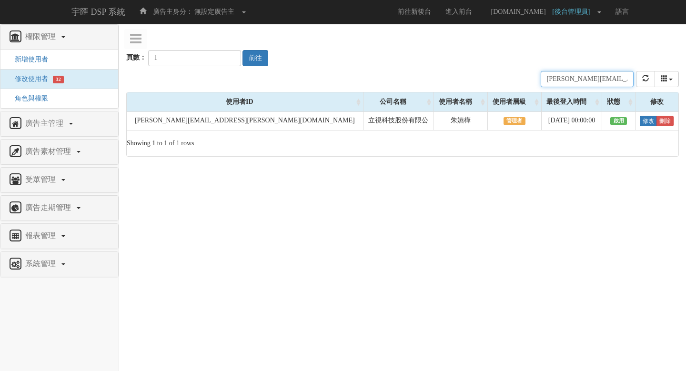
click at [575, 74] on input "[PERSON_NAME][EMAIL_ADDRESS][PERSON_NAME][DOMAIN_NAME]" at bounding box center [587, 79] width 93 height 16
paste input "megan.[PERSON_NAME]"
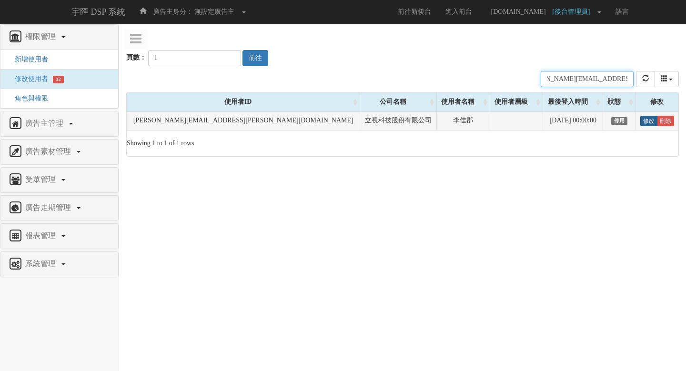
type input "[PERSON_NAME][EMAIL_ADDRESS][PERSON_NAME][DOMAIN_NAME]"
click at [641, 120] on link "修改" at bounding box center [649, 121] width 17 height 10
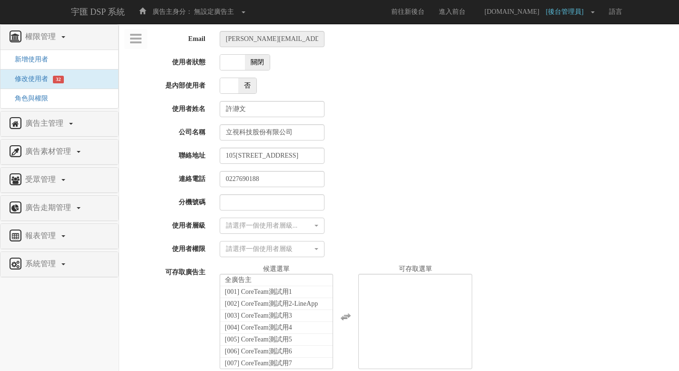
select select
click at [255, 64] on span "關閉" at bounding box center [257, 62] width 25 height 15
checkbox input "true"
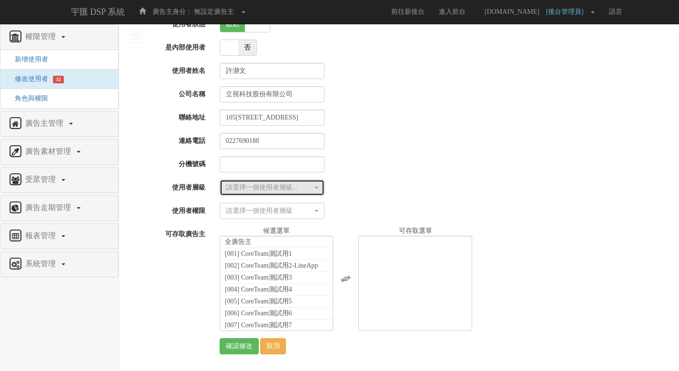
click at [305, 187] on div "請選擇一個使用者層級..." at bounding box center [269, 188] width 87 height 10
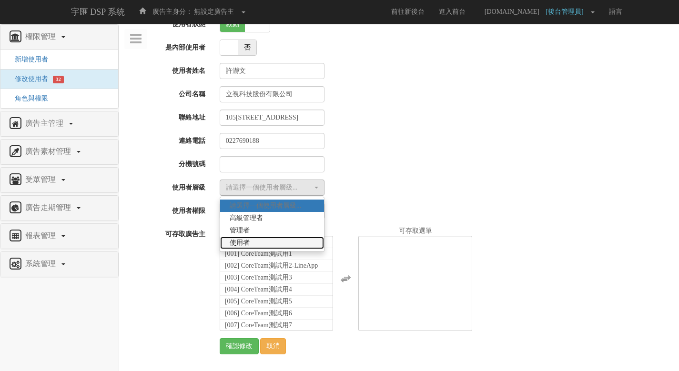
click at [294, 243] on link "使用者" at bounding box center [272, 243] width 104 height 12
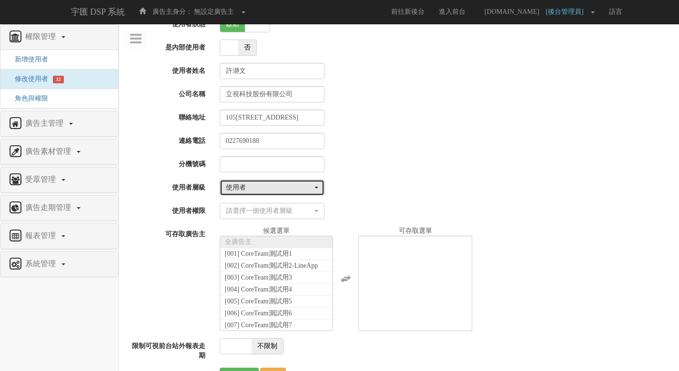
click at [292, 190] on div "使用者" at bounding box center [269, 188] width 87 height 10
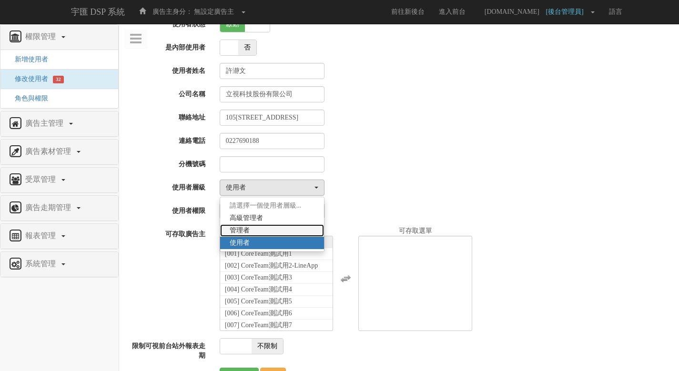
click at [286, 225] on link "管理者" at bounding box center [272, 231] width 104 height 12
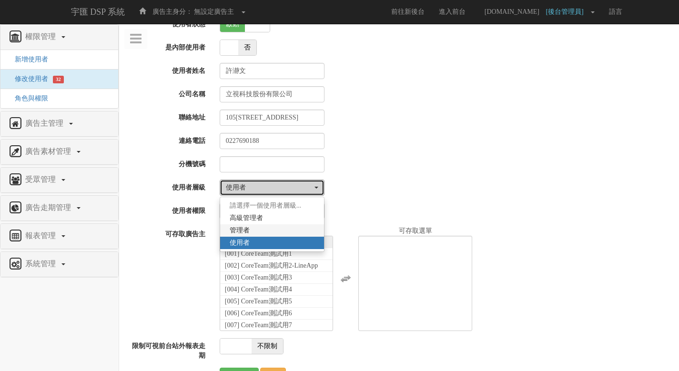
select select "Manager"
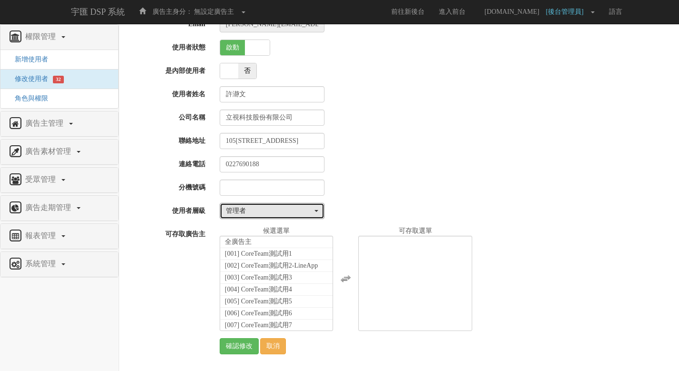
scroll to position [15, 0]
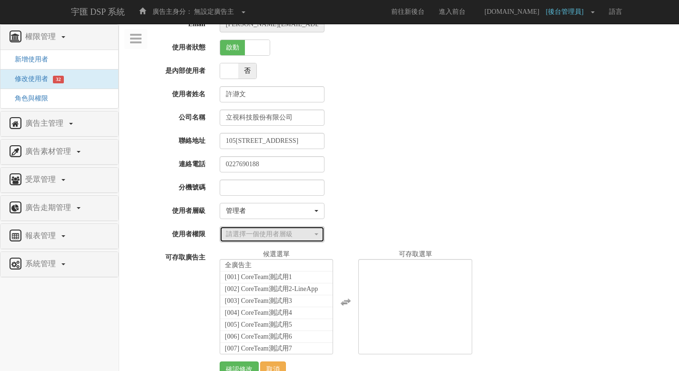
click at [287, 235] on div "請選擇一個使用者層級" at bounding box center [269, 235] width 87 height 10
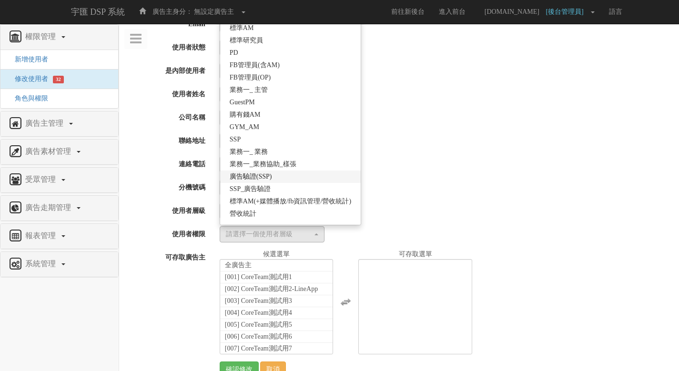
scroll to position [184, 0]
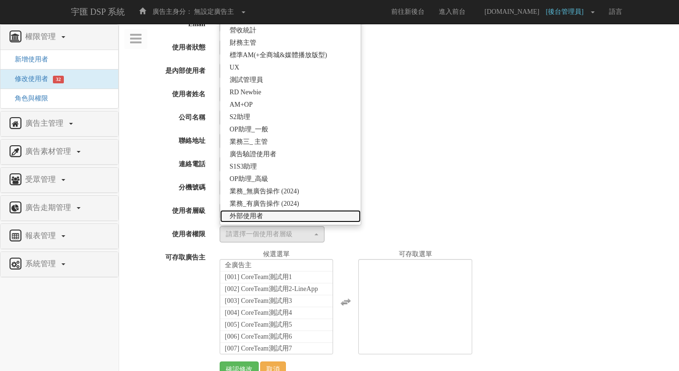
click at [287, 214] on link "外部使用者" at bounding box center [290, 216] width 141 height 12
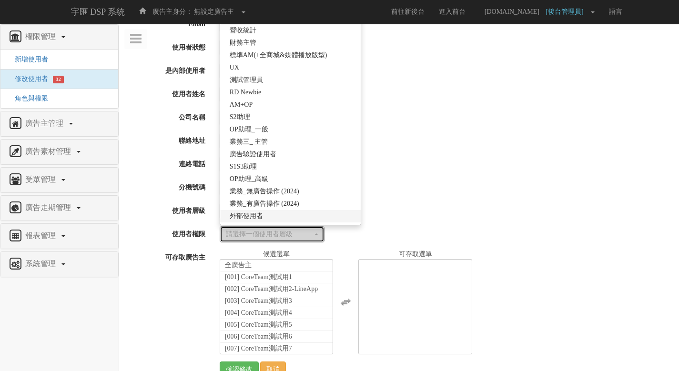
select select "69"
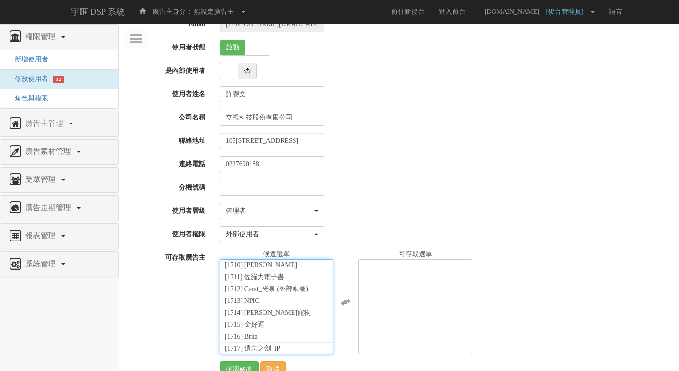
scroll to position [21720, 0]
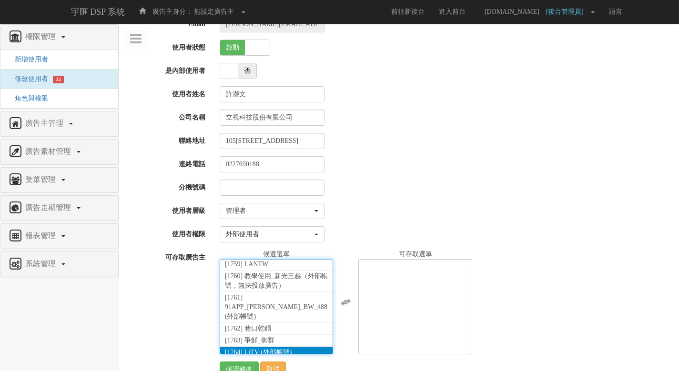
click at [281, 349] on span "[1764] LiTV (外部帳號)" at bounding box center [258, 352] width 67 height 7
select select "1764"
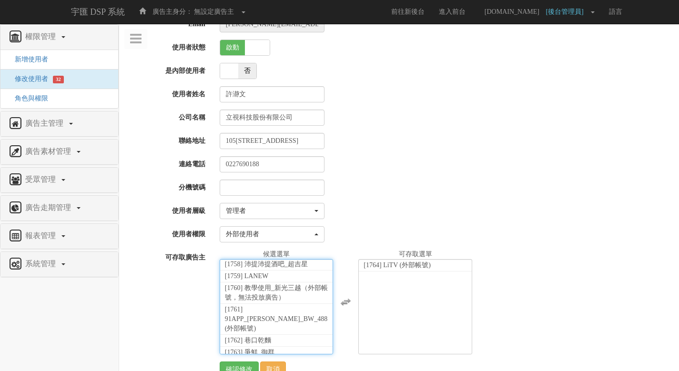
scroll to position [38, 0]
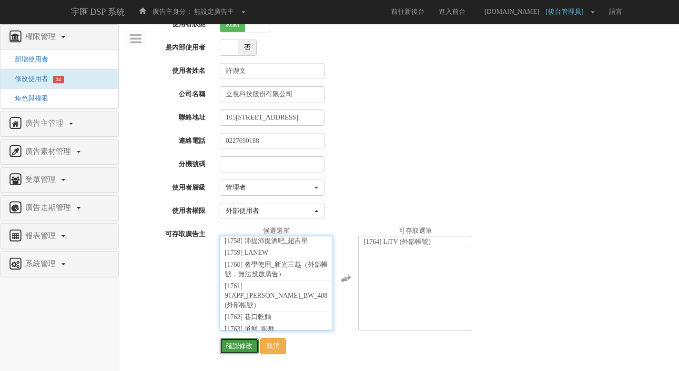
click at [239, 349] on input "確認修改" at bounding box center [239, 346] width 39 height 16
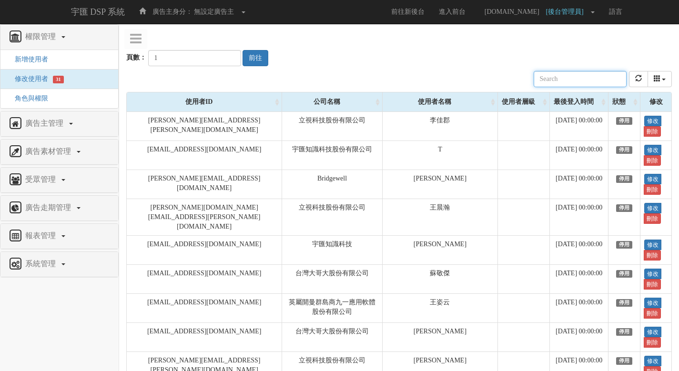
click at [593, 83] on input "text" at bounding box center [580, 79] width 93 height 16
paste input "amanda.hsu@tgc-taiwan.com.tw"
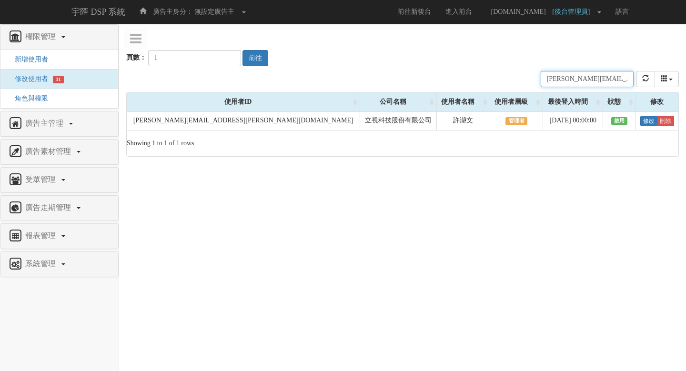
click at [575, 79] on input "amanda.hsu@tgc-taiwan.com.tw" at bounding box center [587, 79] width 93 height 16
paste input "betty.tang"
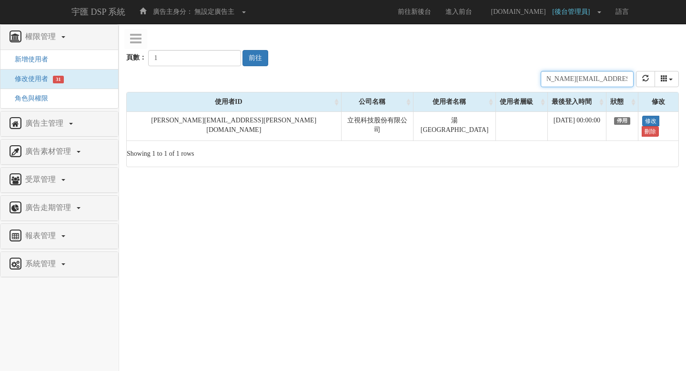
type input "betty.tang@tgc-taiwan.com.tw"
click at [645, 125] on link "修改" at bounding box center [651, 121] width 17 height 10
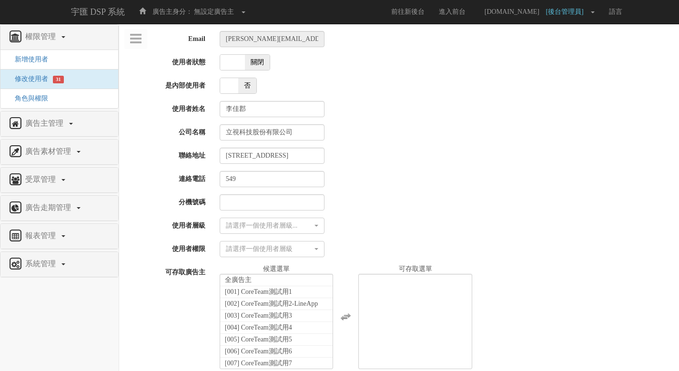
select select
click at [262, 62] on span "關閉" at bounding box center [257, 62] width 25 height 15
checkbox input "true"
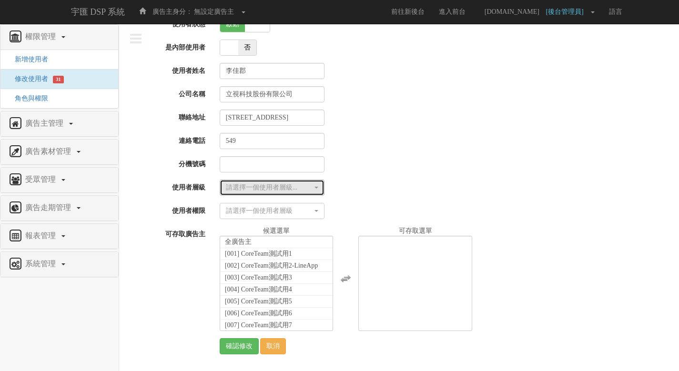
click at [298, 191] on div "請選擇一個使用者層級..." at bounding box center [269, 188] width 87 height 10
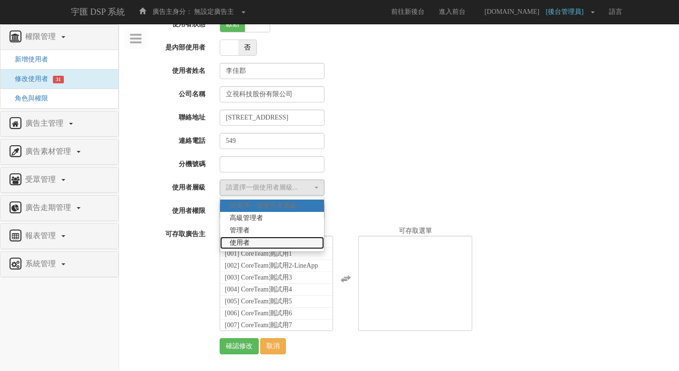
click at [280, 244] on link "使用者" at bounding box center [272, 243] width 104 height 12
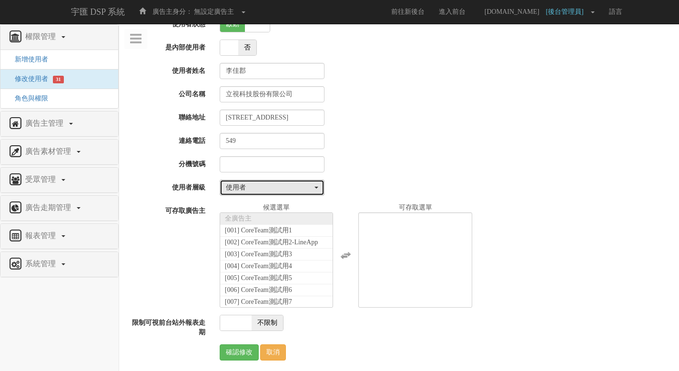
click at [285, 193] on button "使用者" at bounding box center [272, 188] width 105 height 16
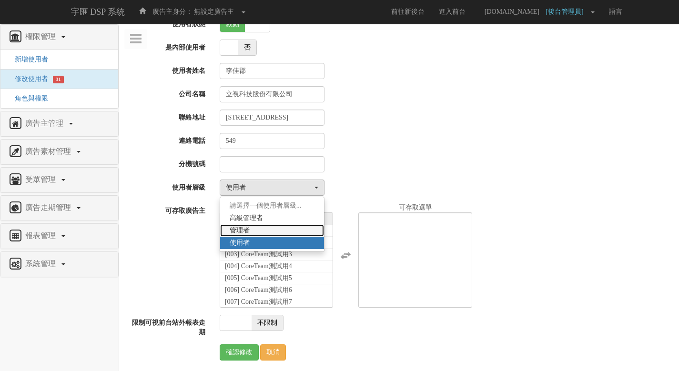
click at [280, 225] on link "管理者" at bounding box center [272, 231] width 104 height 12
select select "Manager"
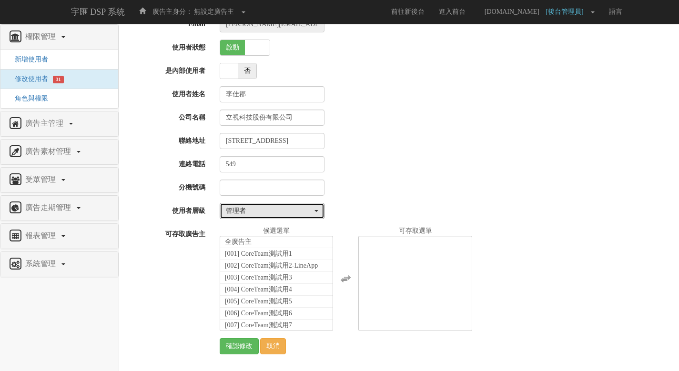
scroll to position [15, 0]
click at [353, 178] on div "Email megan.lee@tgc-taiwan.com.tw 使用者狀態 啟動 關閉 是內部使用者 是 否 使用者姓名 李佳郡 公司名稱 立視科技股份有…" at bounding box center [399, 185] width 546 height 338
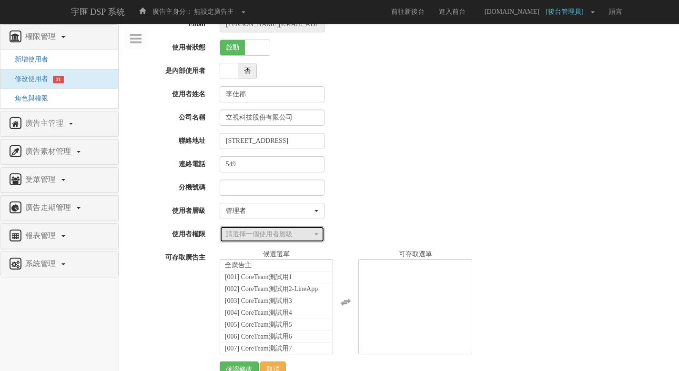
click at [289, 232] on div "請選擇一個使用者層級" at bounding box center [269, 235] width 87 height 10
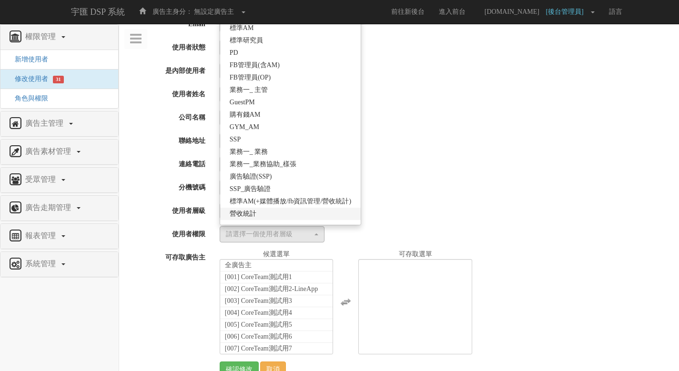
scroll to position [184, 0]
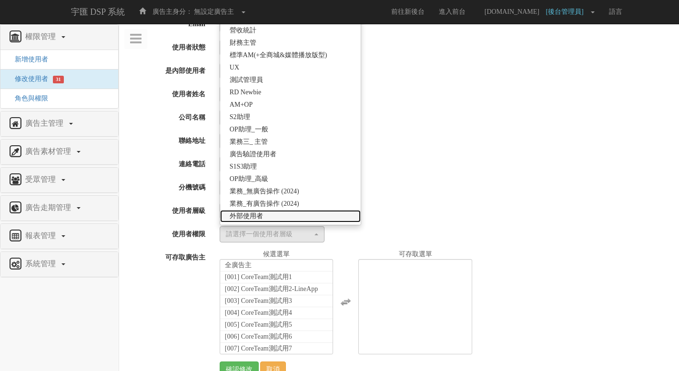
click at [292, 213] on link "外部使用者" at bounding box center [290, 216] width 141 height 12
select select "69"
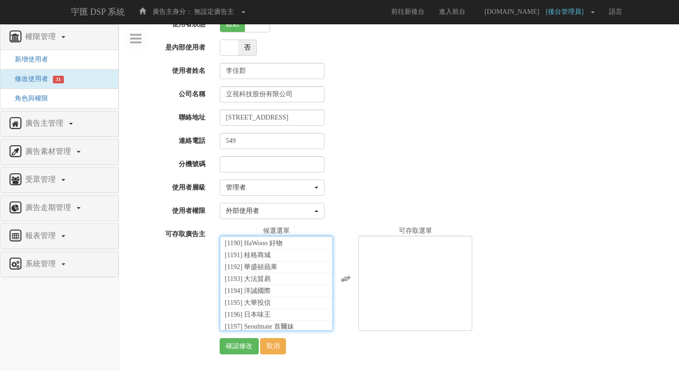
scroll to position [21720, 0]
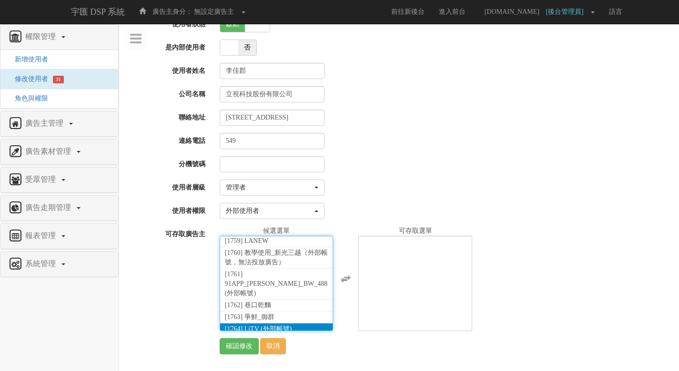
click at [295, 324] on li "[1764] LiTV (外部帳號)" at bounding box center [276, 330] width 113 height 12
select select "1764"
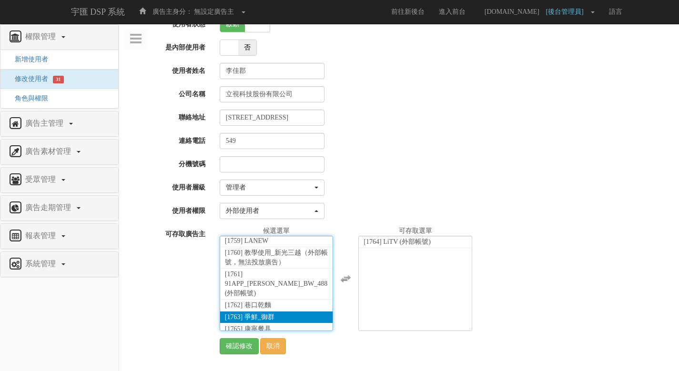
scroll to position [17519, 0]
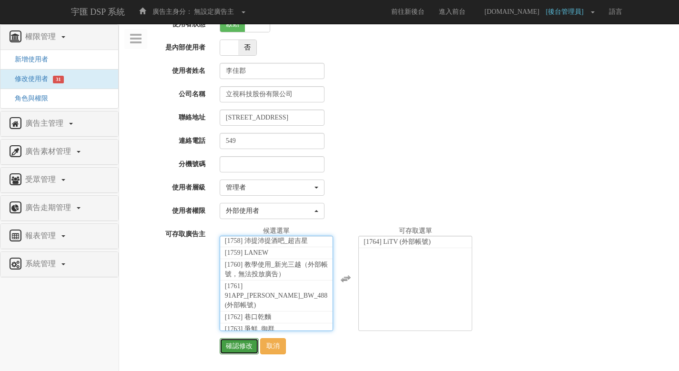
click at [238, 351] on input "確認修改" at bounding box center [239, 346] width 39 height 16
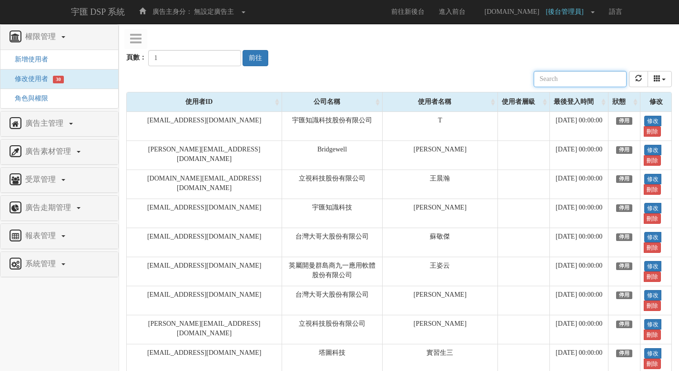
click at [560, 75] on input "text" at bounding box center [580, 79] width 93 height 16
paste input "[PERSON_NAME][EMAIL_ADDRESS][DOMAIN_NAME]"
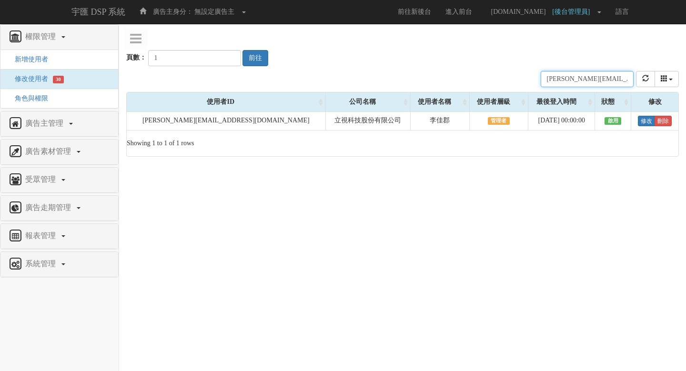
click at [583, 78] on input "[PERSON_NAME][EMAIL_ADDRESS][DOMAIN_NAME]" at bounding box center [587, 79] width 93 height 16
paste input "[PERSON_NAME].[PERSON_NAME]"
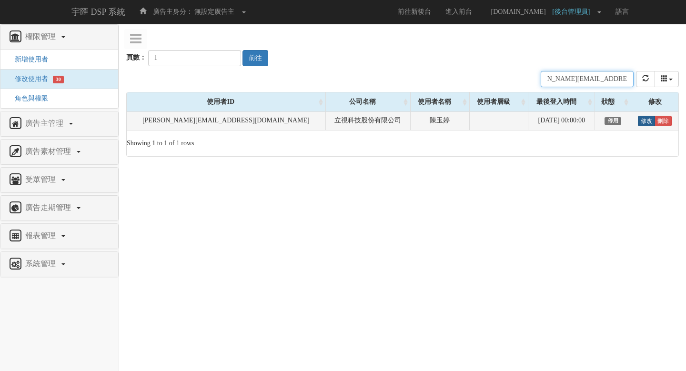
type input "[PERSON_NAME][EMAIL_ADDRESS][DOMAIN_NAME]"
click at [640, 125] on link "修改" at bounding box center [646, 121] width 17 height 10
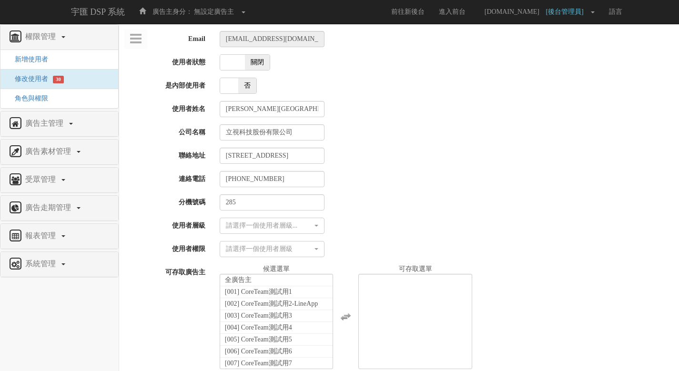
select select
click at [254, 63] on span "關閉" at bounding box center [257, 62] width 25 height 15
checkbox input "true"
click at [300, 235] on div "Email betty.tang@tgc-taiwan.com.tw 使用者狀態 啟動 關閉 是內部使用者 是 否 使用者姓名 湯閩津 公司名稱 立視科技股份…" at bounding box center [399, 212] width 546 height 362
click at [300, 225] on div "請選擇一個使用者層級..." at bounding box center [269, 226] width 87 height 10
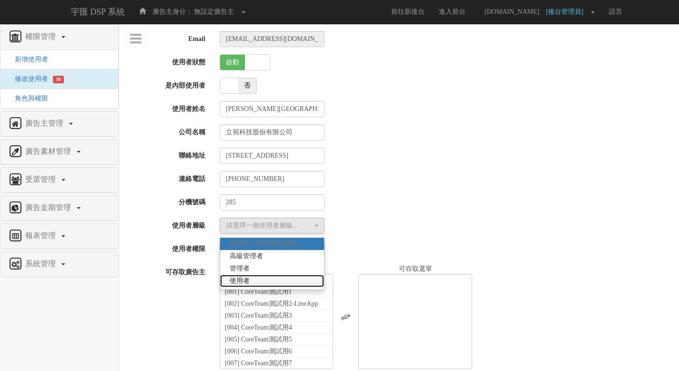
click at [287, 278] on link "使用者" at bounding box center [272, 281] width 104 height 12
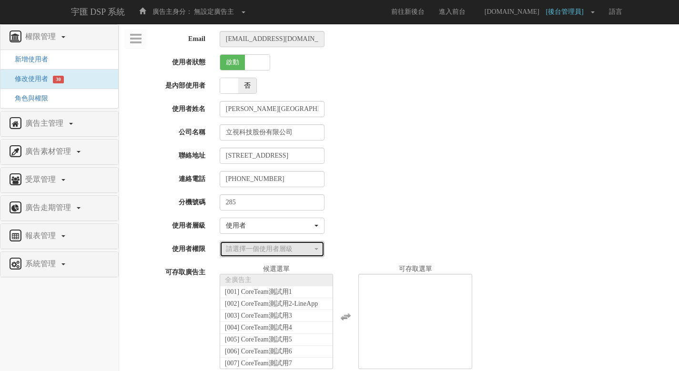
click at [307, 249] on div "請選擇一個使用者層級" at bounding box center [269, 250] width 87 height 10
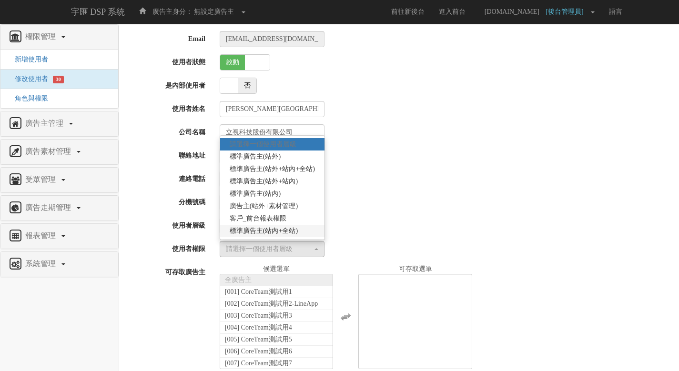
scroll to position [68, 0]
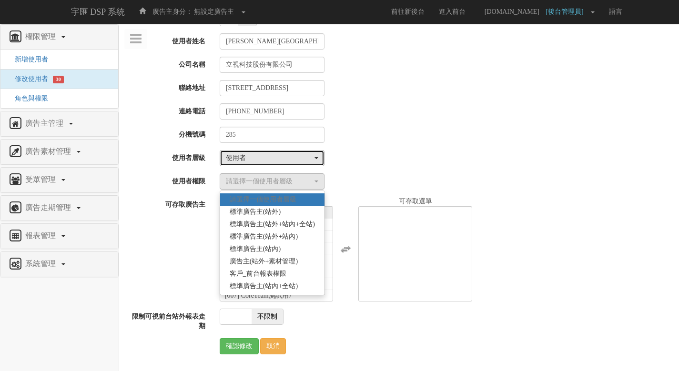
click at [290, 159] on div "使用者" at bounding box center [269, 158] width 87 height 10
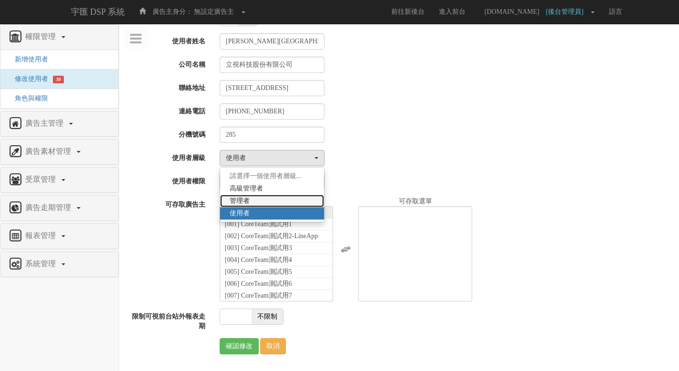
click at [283, 199] on link "管理者" at bounding box center [272, 201] width 104 height 12
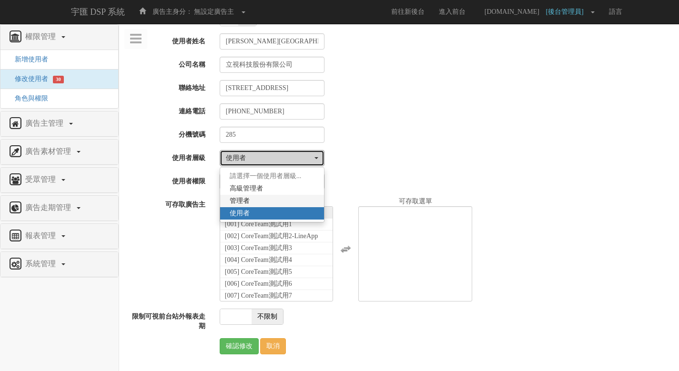
select select "Manager"
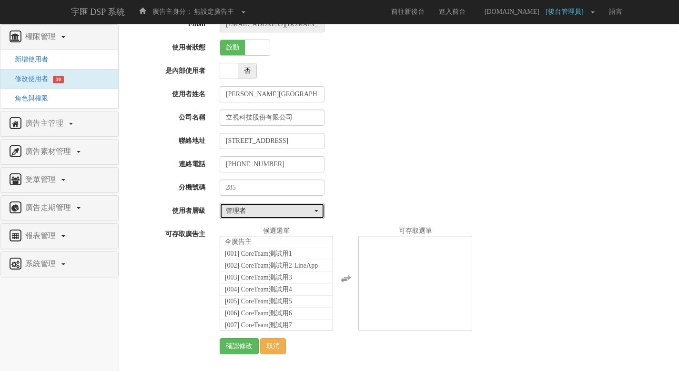
scroll to position [15, 0]
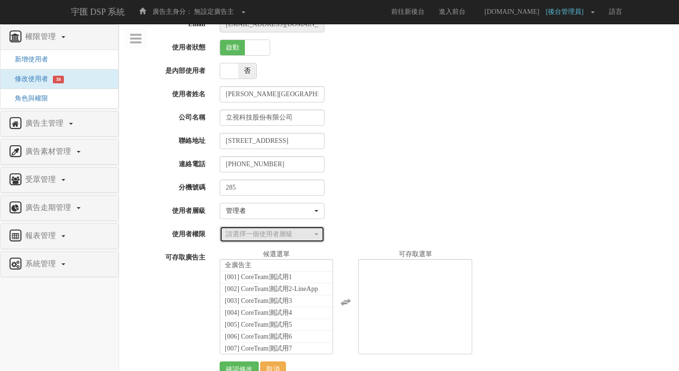
click at [287, 233] on div "請選擇一個使用者層級" at bounding box center [269, 235] width 87 height 10
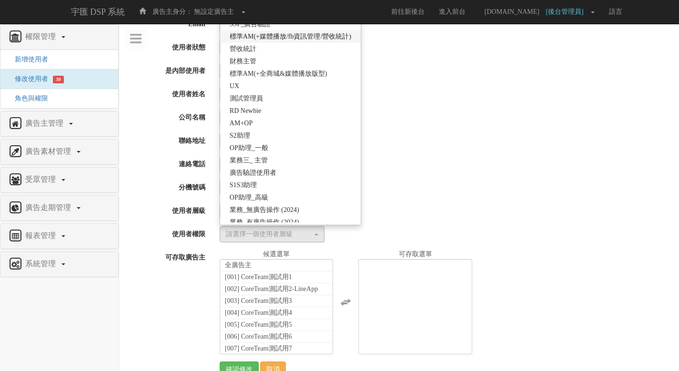
scroll to position [184, 0]
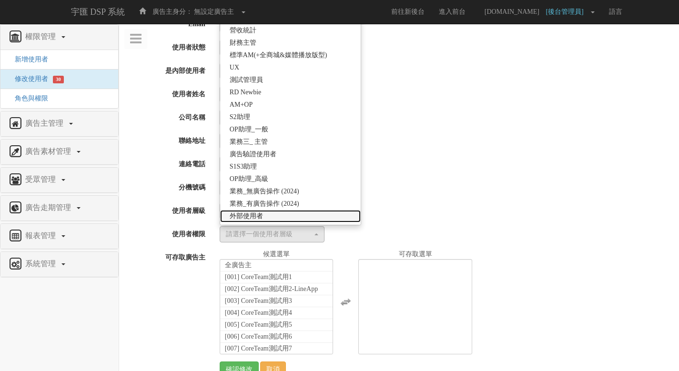
click at [291, 211] on link "外部使用者" at bounding box center [290, 216] width 141 height 12
select select "69"
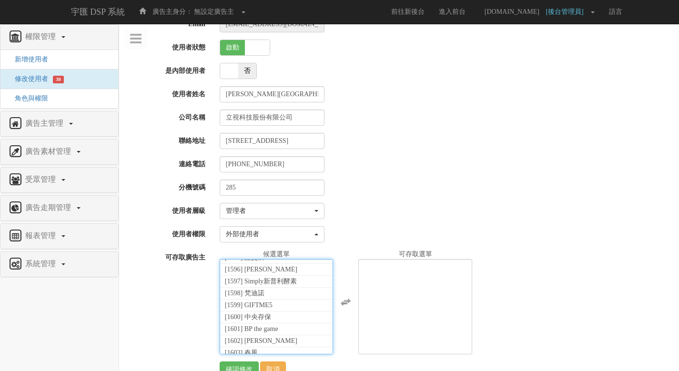
scroll to position [21720, 0]
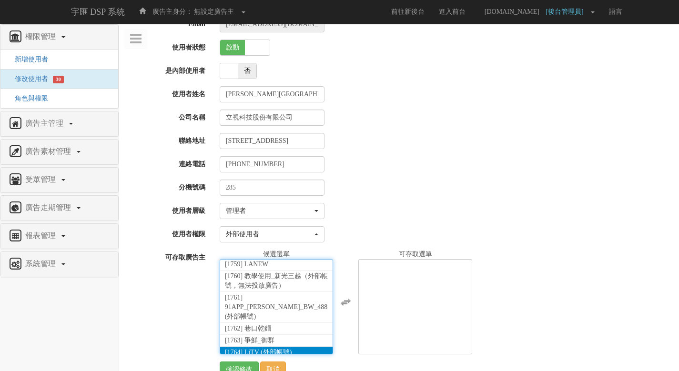
click at [299, 347] on li "[1764] LiTV (外部帳號)" at bounding box center [276, 353] width 113 height 12
select select "1764"
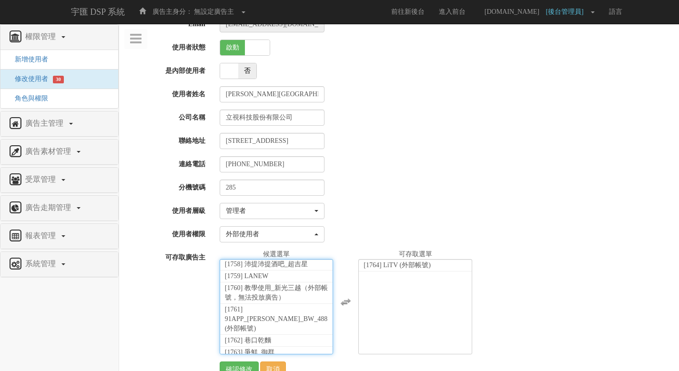
scroll to position [38, 0]
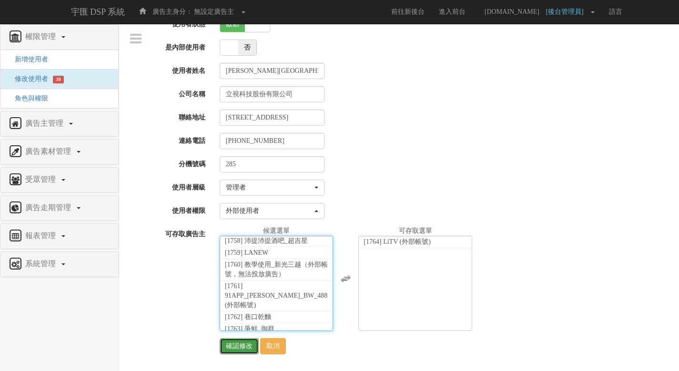
click at [243, 346] on input "確認修改" at bounding box center [239, 346] width 39 height 16
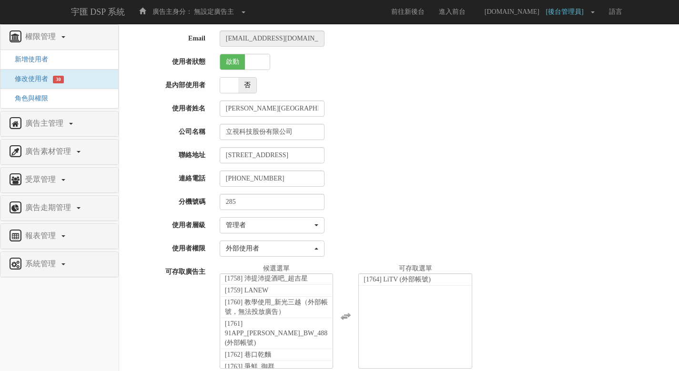
scroll to position [0, 0]
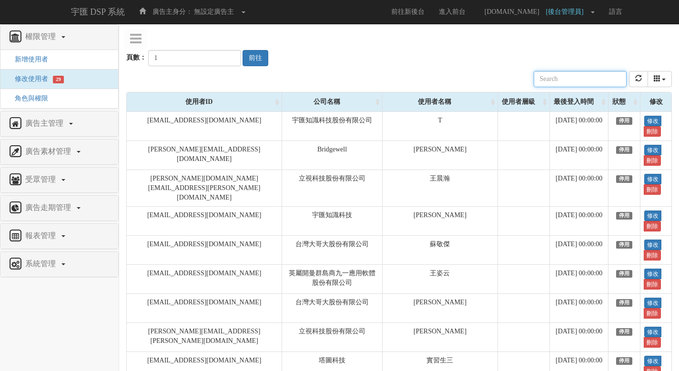
click at [569, 75] on input "text" at bounding box center [580, 79] width 93 height 16
paste input "[PERSON_NAME][EMAIL_ADDRESS][PERSON_NAME][DOMAIN_NAME]"
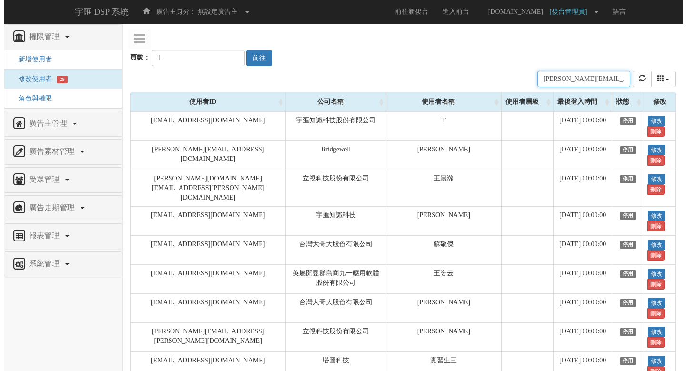
scroll to position [0, 23]
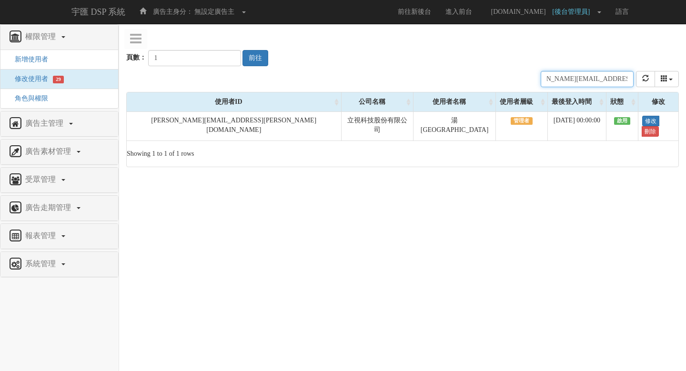
type input "[PERSON_NAME][EMAIL_ADDRESS][PERSON_NAME][DOMAIN_NAME]"
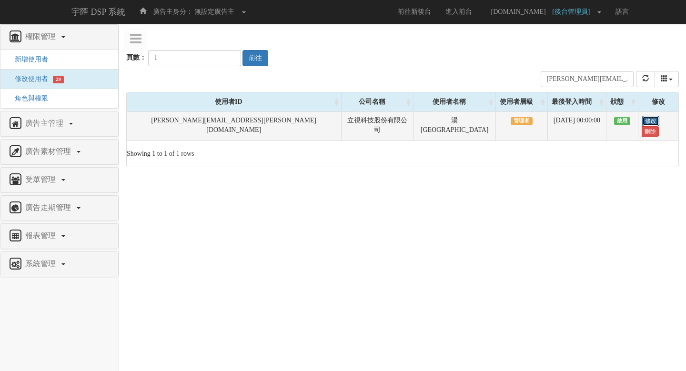
click at [643, 123] on link "修改" at bounding box center [651, 121] width 17 height 10
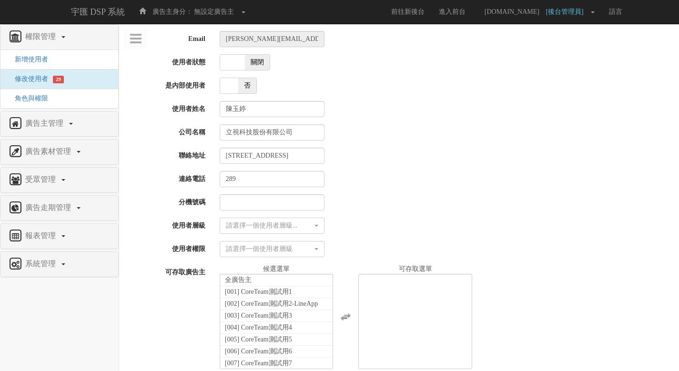
select select
click at [260, 62] on span "關閉" at bounding box center [257, 62] width 25 height 15
checkbox input "true"
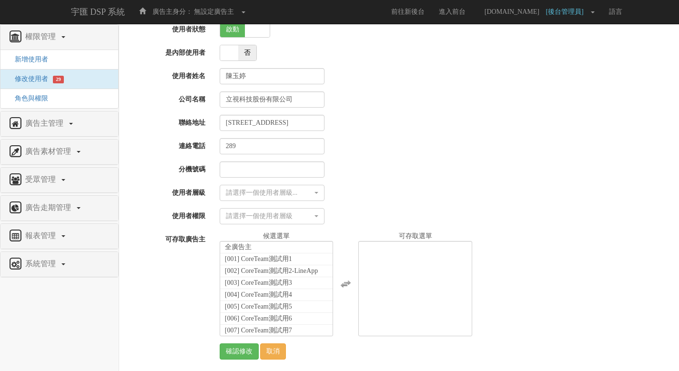
scroll to position [38, 0]
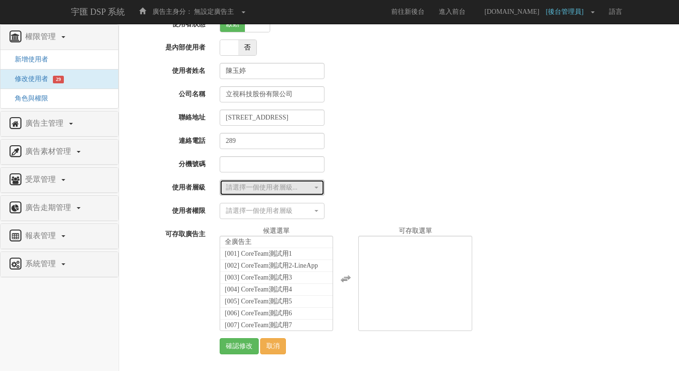
click at [301, 189] on div "請選擇一個使用者層級..." at bounding box center [269, 188] width 87 height 10
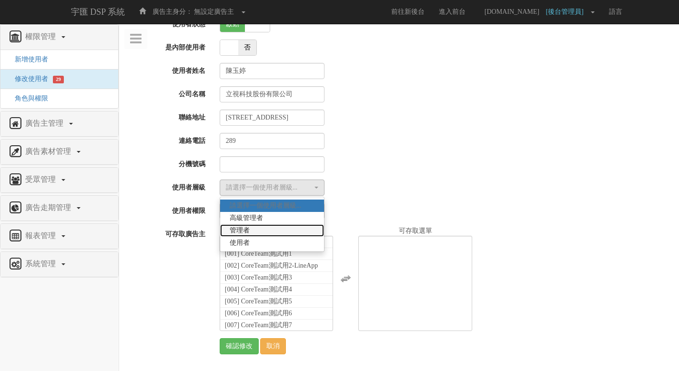
click at [292, 233] on link "管理者" at bounding box center [272, 231] width 104 height 12
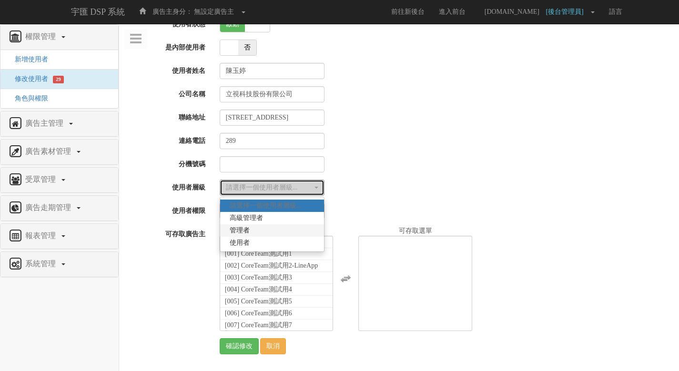
select select "Manager"
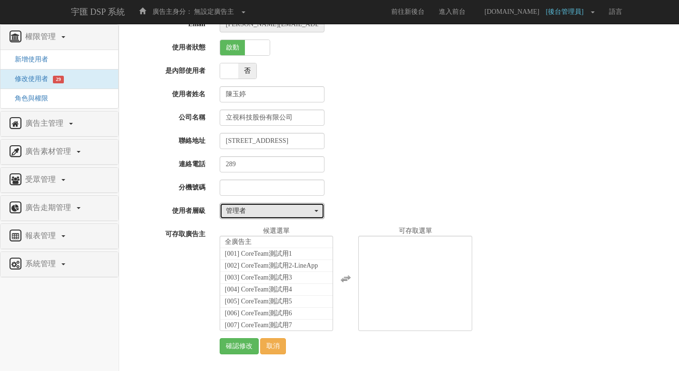
scroll to position [15, 0]
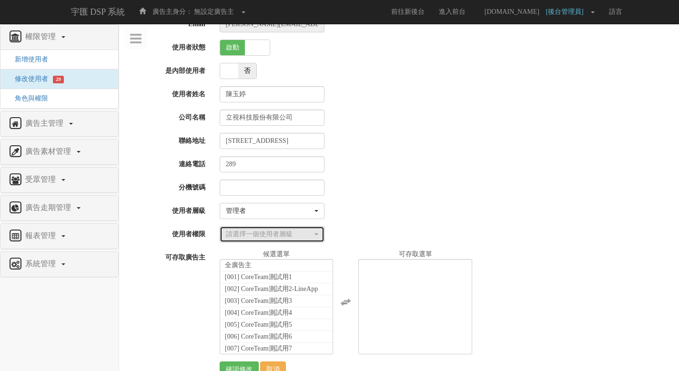
click at [292, 235] on div "請選擇一個使用者層級" at bounding box center [269, 235] width 87 height 10
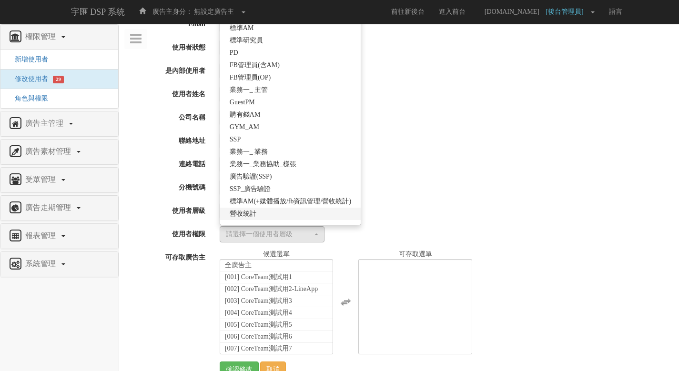
scroll to position [184, 0]
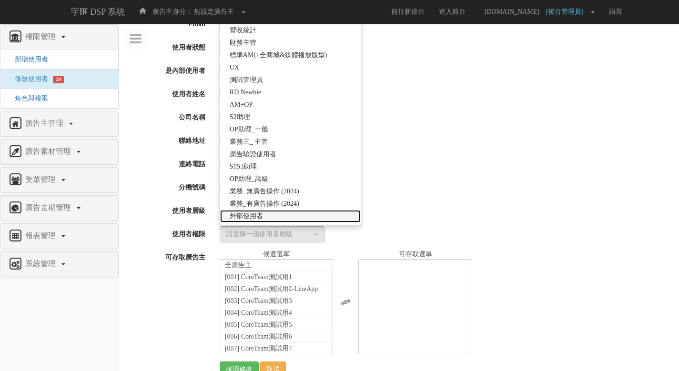
click at [313, 214] on link "外部使用者" at bounding box center [290, 216] width 141 height 12
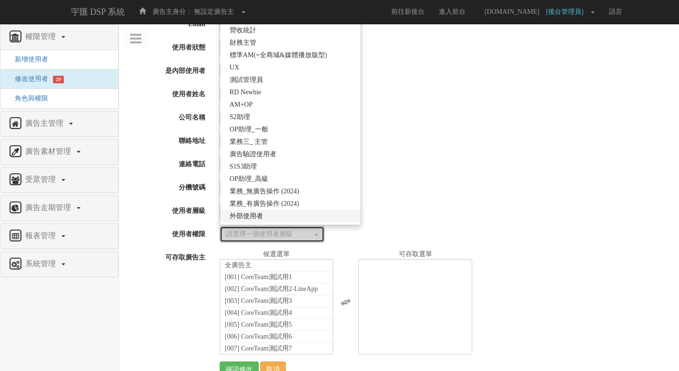
select select "69"
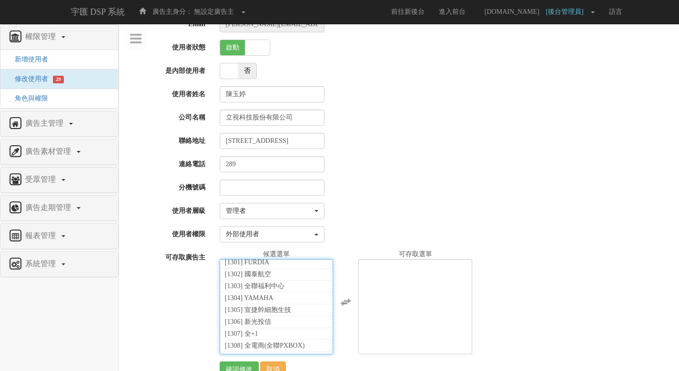
scroll to position [21720, 0]
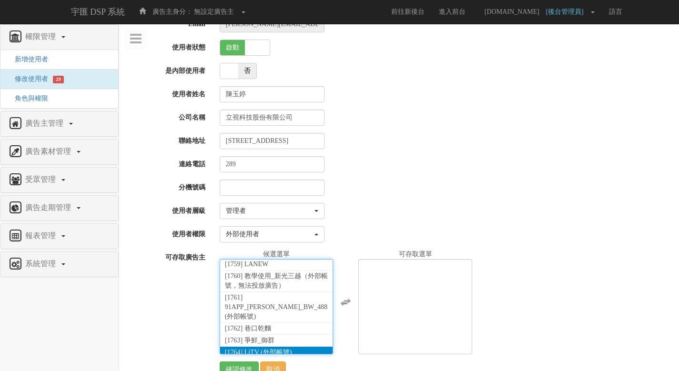
click at [296, 347] on li "[1764] LiTV (外部帳號)" at bounding box center [276, 353] width 113 height 12
select select "1764"
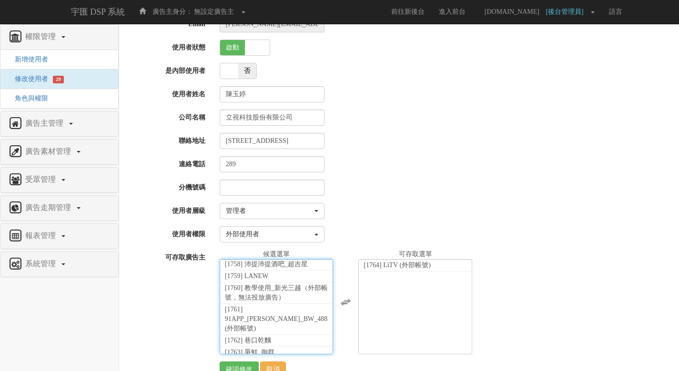
scroll to position [38, 0]
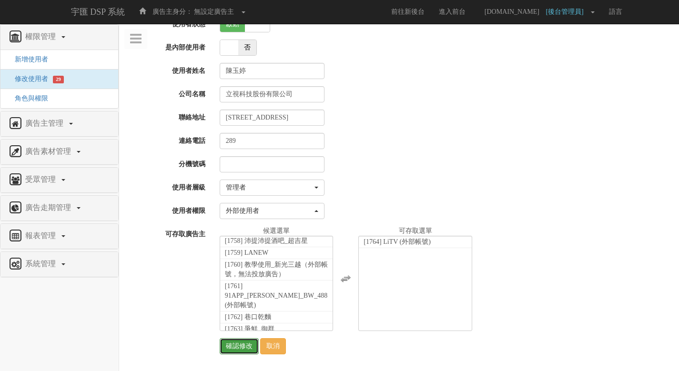
click at [225, 346] on input "確認修改" at bounding box center [239, 346] width 39 height 16
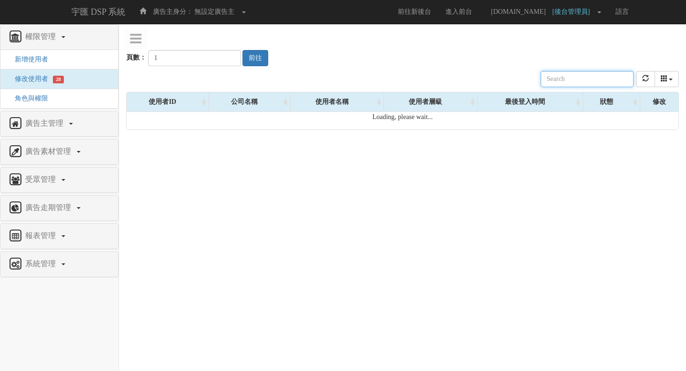
click at [587, 80] on input "text" at bounding box center [587, 79] width 93 height 16
paste input "[PERSON_NAME][EMAIL_ADDRESS][PERSON_NAME][DOMAIN_NAME]"
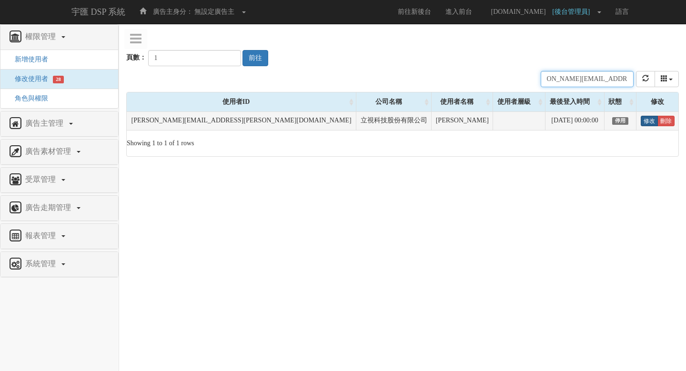
type input "[PERSON_NAME][EMAIL_ADDRESS][PERSON_NAME][DOMAIN_NAME]"
click at [641, 122] on link "修改" at bounding box center [649, 121] width 17 height 10
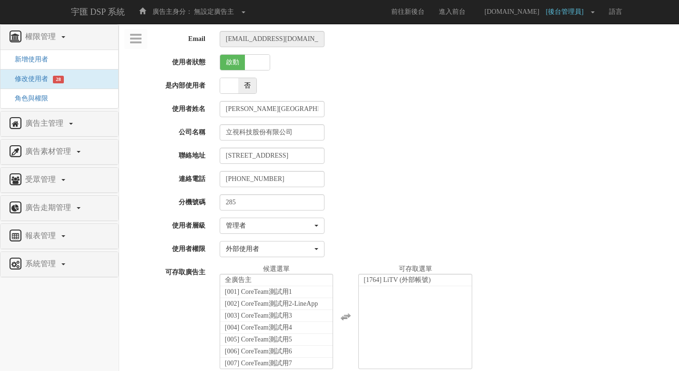
select select "Manager"
select select "69"
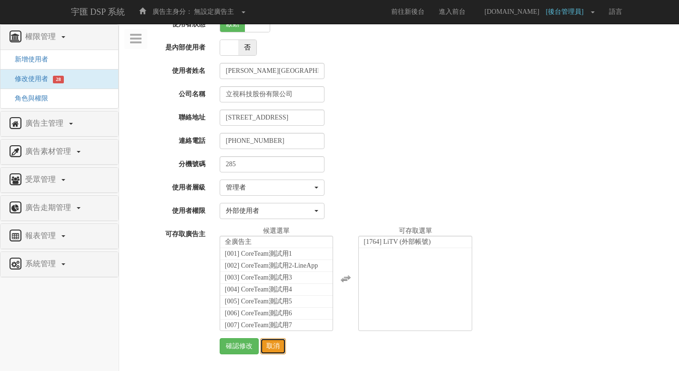
click at [278, 349] on link "取消" at bounding box center [273, 346] width 26 height 16
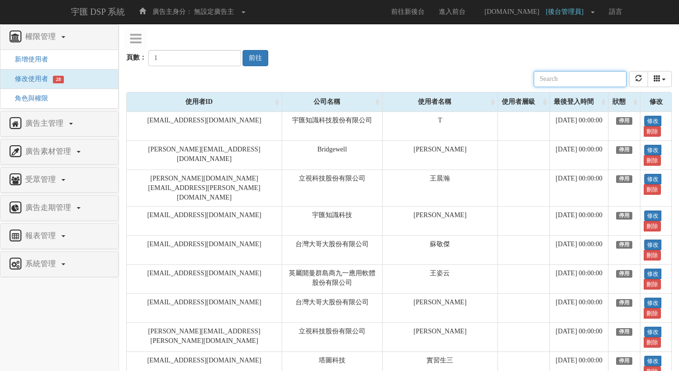
click at [588, 76] on input "text" at bounding box center [580, 79] width 93 height 16
paste input "kelly.chen@tgc-taiwan.com.tw"
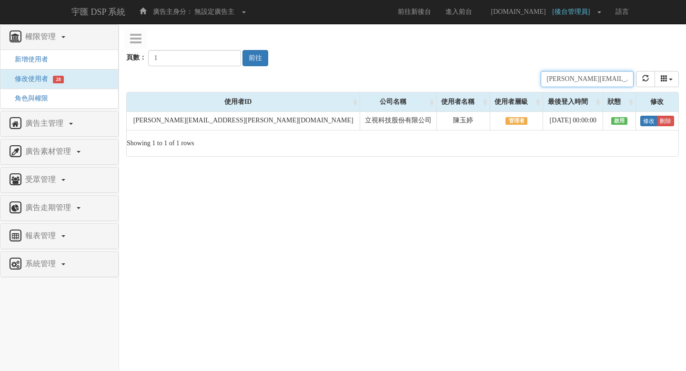
click at [582, 77] on input "kelly.chen@tgc-taiwan.com.tw" at bounding box center [587, 79] width 93 height 16
paste input "anderson.yang"
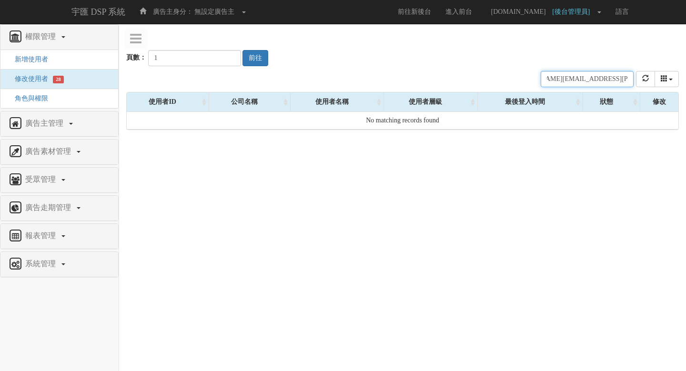
type input "anderson.yang@tgc-taiwan.com.tw"
click at [224, 58] on input "1" at bounding box center [194, 58] width 93 height 16
click at [222, 55] on input "2" at bounding box center [194, 58] width 93 height 16
click at [251, 59] on button "前往" at bounding box center [256, 58] width 26 height 16
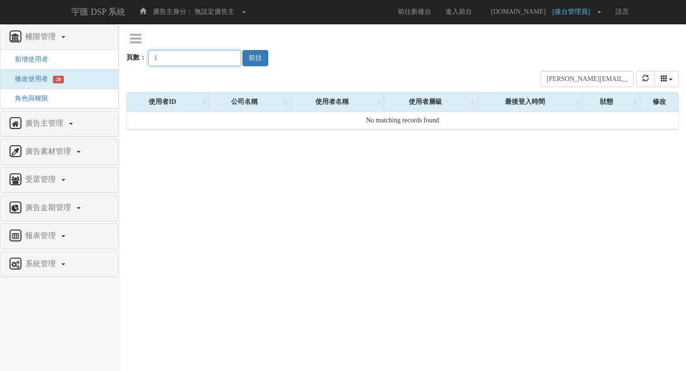
type input "1"
click at [222, 59] on input "1" at bounding box center [194, 58] width 93 height 16
click at [257, 54] on button "前往" at bounding box center [256, 58] width 26 height 16
click at [602, 76] on input "anderson.yang@tgc-taiwan.com.tw" at bounding box center [587, 79] width 93 height 16
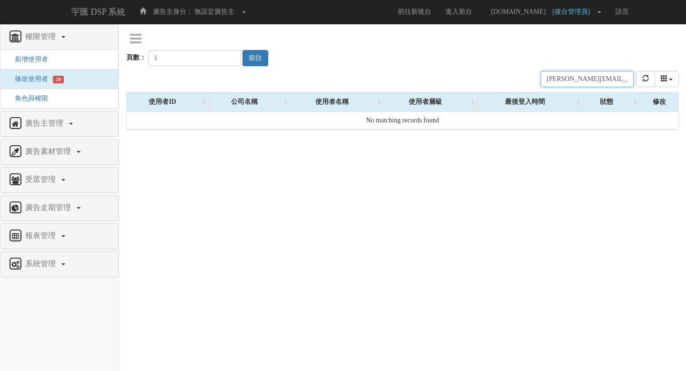
click at [602, 76] on input "anderson.yang@tgc-taiwan.com.tw" at bounding box center [587, 79] width 93 height 16
paste input "shawn.hu"
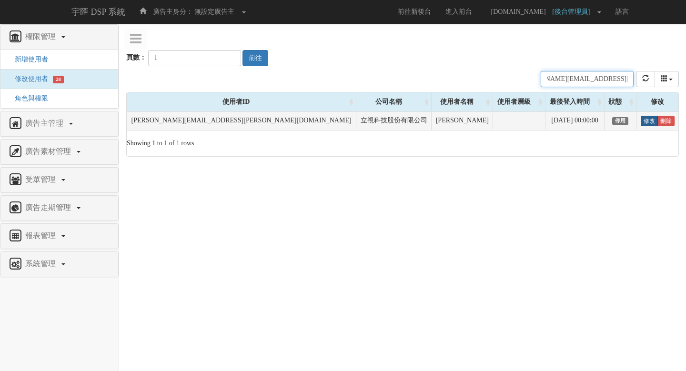
type input "shawn.huang@tgc-taiwan.com.tw"
click at [641, 124] on link "修改" at bounding box center [649, 121] width 17 height 10
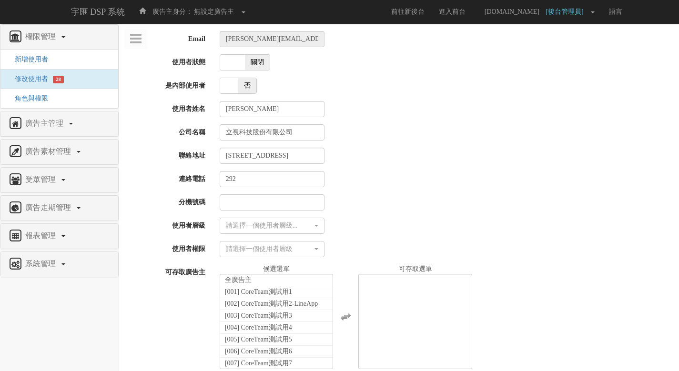
select select
click at [266, 62] on span "關閉" at bounding box center [257, 62] width 25 height 15
checkbox input "true"
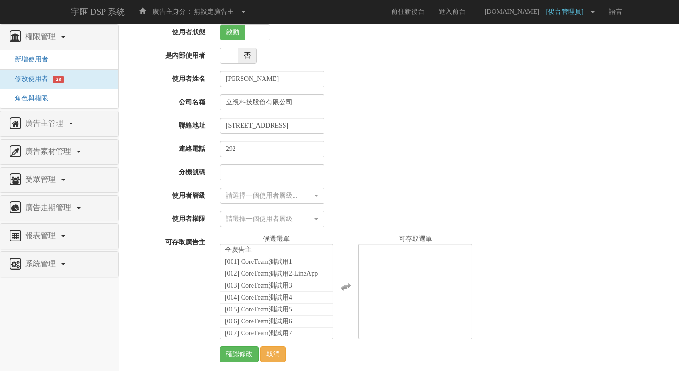
scroll to position [38, 0]
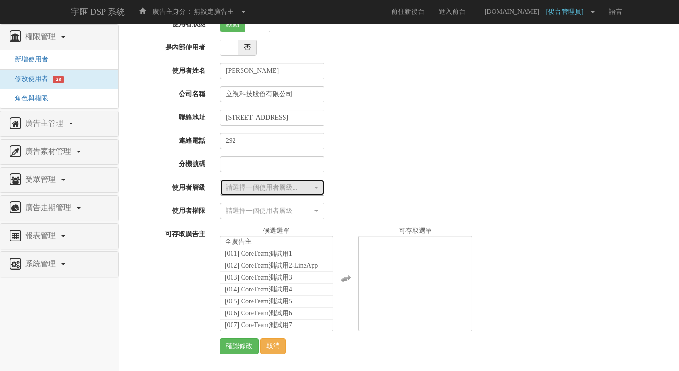
click at [297, 192] on div "請選擇一個使用者層級..." at bounding box center [269, 188] width 87 height 10
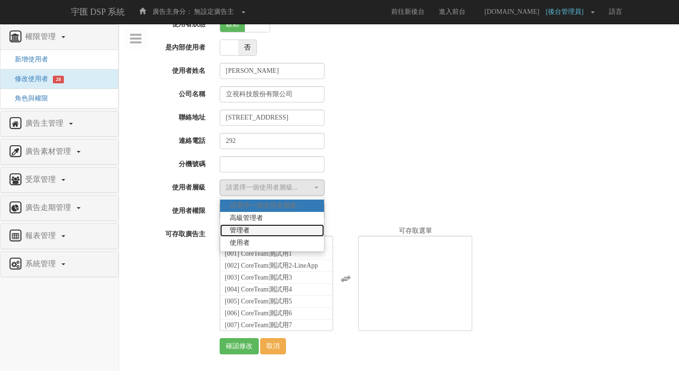
click at [286, 229] on link "管理者" at bounding box center [272, 231] width 104 height 12
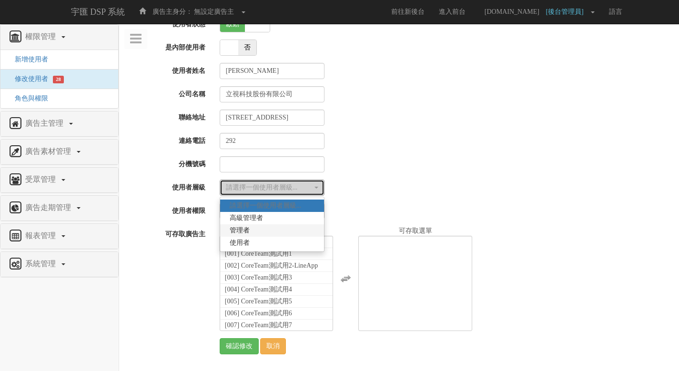
select select "Manager"
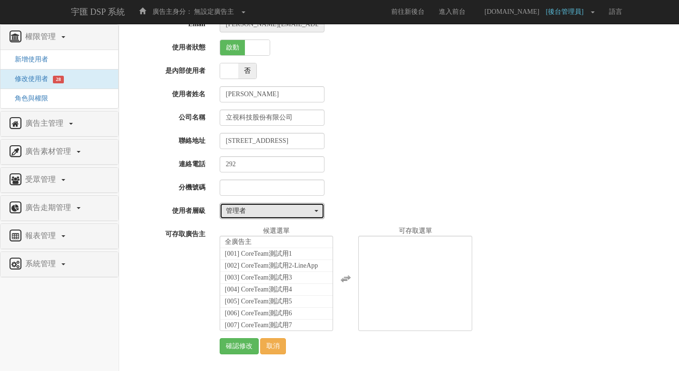
scroll to position [15, 0]
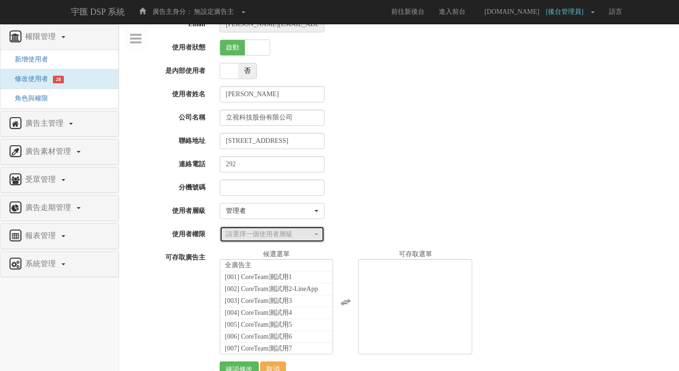
click at [289, 235] on div "請選擇一個使用者層級" at bounding box center [269, 235] width 87 height 10
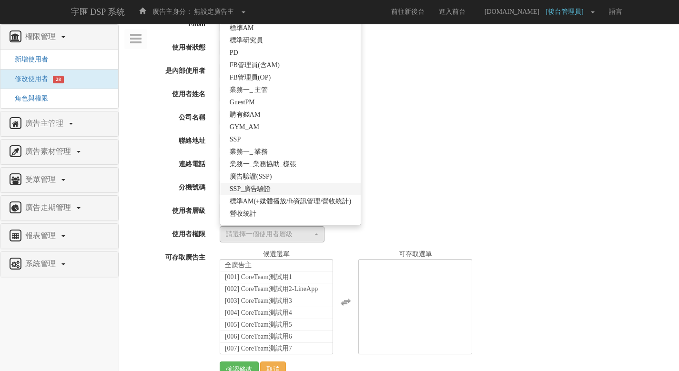
scroll to position [184, 0]
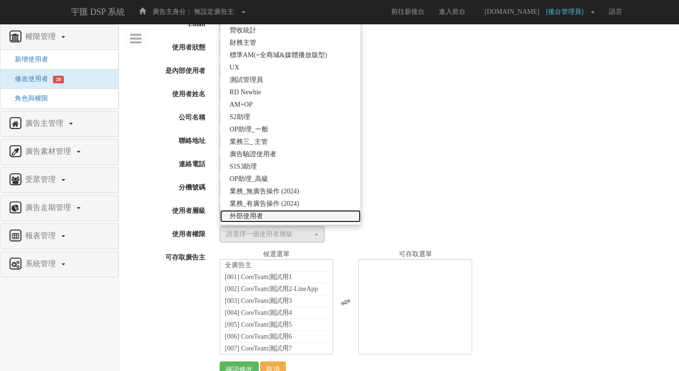
click at [287, 221] on link "外部使用者" at bounding box center [290, 216] width 141 height 12
select select "69"
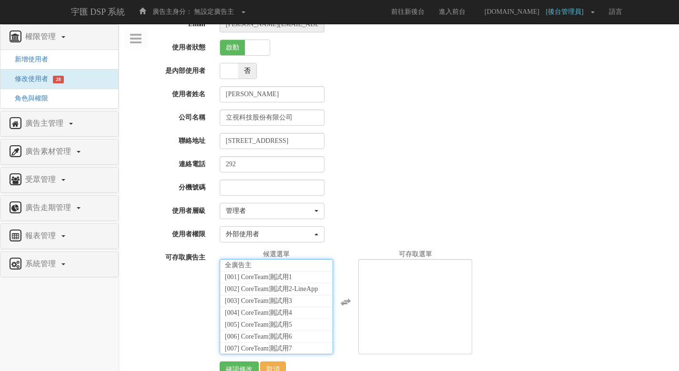
scroll to position [21720, 0]
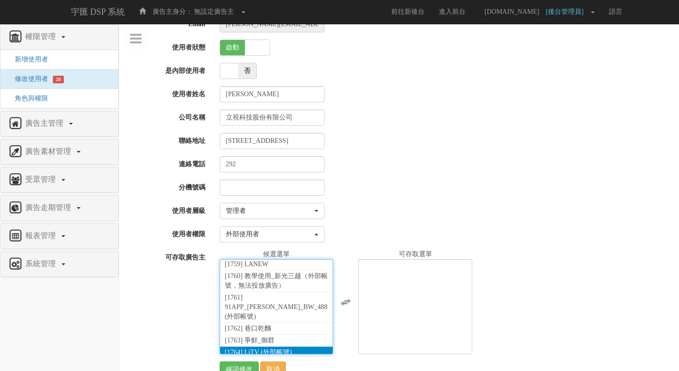
click at [295, 347] on li "[1764] LiTV (外部帳號)" at bounding box center [276, 353] width 113 height 12
select select "1764"
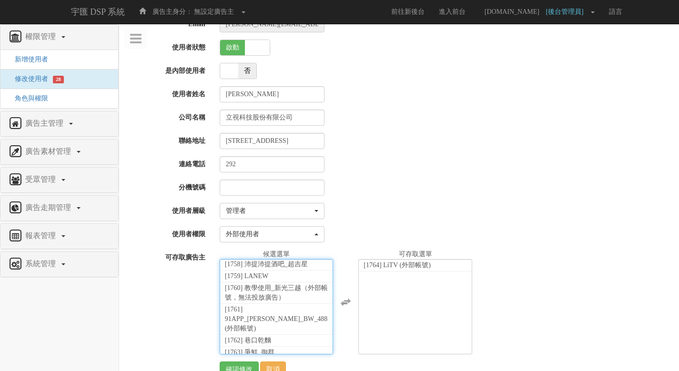
scroll to position [38, 0]
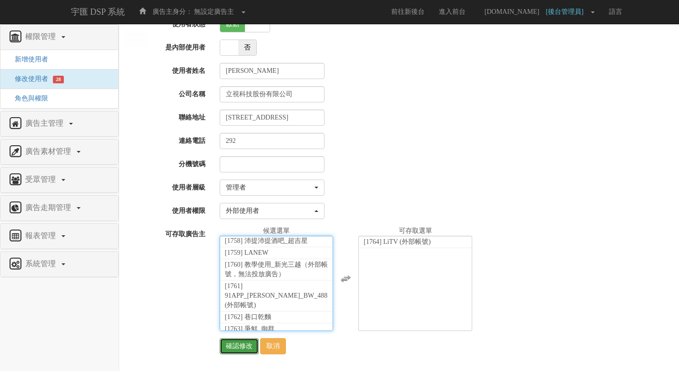
click at [234, 345] on input "確認修改" at bounding box center [239, 346] width 39 height 16
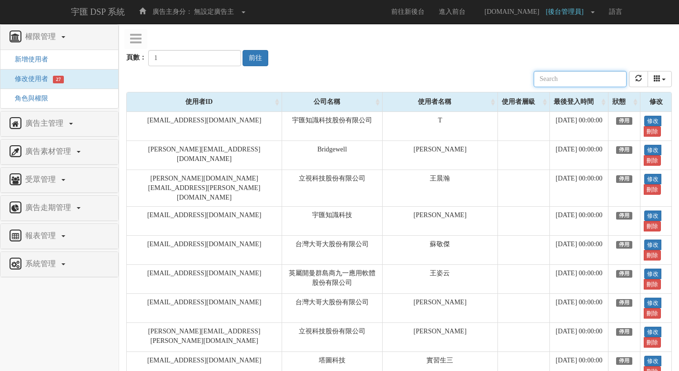
click at [584, 77] on input "text" at bounding box center [580, 79] width 93 height 16
paste input "sam.wang@tgc-taiwan.com.tw"
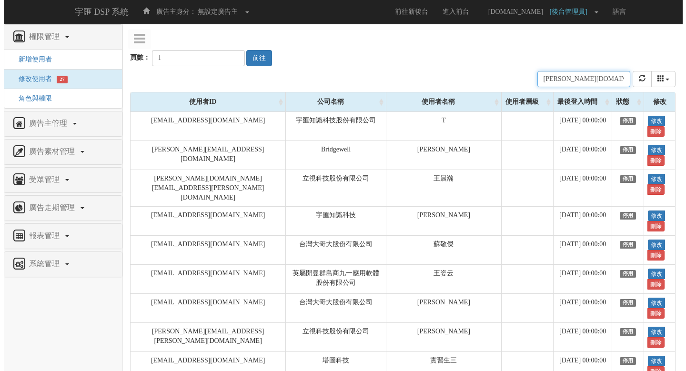
scroll to position [0, 23]
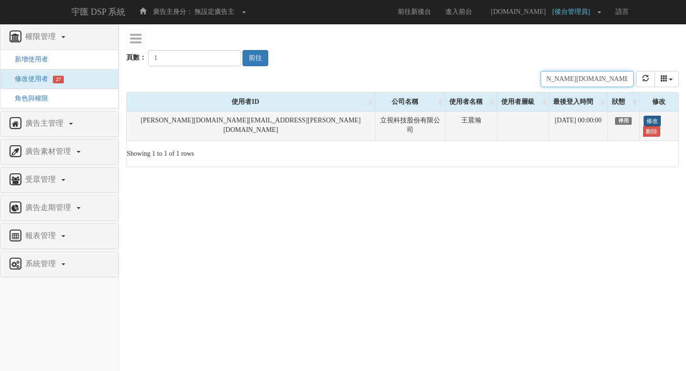
type input "sam.wang@tgc-taiwan.com.tw"
click at [644, 125] on link "修改" at bounding box center [652, 121] width 17 height 10
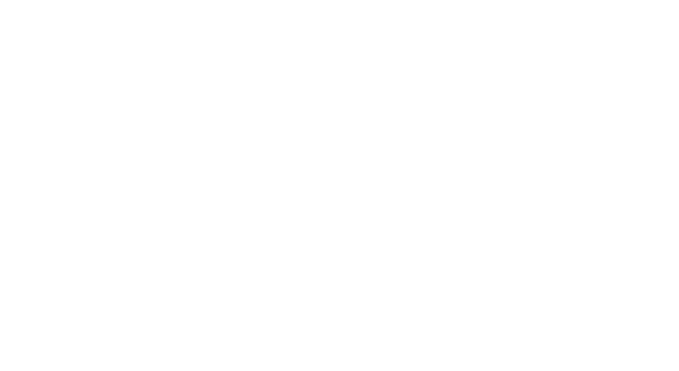
select select
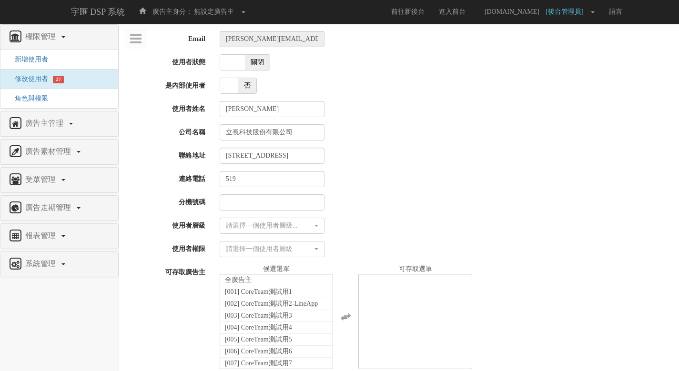
click at [254, 58] on span "關閉" at bounding box center [257, 62] width 25 height 15
checkbox input "true"
click at [305, 229] on div "請選擇一個使用者層級..." at bounding box center [269, 226] width 87 height 10
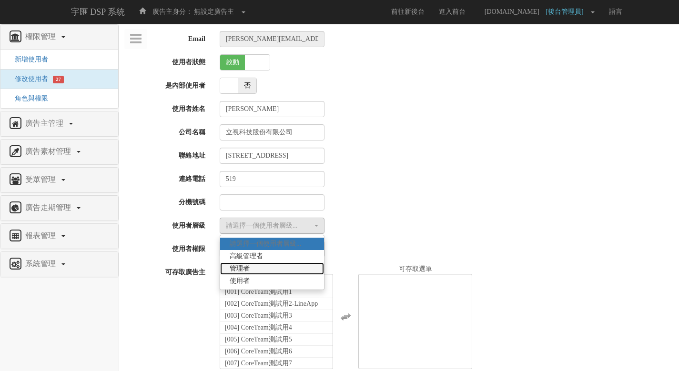
click at [288, 265] on link "管理者" at bounding box center [272, 269] width 104 height 12
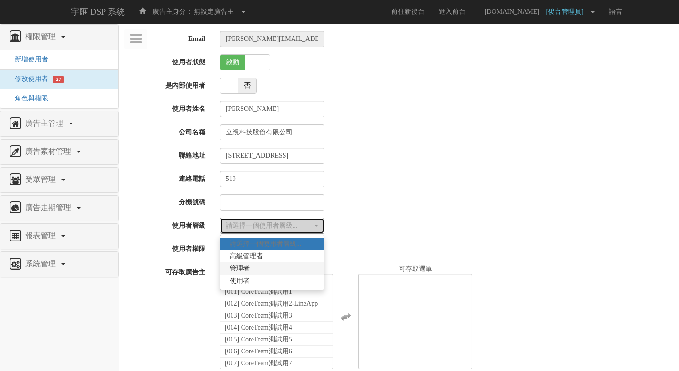
select select "Manager"
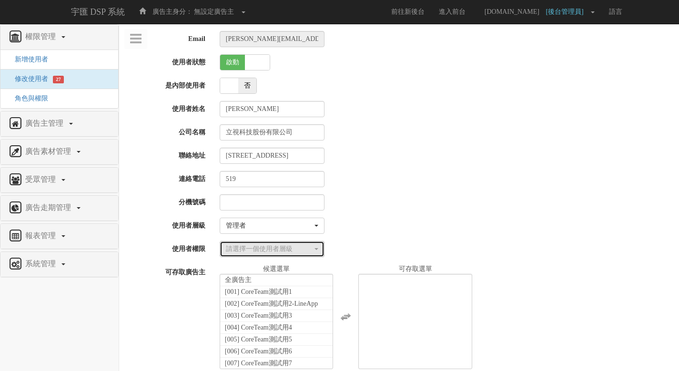
click at [311, 245] on div "請選擇一個使用者層級" at bounding box center [269, 250] width 87 height 10
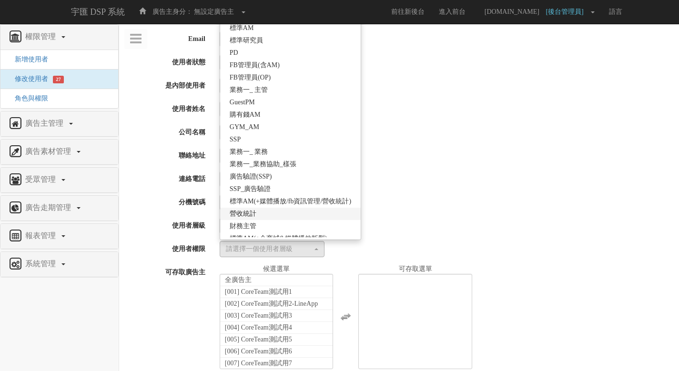
scroll to position [169, 0]
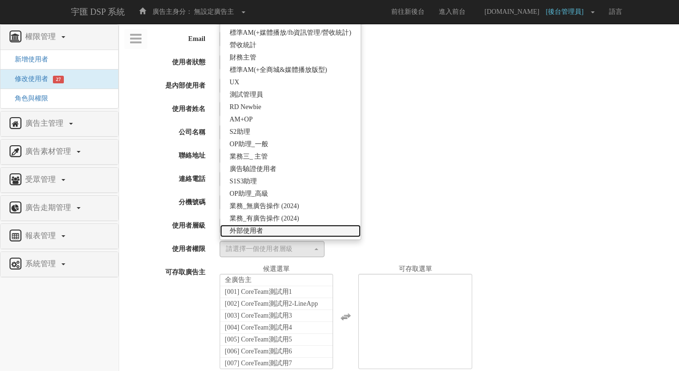
click at [299, 229] on link "外部使用者" at bounding box center [290, 231] width 141 height 12
select select "69"
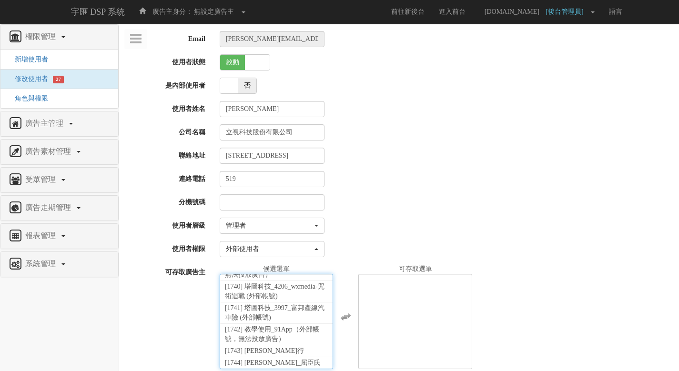
scroll to position [21720, 0]
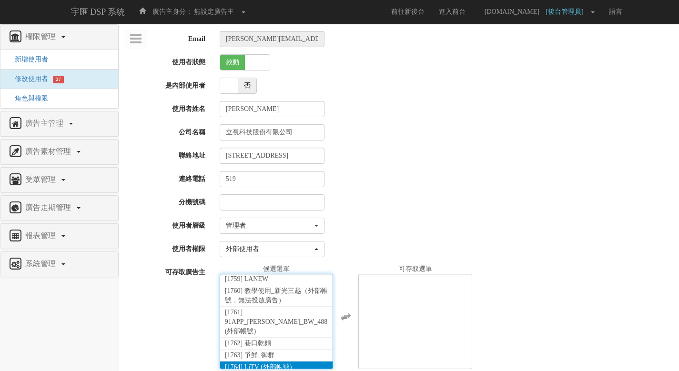
click at [290, 364] on span "[1764] LiTV (外部帳號)" at bounding box center [258, 367] width 67 height 7
select select "1764"
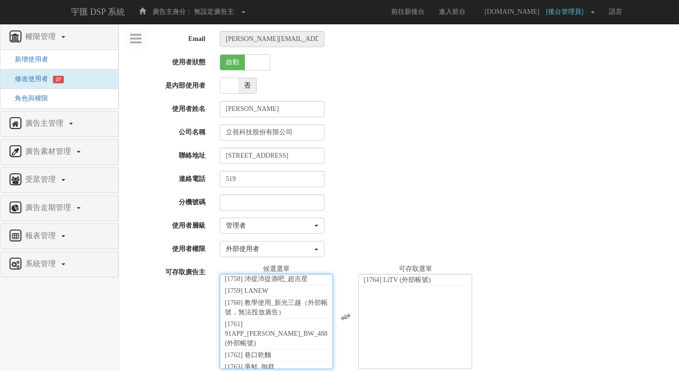
scroll to position [38, 0]
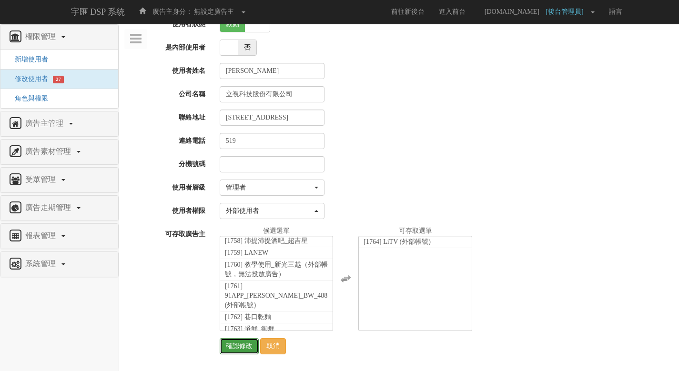
click at [234, 343] on input "確認修改" at bounding box center [239, 346] width 39 height 16
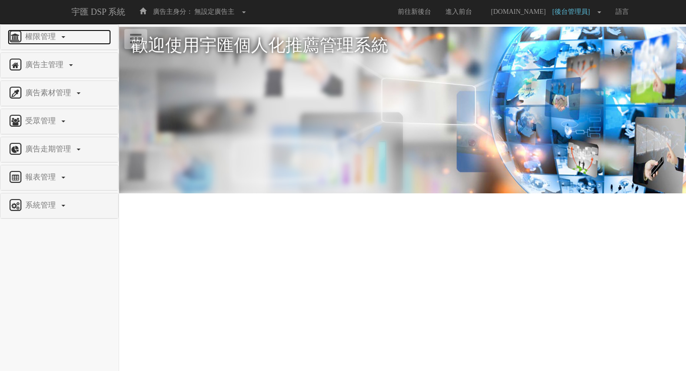
click at [47, 43] on link "權限管理" at bounding box center [59, 37] width 103 height 15
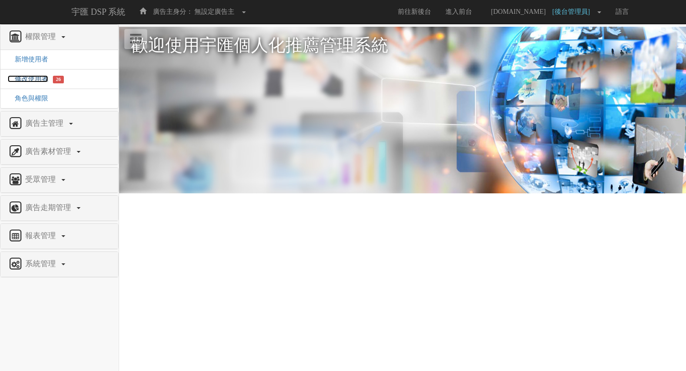
click at [35, 79] on span "修改使用者" at bounding box center [28, 78] width 41 height 7
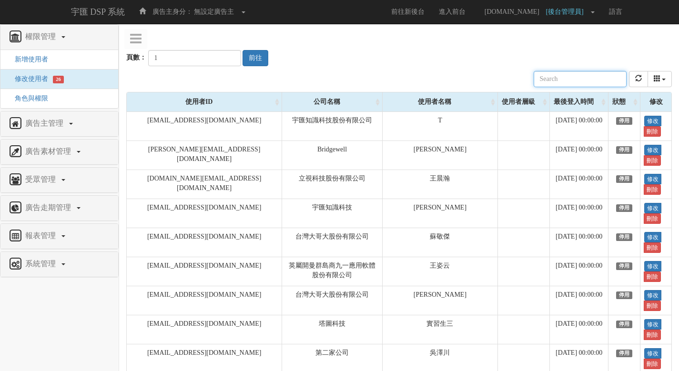
click at [590, 79] on input "text" at bounding box center [580, 79] width 93 height 16
paste input "irene.lee@tgc-taiwan.com.tw"
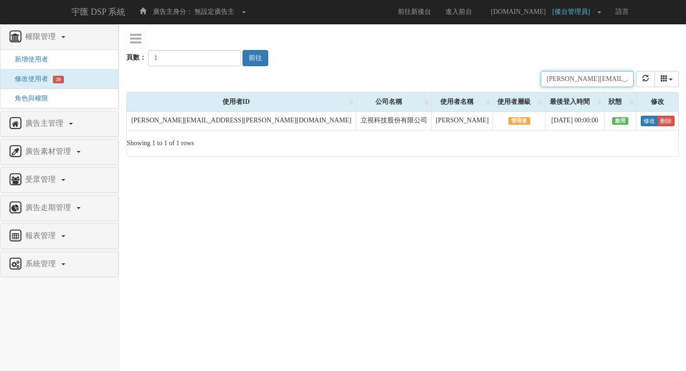
click at [581, 82] on input "irene.lee@tgc-taiwan.com.tw" at bounding box center [587, 79] width 93 height 16
click at [581, 82] on input "[PERSON_NAME][EMAIL_ADDRESS][PERSON_NAME][DOMAIN_NAME]" at bounding box center [587, 79] width 93 height 16
paste input "johnny.chen"
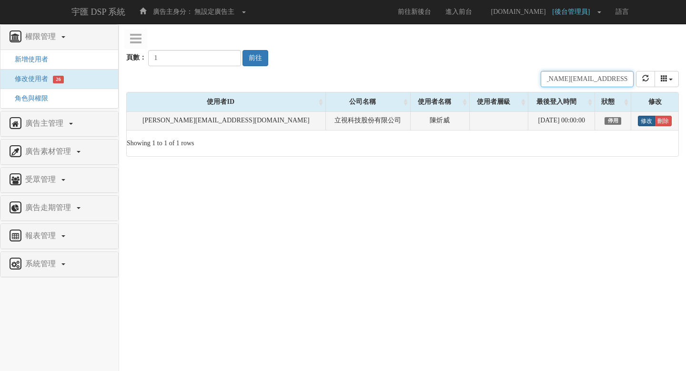
type input "[PERSON_NAME][EMAIL_ADDRESS][PERSON_NAME][DOMAIN_NAME]"
click at [642, 119] on link "修改" at bounding box center [646, 121] width 17 height 10
click at [645, 117] on link "修改" at bounding box center [646, 121] width 17 height 10
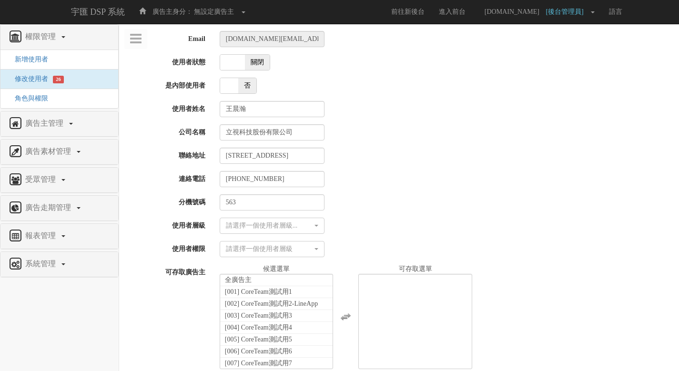
select select
click at [258, 60] on span "關閉" at bounding box center [257, 62] width 25 height 15
checkbox input "true"
click at [291, 224] on div "請選擇一個使用者層級..." at bounding box center [269, 226] width 87 height 10
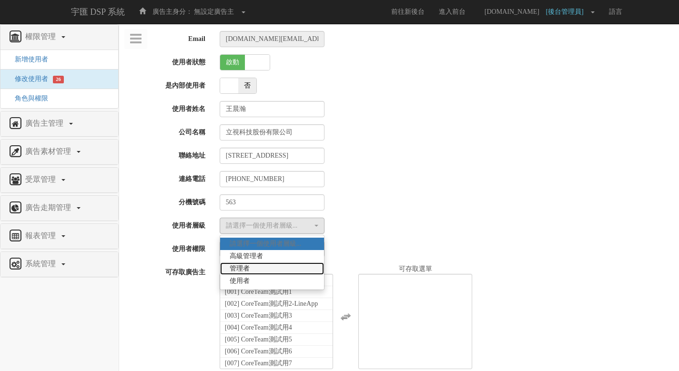
click at [286, 266] on link "管理者" at bounding box center [272, 269] width 104 height 12
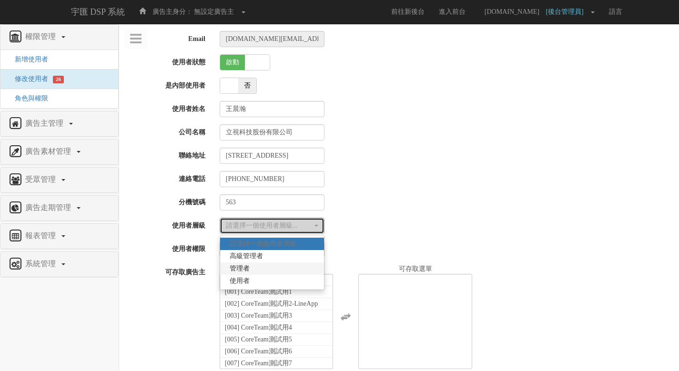
select select "Manager"
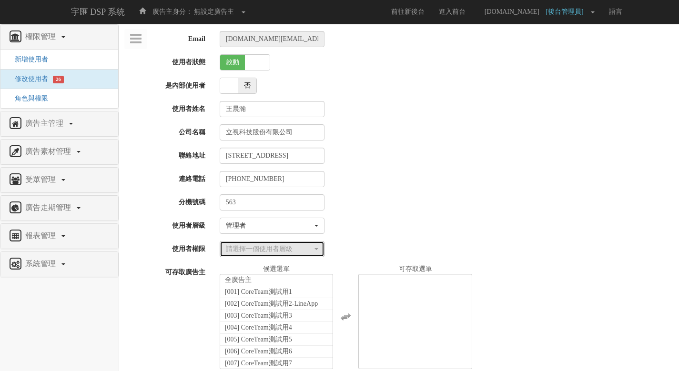
click at [303, 246] on div "請選擇一個使用者層級" at bounding box center [269, 250] width 87 height 10
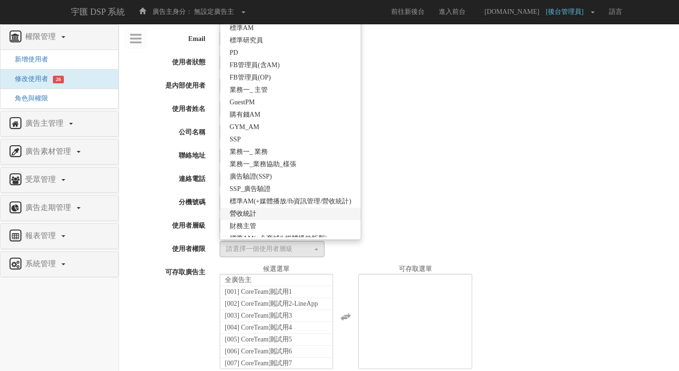
scroll to position [169, 0]
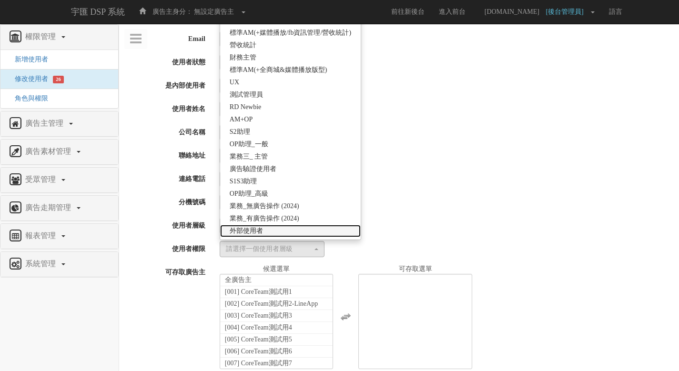
click at [297, 232] on link "外部使用者" at bounding box center [290, 231] width 141 height 12
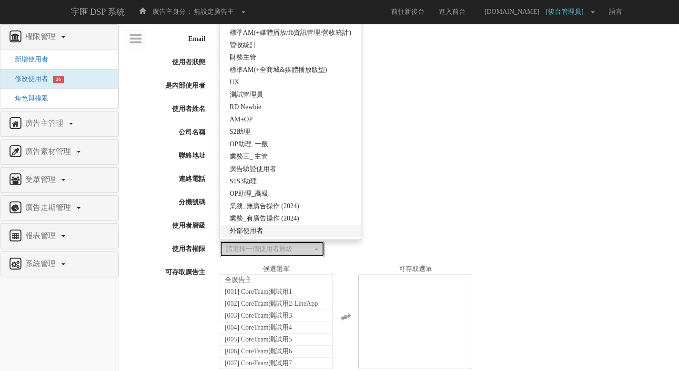
select select "69"
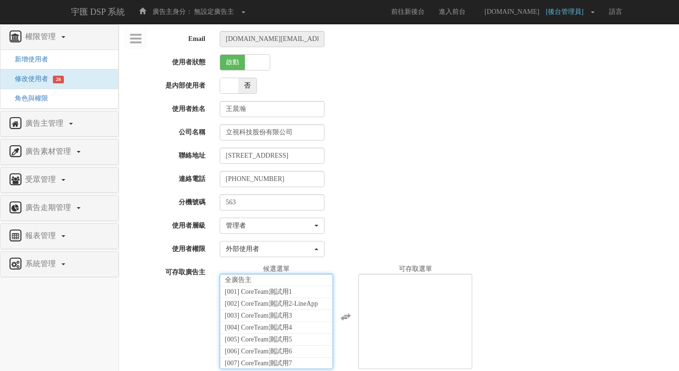
scroll to position [21720, 0]
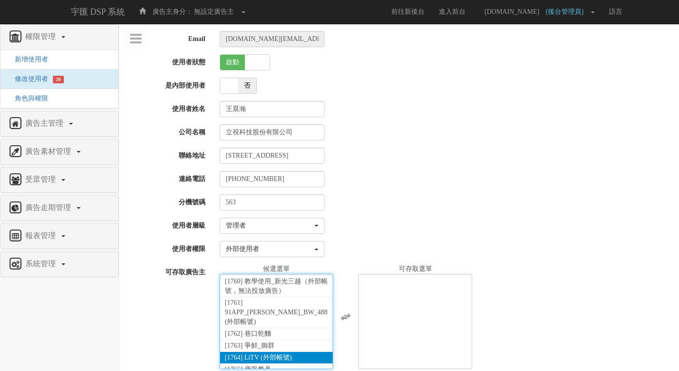
click at [290, 354] on span "[1764] LiTV (外部帳號)" at bounding box center [258, 357] width 67 height 7
select select "1764"
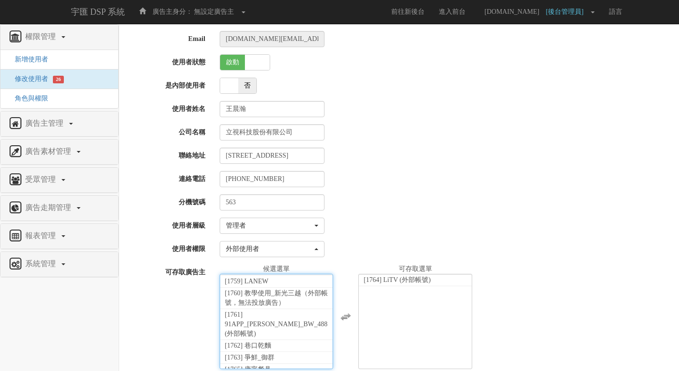
scroll to position [38, 0]
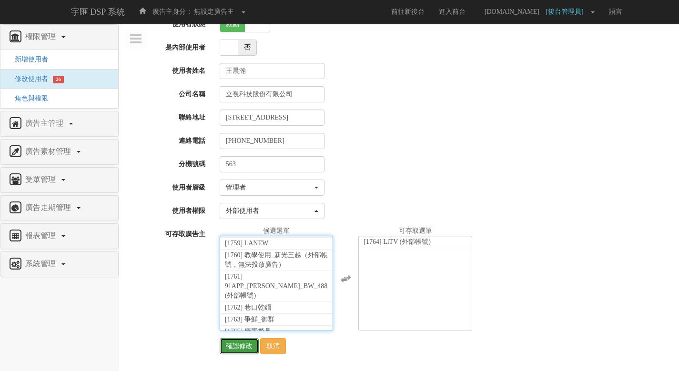
click at [226, 351] on input "確認修改" at bounding box center [239, 346] width 39 height 16
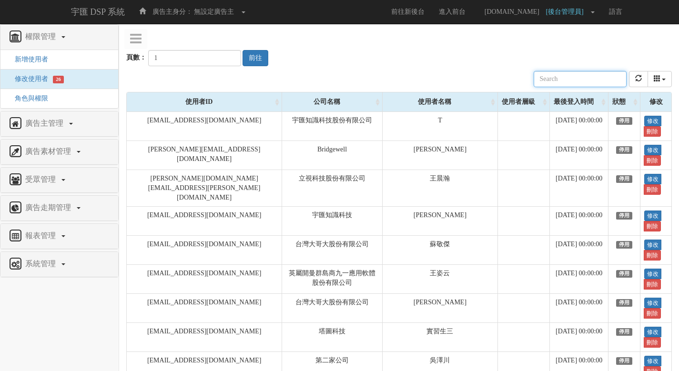
click at [570, 79] on input "text" at bounding box center [580, 79] width 93 height 16
paste input "[PERSON_NAME][DOMAIN_NAME][EMAIL_ADDRESS][PERSON_NAME][DOMAIN_NAME]"
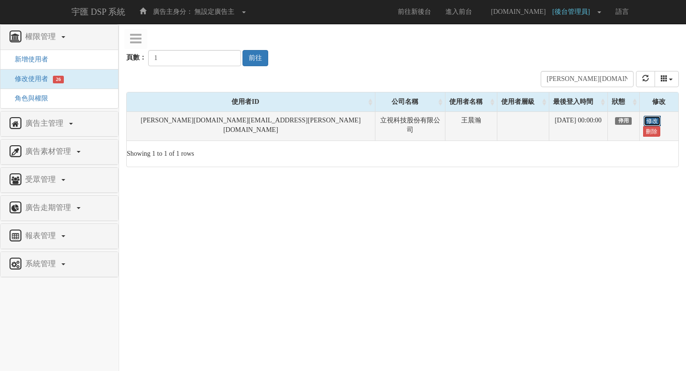
click at [645, 123] on link "修改" at bounding box center [652, 121] width 17 height 10
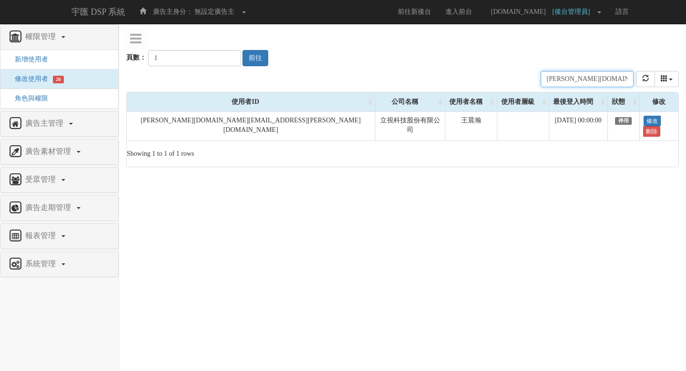
click at [597, 80] on input "[PERSON_NAME][DOMAIN_NAME][EMAIL_ADDRESS][PERSON_NAME][DOMAIN_NAME]" at bounding box center [587, 79] width 93 height 16
paste input "[PERSON_NAME][DOMAIN_NAME]"
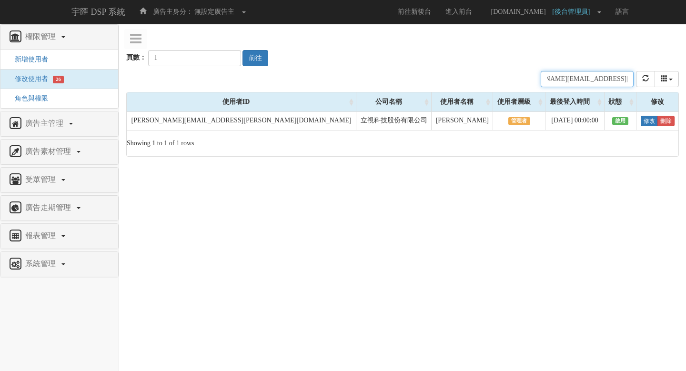
type input "[PERSON_NAME][EMAIL_ADDRESS][PERSON_NAME][DOMAIN_NAME]"
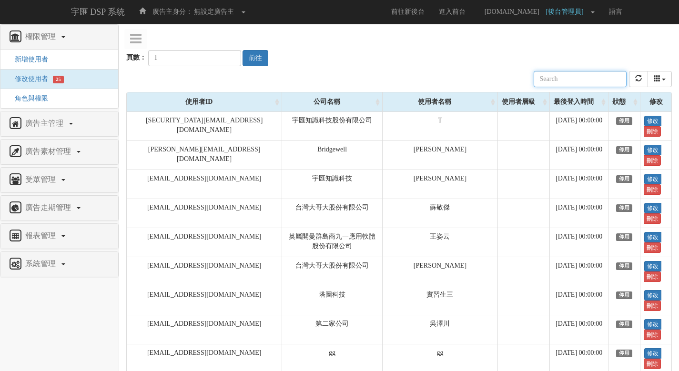
click at [588, 77] on input "text" at bounding box center [580, 79] width 93 height 16
paste input "[PERSON_NAME][DOMAIN_NAME][EMAIL_ADDRESS][PERSON_NAME][DOMAIN_NAME]"
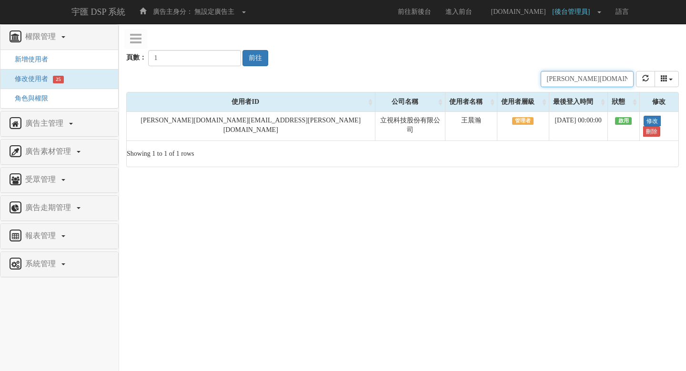
click at [607, 85] on input "[PERSON_NAME][DOMAIN_NAME][EMAIL_ADDRESS][PERSON_NAME][DOMAIN_NAME]" at bounding box center [587, 79] width 93 height 16
click at [607, 85] on input "sam.wang@tgc-taiwan.com.tw" at bounding box center [587, 79] width 93 height 16
paste input "linda.ku"
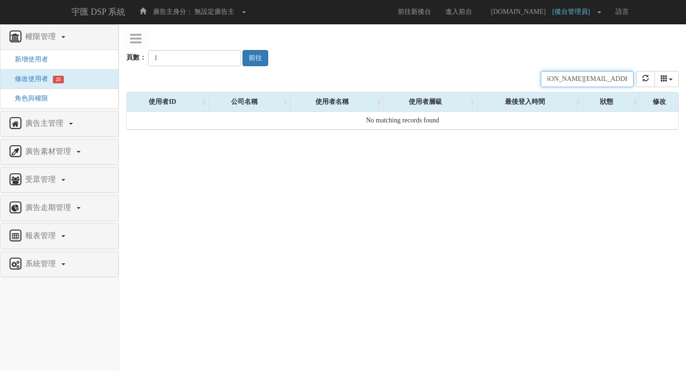
type input "linda.ku@tgc-taiwan.com.tw"
click at [225, 61] on input "1" at bounding box center [194, 58] width 93 height 16
click at [222, 56] on input "2" at bounding box center [194, 58] width 93 height 16
click at [246, 55] on button "前往" at bounding box center [256, 58] width 26 height 16
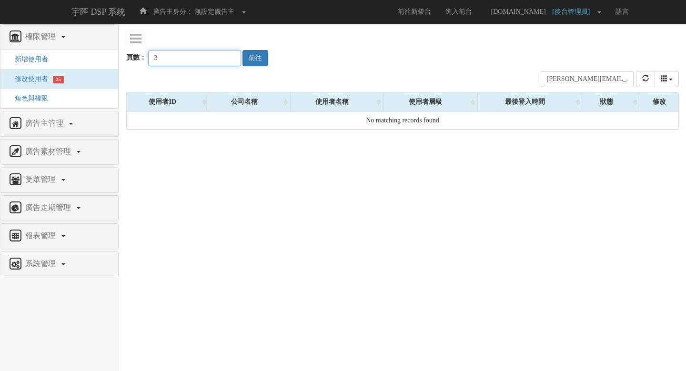
type input "3"
click at [223, 57] on input "3" at bounding box center [194, 58] width 93 height 16
click at [245, 57] on button "前往" at bounding box center [256, 58] width 26 height 16
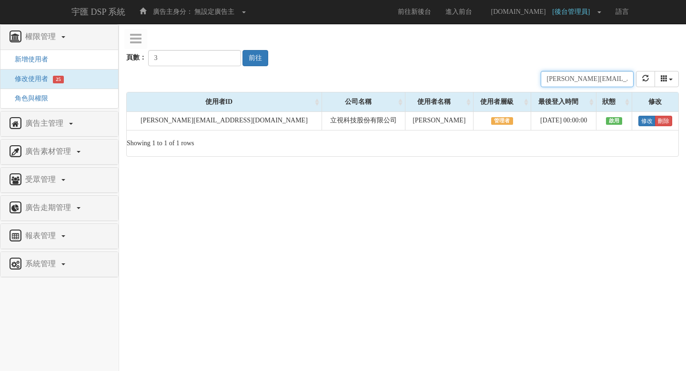
click at [600, 78] on input "linda.ku@tgc-taiwan.com.tw" at bounding box center [587, 79] width 93 height 16
paste input "sophie.lin"
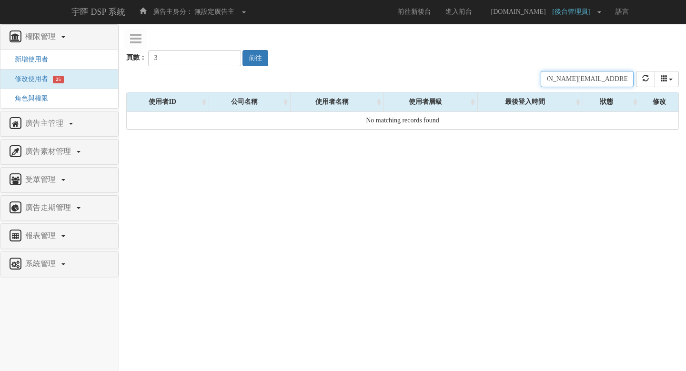
type input "sophie.lin@tgc-taiwan.com.tw"
click at [404, 67] on div "公司名稱 使用者名稱 聯絡電話 角色 使用者層級 廣告主 註冊時間 最後登入時間 近一個月登入次數 狀態 sophie.lin@tgc-taiwan.com.…" at bounding box center [402, 79] width 553 height 26
click at [224, 61] on input "2" at bounding box center [194, 58] width 93 height 16
click at [247, 61] on button "前往" at bounding box center [256, 58] width 26 height 16
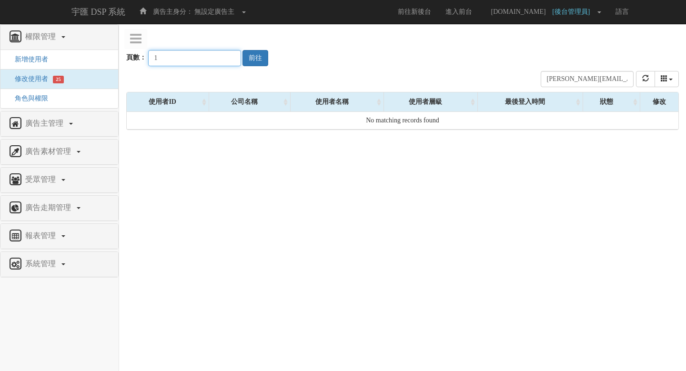
type input "1"
click at [222, 61] on input "1" at bounding box center [194, 58] width 93 height 16
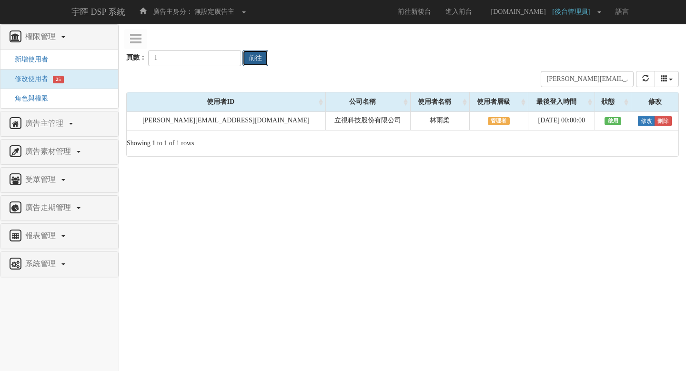
click at [249, 61] on button "前往" at bounding box center [256, 58] width 26 height 16
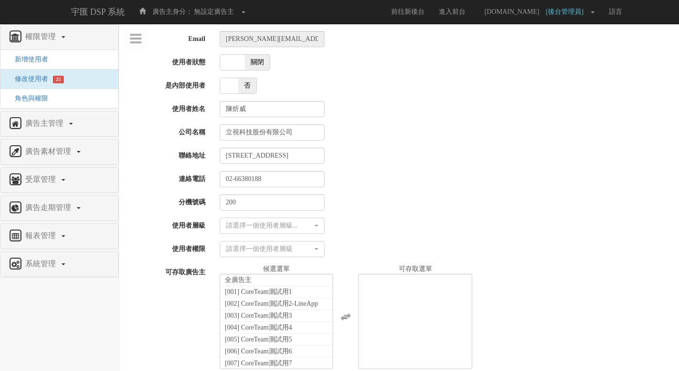
select select
click at [263, 61] on span "關閉" at bounding box center [257, 62] width 25 height 15
checkbox input "true"
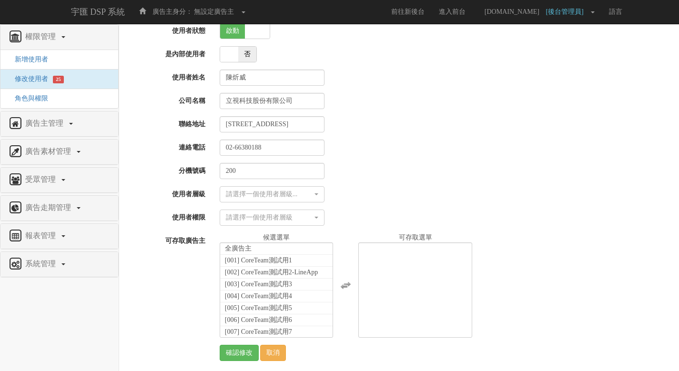
scroll to position [38, 0]
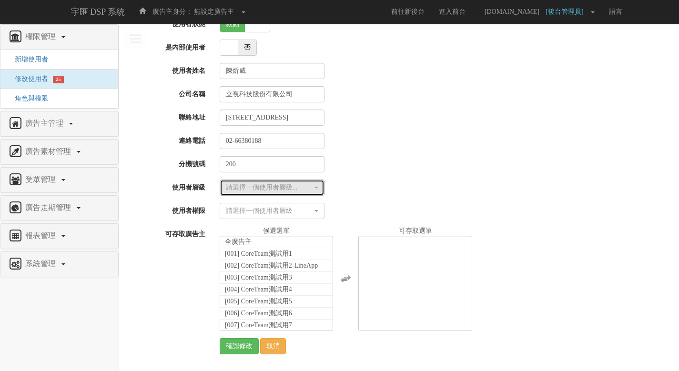
click at [302, 187] on div "請選擇一個使用者層級..." at bounding box center [269, 188] width 87 height 10
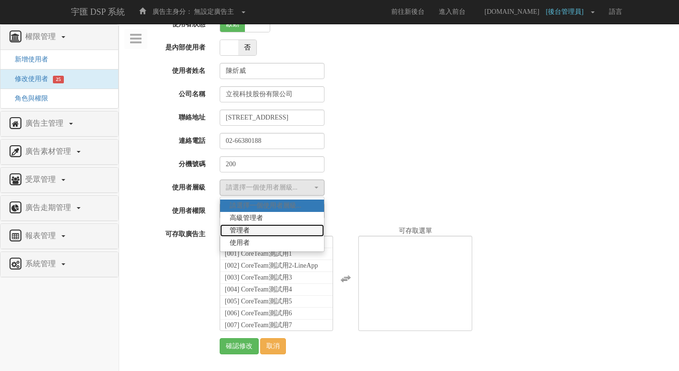
click at [290, 235] on link "管理者" at bounding box center [272, 231] width 104 height 12
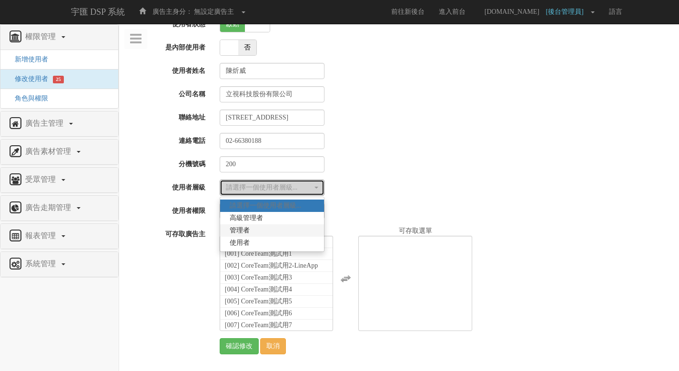
select select "Manager"
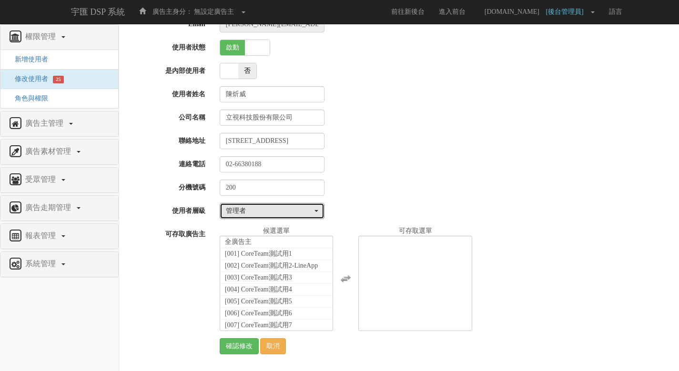
scroll to position [15, 0]
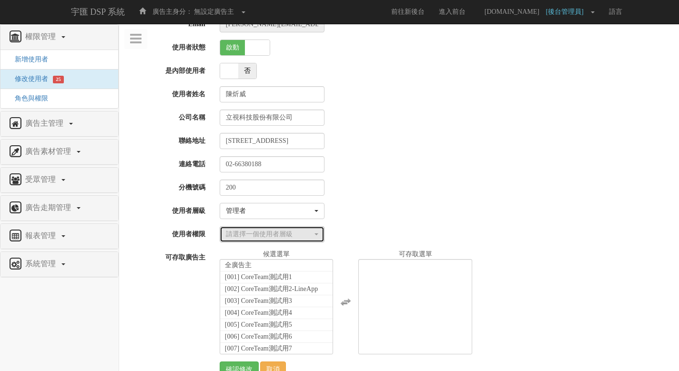
click at [302, 236] on div "請選擇一個使用者層級" at bounding box center [269, 235] width 87 height 10
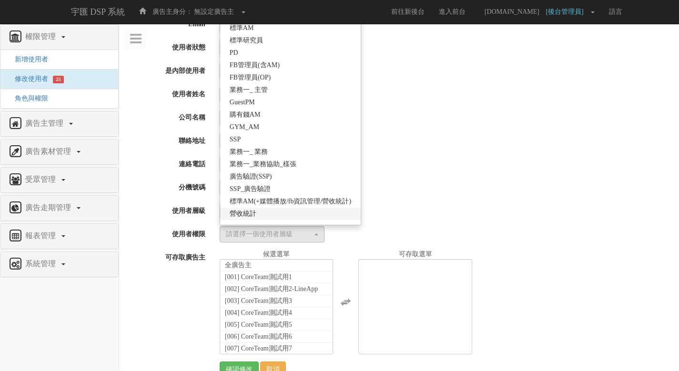
scroll to position [184, 0]
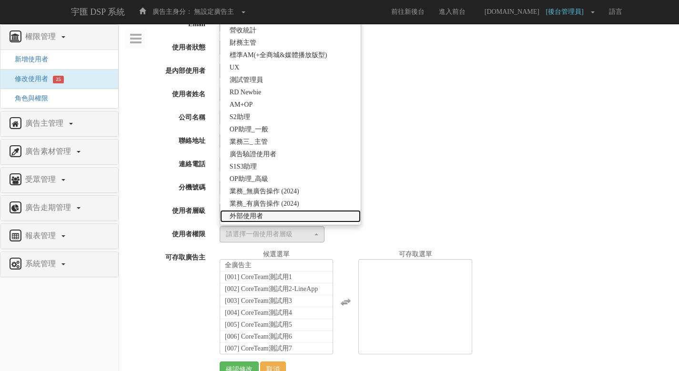
click at [305, 215] on link "外部使用者" at bounding box center [290, 216] width 141 height 12
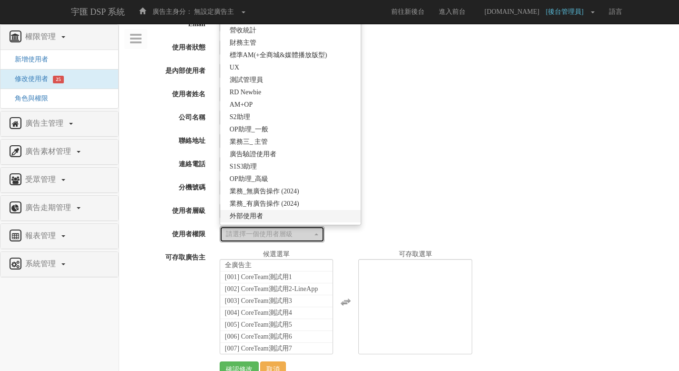
select select "69"
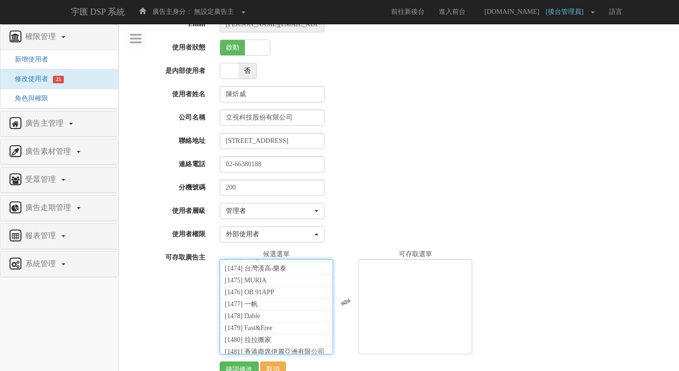
scroll to position [21720, 0]
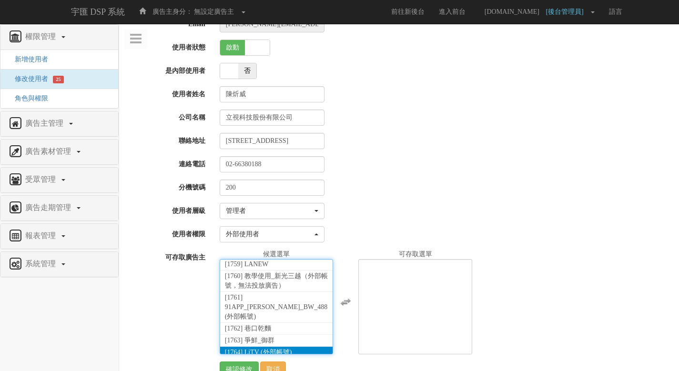
click at [295, 347] on li "[1764] LiTV (外部帳號)" at bounding box center [276, 353] width 113 height 12
select select "1764"
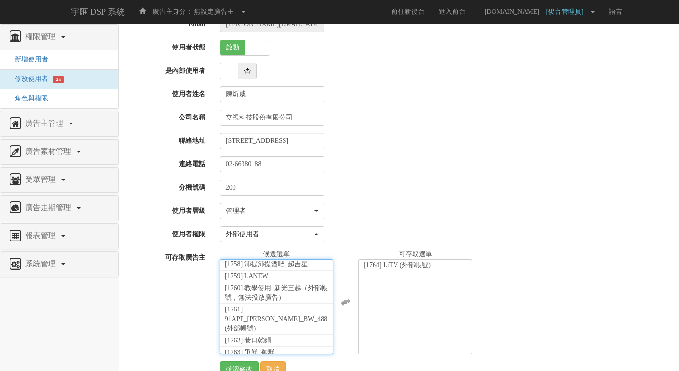
scroll to position [38, 0]
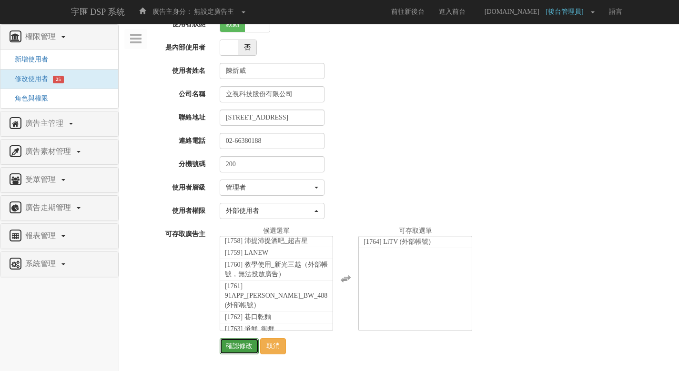
click at [228, 350] on input "確認修改" at bounding box center [239, 346] width 39 height 16
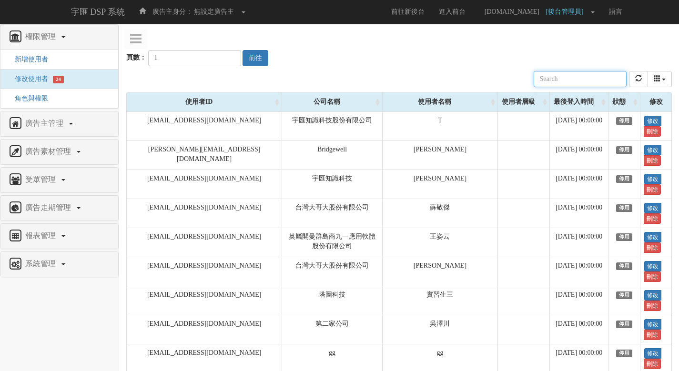
click at [587, 81] on input "text" at bounding box center [580, 79] width 93 height 16
paste input "[PERSON_NAME][EMAIL_ADDRESS][PERSON_NAME][DOMAIN_NAME]"
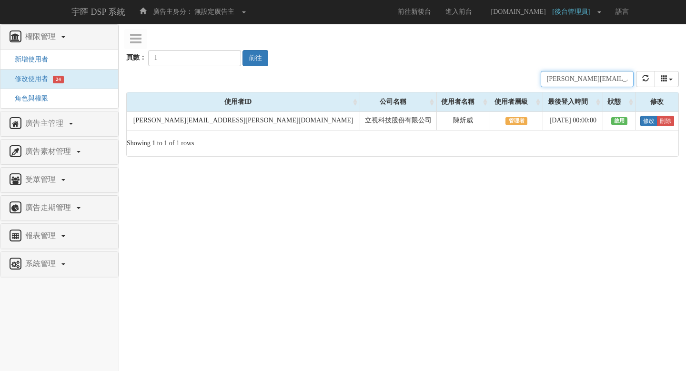
click at [605, 75] on input "[PERSON_NAME][EMAIL_ADDRESS][PERSON_NAME][DOMAIN_NAME]" at bounding box center [587, 79] width 93 height 16
paste input "yingchen"
click at [605, 75] on input "[EMAIL_ADDRESS][DOMAIN_NAME]" at bounding box center [587, 79] width 93 height 16
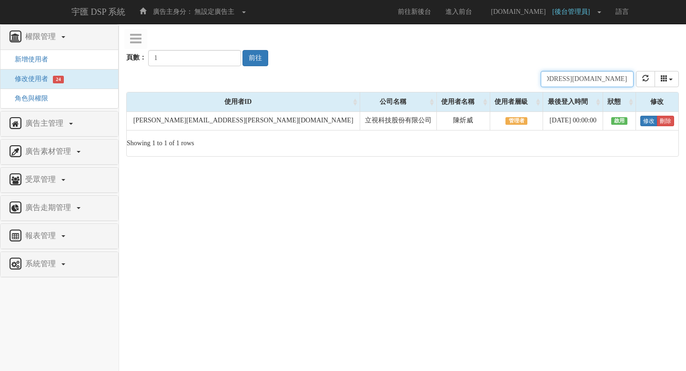
type input "[EMAIL_ADDRESS][DOMAIN_NAME]"
click at [525, 63] on div "頁數： 1 前往" at bounding box center [402, 48] width 553 height 35
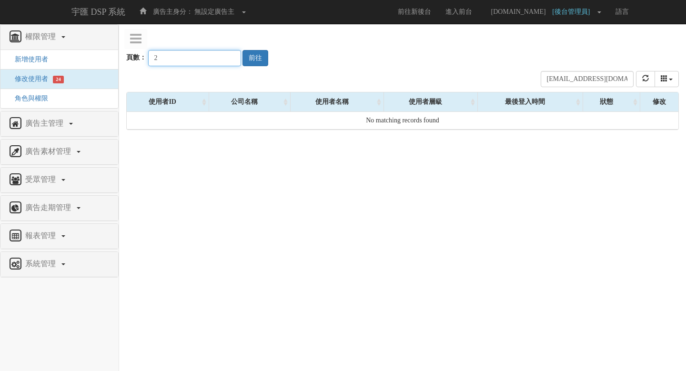
click at [225, 56] on input "2" at bounding box center [194, 58] width 93 height 16
click at [243, 56] on button "前往" at bounding box center [256, 58] width 26 height 16
type input "3"
click at [222, 56] on input "3" at bounding box center [194, 58] width 93 height 16
click at [243, 56] on button "前往" at bounding box center [256, 58] width 26 height 16
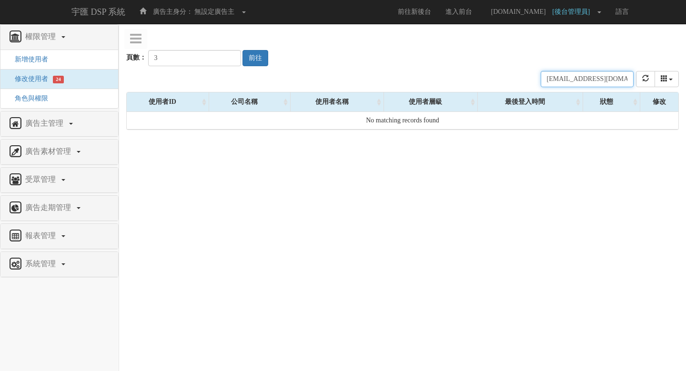
click at [594, 75] on input "[EMAIL_ADDRESS][DOMAIN_NAME]" at bounding box center [587, 79] width 93 height 16
paste input "[PERSON_NAME].[PERSON_NAME]"
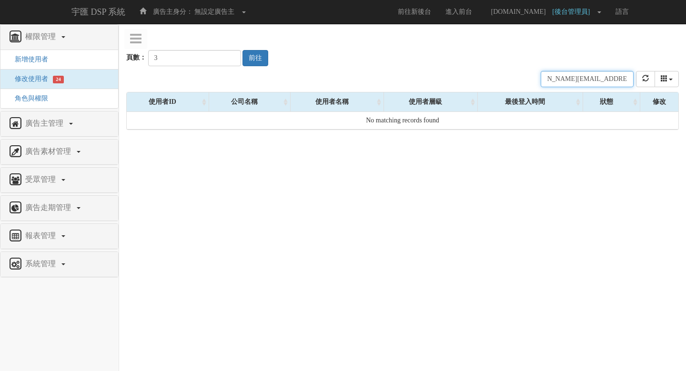
type input "[PERSON_NAME][EMAIL_ADDRESS][PERSON_NAME][DOMAIN_NAME]"
click at [223, 63] on input "3" at bounding box center [194, 58] width 93 height 16
click at [223, 62] on input "2" at bounding box center [194, 58] width 93 height 16
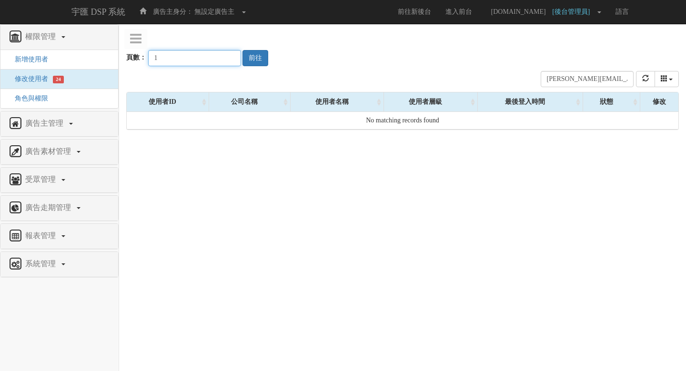
click at [223, 62] on input "1" at bounding box center [194, 58] width 93 height 16
click at [250, 62] on button "前往" at bounding box center [256, 58] width 26 height 16
type input "2"
click at [222, 55] on input "2" at bounding box center [194, 58] width 93 height 16
click at [254, 55] on button "前往" at bounding box center [256, 58] width 26 height 16
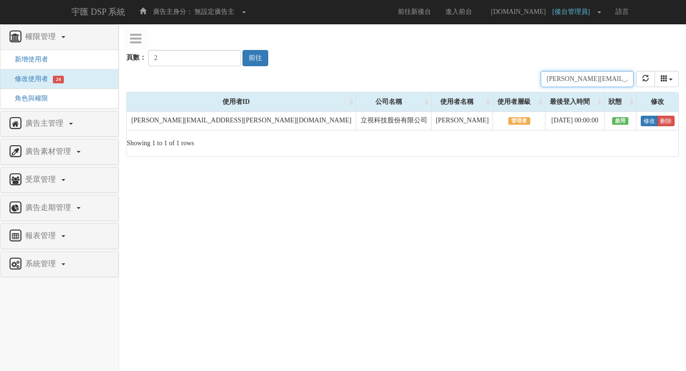
click at [583, 75] on input "[PERSON_NAME][EMAIL_ADDRESS][PERSON_NAME][DOMAIN_NAME]" at bounding box center [587, 79] width 93 height 16
paste input "jing.cha"
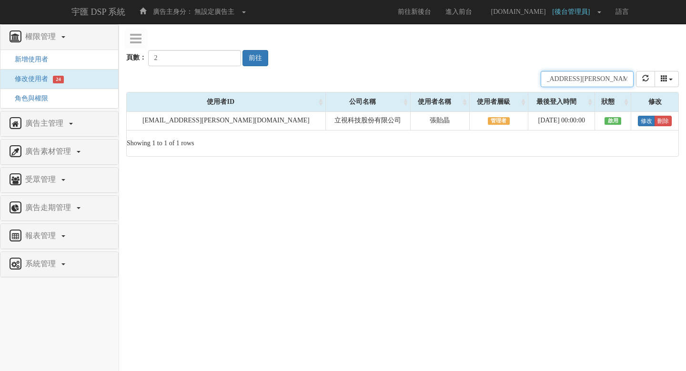
type input "[EMAIL_ADDRESS][PERSON_NAME][DOMAIN_NAME]"
click at [225, 63] on input "2" at bounding box center [194, 58] width 93 height 16
click at [223, 63] on input "2" at bounding box center [194, 58] width 93 height 16
type input "1"
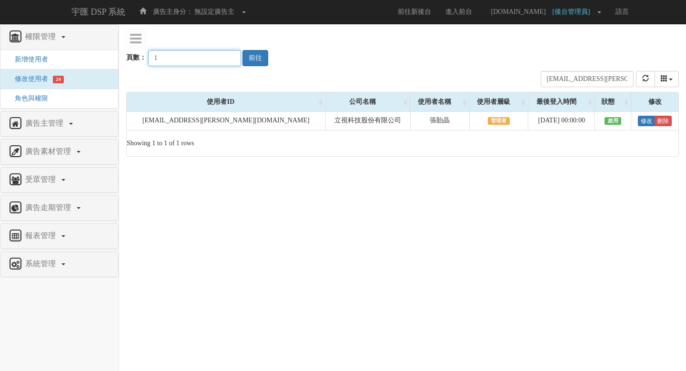
click at [222, 61] on input "1" at bounding box center [194, 58] width 93 height 16
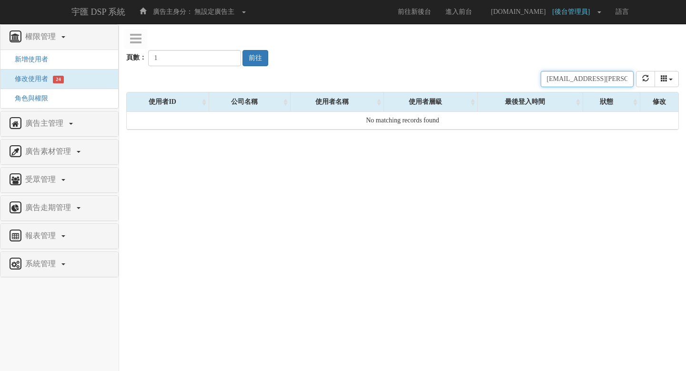
click at [563, 81] on input "[EMAIL_ADDRESS][PERSON_NAME][DOMAIN_NAME]" at bounding box center [587, 79] width 93 height 16
paste input "[PERSON_NAME][DOMAIN_NAME]"
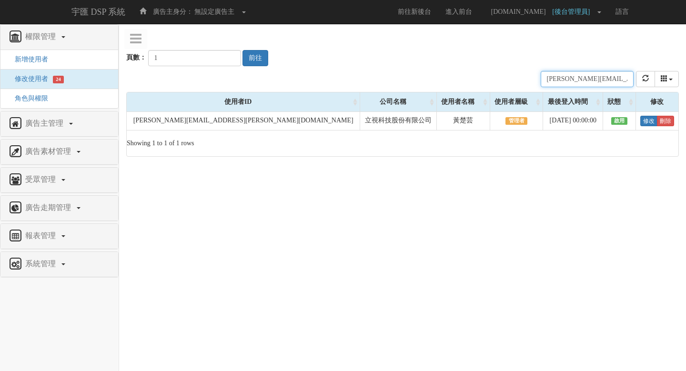
click at [567, 81] on input "[PERSON_NAME][EMAIL_ADDRESS][PERSON_NAME][DOMAIN_NAME]" at bounding box center [587, 79] width 93 height 16
paste input "[PERSON_NAME].[PERSON_NAME]"
click at [448, 71] on div "公司名稱 使用者名稱 聯絡電話 角色 使用者層級 廣告主 註冊時間 最後登入時間 近一個月登入次數 狀態 [PERSON_NAME][EMAIL_ADDRES…" at bounding box center [402, 79] width 553 height 26
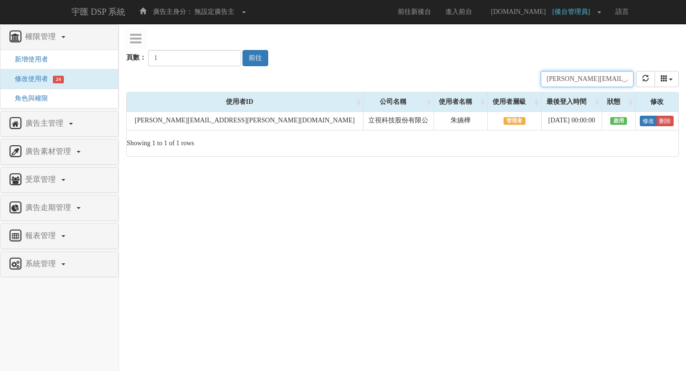
click at [560, 77] on input "[PERSON_NAME][EMAIL_ADDRESS][PERSON_NAME][DOMAIN_NAME]" at bounding box center [587, 79] width 93 height 16
paste input "[PERSON_NAME].hs"
click at [459, 62] on div "頁數： 1 前往" at bounding box center [402, 48] width 553 height 35
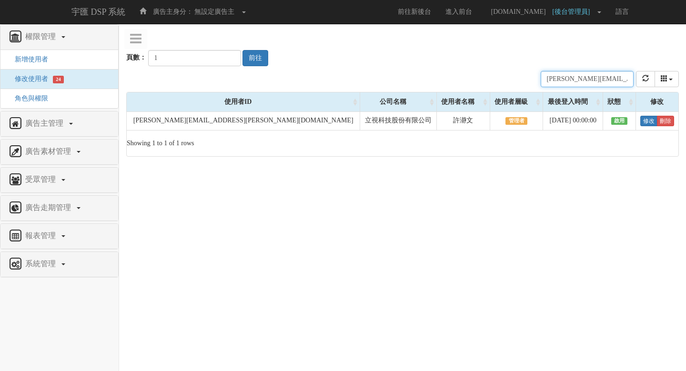
click at [565, 74] on input "[PERSON_NAME][EMAIL_ADDRESS][PERSON_NAME][DOMAIN_NAME]" at bounding box center [587, 79] width 93 height 16
paste input "megan.[PERSON_NAME]"
click at [390, 58] on div "頁數： 1 前往" at bounding box center [402, 48] width 553 height 35
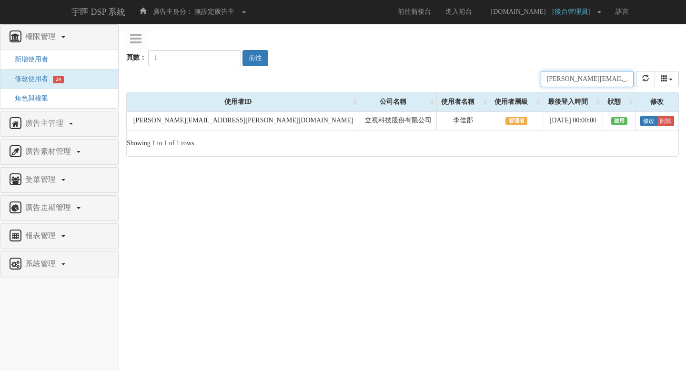
click at [574, 83] on input "[PERSON_NAME][EMAIL_ADDRESS][PERSON_NAME][DOMAIN_NAME]" at bounding box center [587, 79] width 93 height 16
click at [574, 82] on input "[PERSON_NAME][EMAIL_ADDRESS][PERSON_NAME][DOMAIN_NAME]" at bounding box center [587, 79] width 93 height 16
paste input "[PERSON_NAME].[PERSON_NAME]"
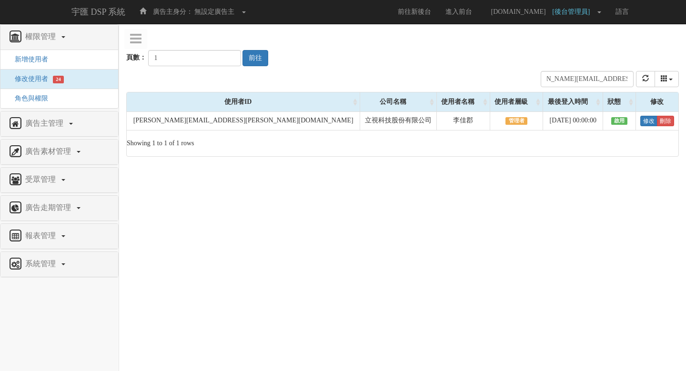
click at [478, 66] on div "公司名稱 使用者名稱 聯絡電話 角色 使用者層級 廣告主 註冊時間 最後登入時間 近一個月登入次數 狀態 [PERSON_NAME][EMAIL_ADDRES…" at bounding box center [402, 79] width 553 height 26
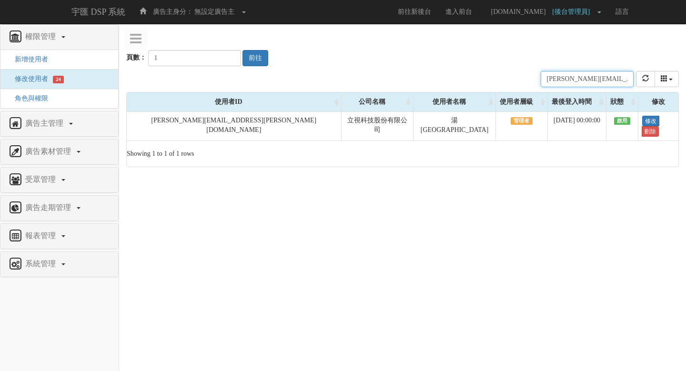
click at [574, 82] on input "[PERSON_NAME][EMAIL_ADDRESS][PERSON_NAME][DOMAIN_NAME]" at bounding box center [587, 79] width 93 height 16
paste input "[PERSON_NAME].[PERSON_NAME]"
click at [491, 72] on div "公司名稱 使用者名稱 聯絡電話 角色 使用者層級 廣告主 註冊時間 最後登入時間 近一個月登入次數 狀態 [PERSON_NAME][EMAIL_ADDRES…" at bounding box center [402, 79] width 553 height 26
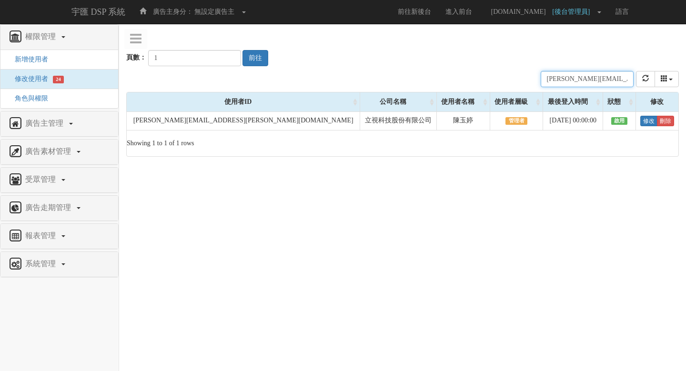
click at [568, 81] on input "[PERSON_NAME][EMAIL_ADDRESS][PERSON_NAME][DOMAIN_NAME]" at bounding box center [587, 79] width 93 height 16
paste input "[PERSON_NAME].[PERSON_NAME]"
click at [488, 71] on div "公司名稱 使用者名稱 聯絡電話 角色 使用者層級 廣告主 註冊時間 最後登入時間 近一個月登入次數 狀態 [PERSON_NAME][EMAIL_ADDRES…" at bounding box center [402, 79] width 553 height 26
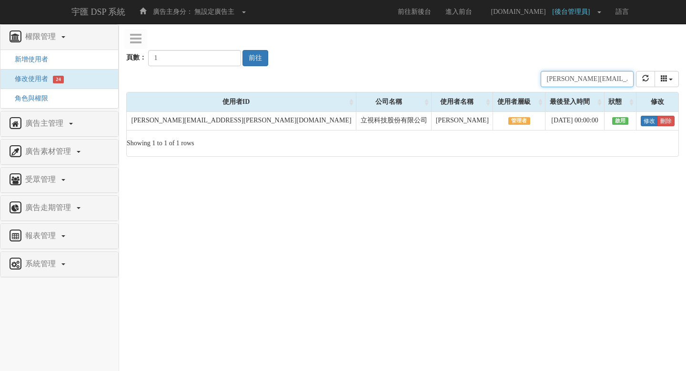
click at [565, 82] on input "[PERSON_NAME][EMAIL_ADDRESS][PERSON_NAME][DOMAIN_NAME]" at bounding box center [587, 79] width 93 height 16
paste input "[PERSON_NAME].[PERSON_NAME]"
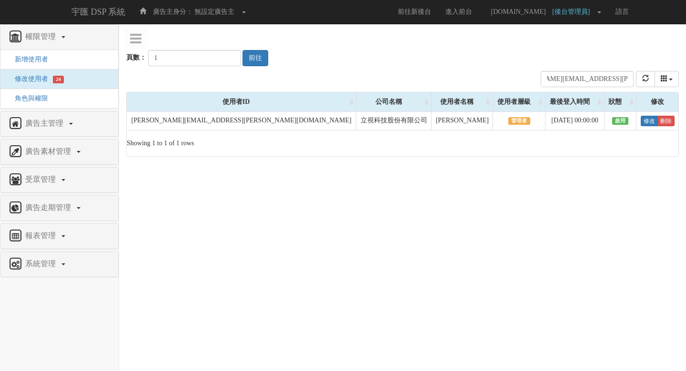
click at [472, 76] on div "公司名稱 使用者名稱 聯絡電話 角色 使用者層級 廣告主 註冊時間 最後登入時間 近一個月登入次數 狀態 [PERSON_NAME][EMAIL_ADDRES…" at bounding box center [402, 79] width 553 height 26
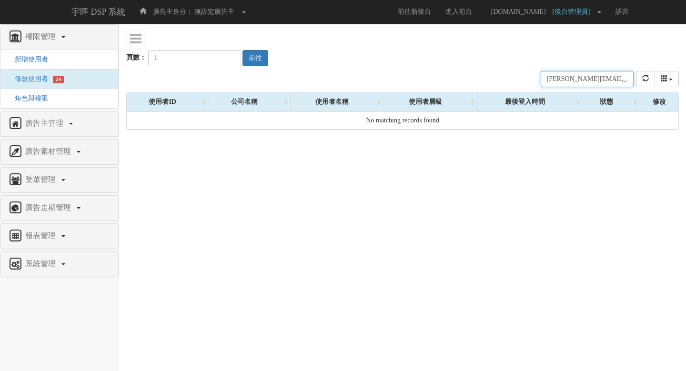
click at [570, 73] on input "[PERSON_NAME][EMAIL_ADDRESS][PERSON_NAME][DOMAIN_NAME]" at bounding box center [587, 79] width 93 height 16
paste input "[PERSON_NAME].[PERSON_NAME]"
click at [476, 59] on div "頁數： 1 前往" at bounding box center [402, 48] width 553 height 35
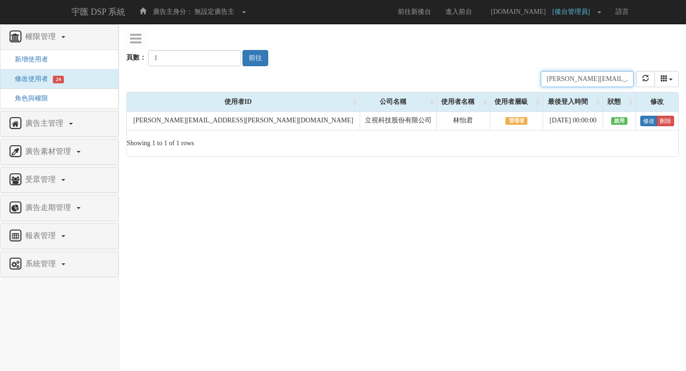
click at [567, 74] on input "[PERSON_NAME][EMAIL_ADDRESS][PERSON_NAME][DOMAIN_NAME]" at bounding box center [587, 79] width 93 height 16
paste input "[PERSON_NAME].[PERSON_NAME]"
click at [493, 71] on div "公司名稱 使用者名稱 聯絡電話 角色 使用者層級 廣告主 註冊時間 最後登入時間 近一個月登入次數 狀態 [PERSON_NAME][EMAIL_ADDRES…" at bounding box center [402, 79] width 553 height 26
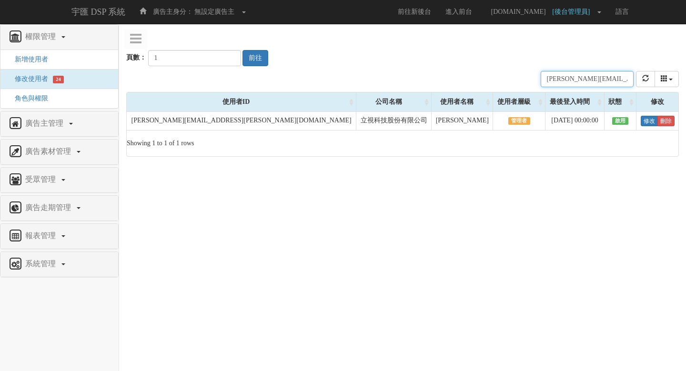
click at [598, 79] on input "[PERSON_NAME][EMAIL_ADDRESS][PERSON_NAME][DOMAIN_NAME]" at bounding box center [587, 79] width 93 height 16
paste input "am.w"
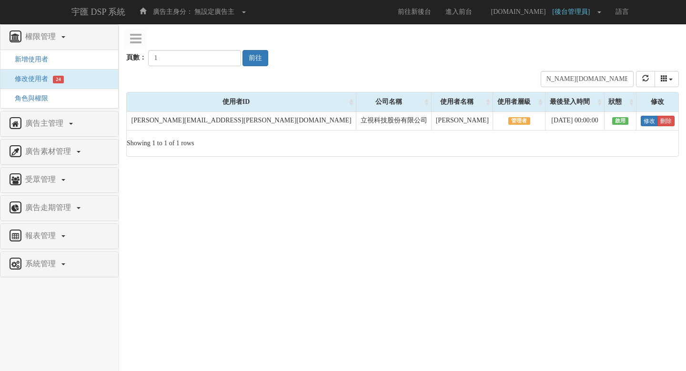
click at [493, 72] on div "公司名稱 使用者名稱 聯絡電話 角色 使用者層級 廣告主 註冊時間 最後登入時間 近一個月登入次數 狀態 [PERSON_NAME][DOMAIN_NAME]…" at bounding box center [402, 79] width 553 height 26
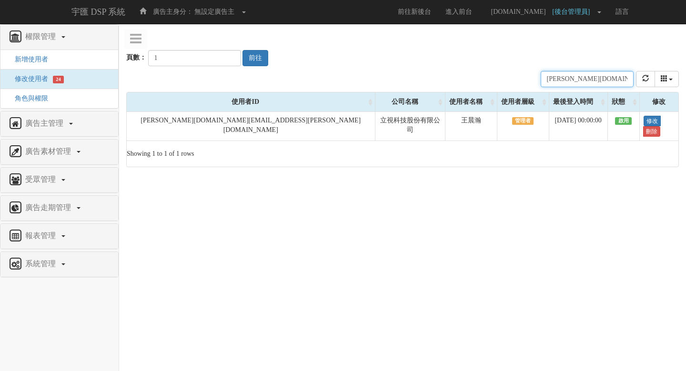
click at [567, 81] on input "[PERSON_NAME][DOMAIN_NAME][EMAIL_ADDRESS][PERSON_NAME][DOMAIN_NAME]" at bounding box center [587, 79] width 93 height 16
paste input "[PERSON_NAME].[PERSON_NAME]"
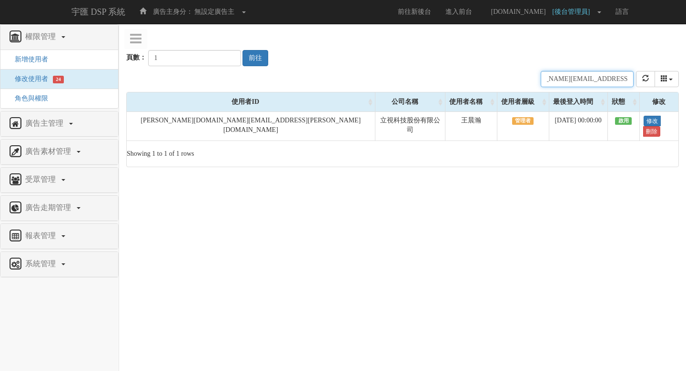
type input "[PERSON_NAME][EMAIL_ADDRESS][PERSON_NAME][DOMAIN_NAME]"
click at [478, 64] on div "頁數： 1 前往" at bounding box center [402, 48] width 553 height 35
